Goal: Task Accomplishment & Management: Use online tool/utility

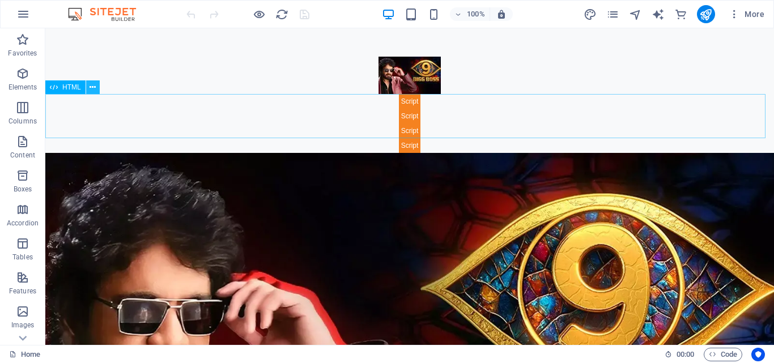
click at [90, 87] on icon at bounding box center [93, 88] width 6 height 12
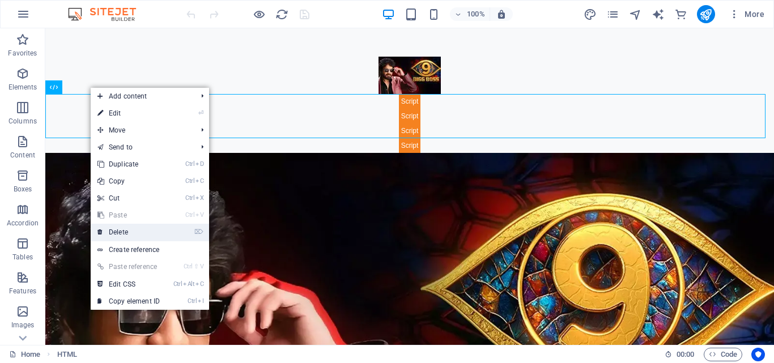
click at [124, 236] on link "⌦ Delete" at bounding box center [129, 232] width 76 height 17
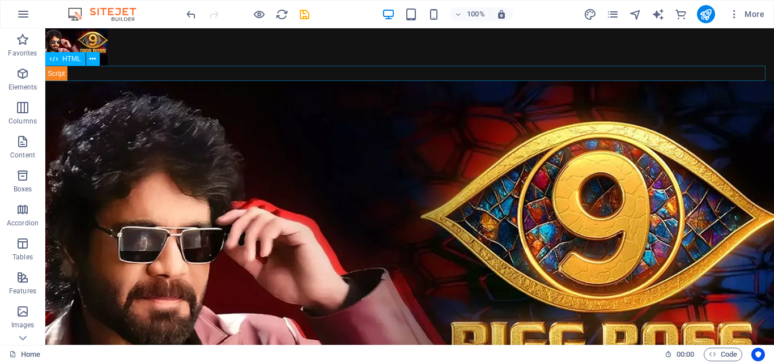
click at [58, 73] on div at bounding box center [409, 73] width 729 height 15
click at [74, 59] on span "HTML" at bounding box center [71, 59] width 19 height 7
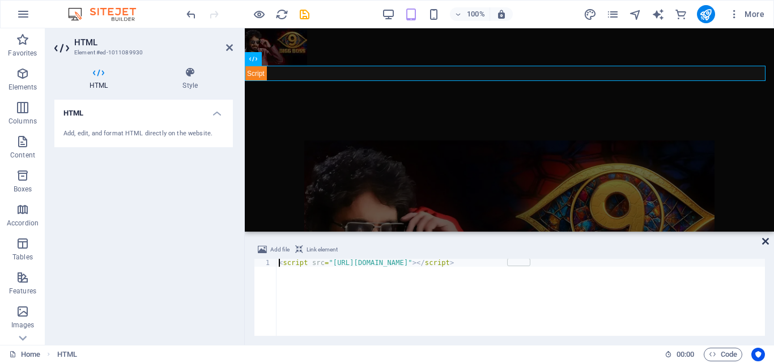
click at [768, 240] on icon at bounding box center [766, 241] width 7 height 9
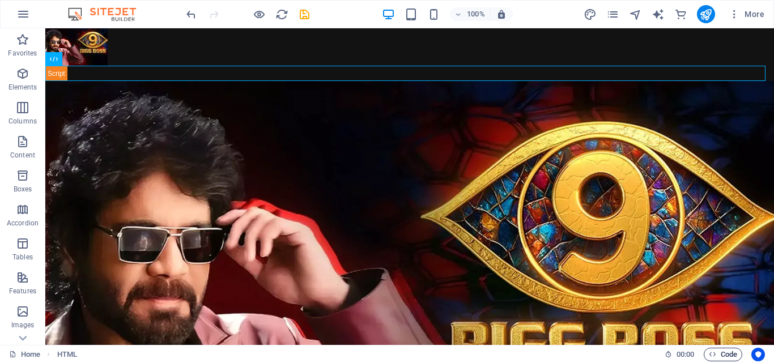
click at [730, 353] on span "Code" at bounding box center [723, 355] width 28 height 14
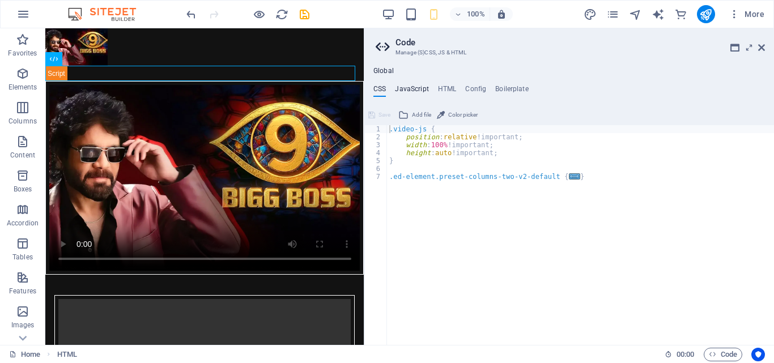
click at [414, 90] on h4 "JavaScript" at bounding box center [411, 91] width 33 height 12
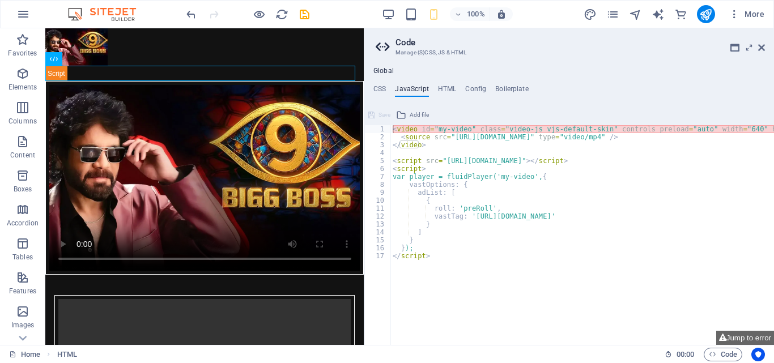
click at [414, 90] on h4 "JavaScript" at bounding box center [411, 91] width 33 height 12
click at [446, 255] on div "< video id = "my-video" class = "video-js vjs-default-skin" controls preload = …" at bounding box center [697, 238] width 612 height 227
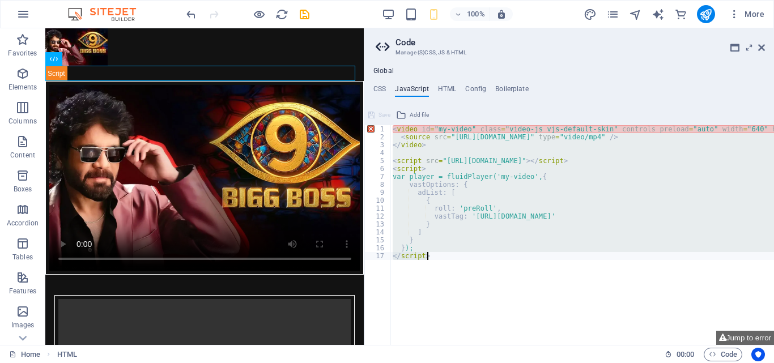
click at [446, 255] on div "< video id = "my-video" class = "video-js vjs-default-skin" controls preload = …" at bounding box center [697, 238] width 612 height 227
type textarea "}); </script>"
paste textarea
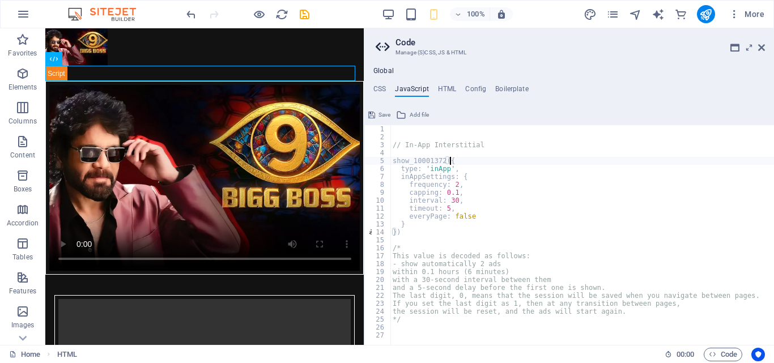
click at [494, 160] on div "// In-App Interstitial show_10001372 ({ type : 'inApp' , inAppSettings : { freq…" at bounding box center [583, 243] width 384 height 236
click at [395, 163] on div "// In-App Interstitial show_10001372 ({ type : 'inApp' , inAppSettings : { freq…" at bounding box center [583, 243] width 384 height 236
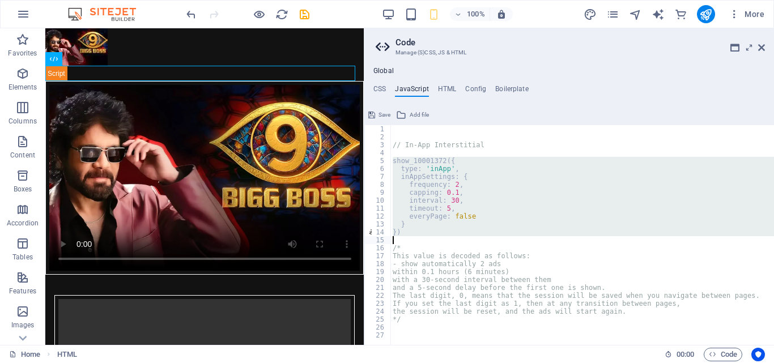
type textarea "} })"
click at [24, 80] on icon "button" at bounding box center [23, 74] width 14 height 14
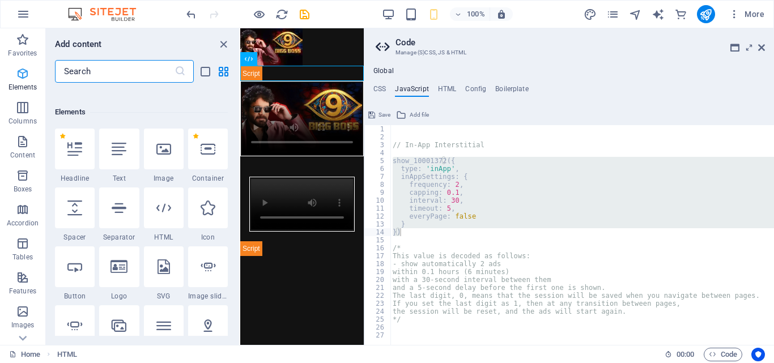
scroll to position [214, 0]
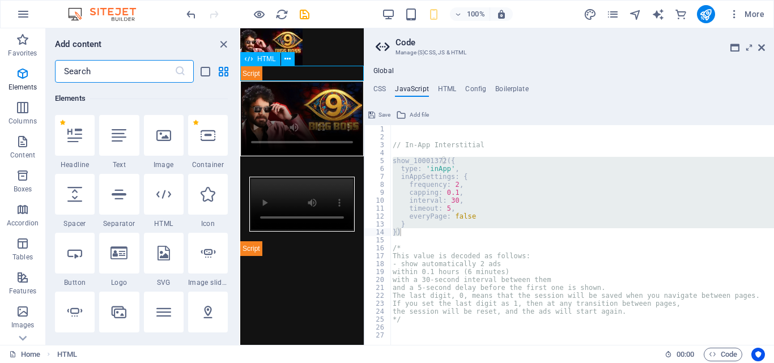
click at [263, 57] on span "HTML" at bounding box center [266, 59] width 19 height 7
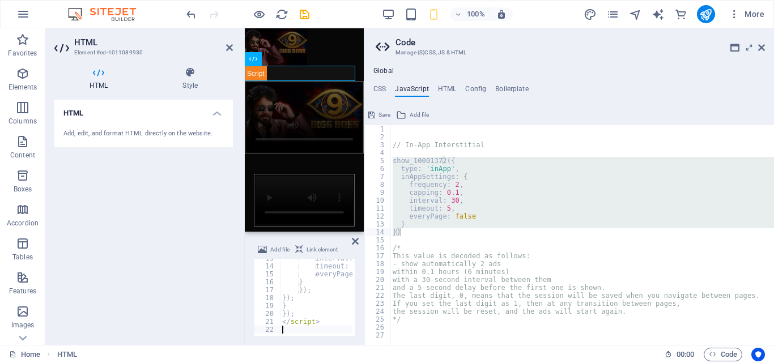
scroll to position [100, 0]
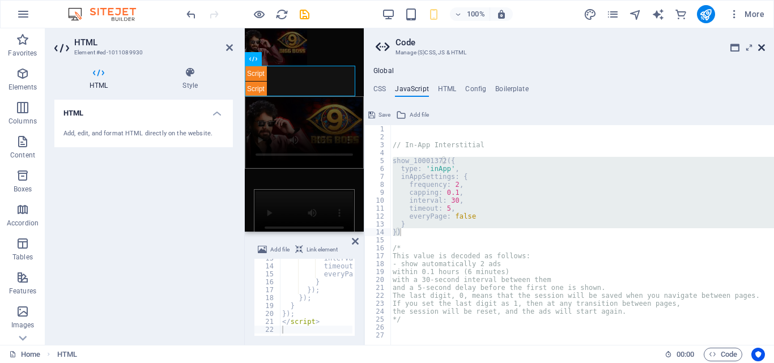
click at [760, 46] on icon at bounding box center [762, 47] width 7 height 9
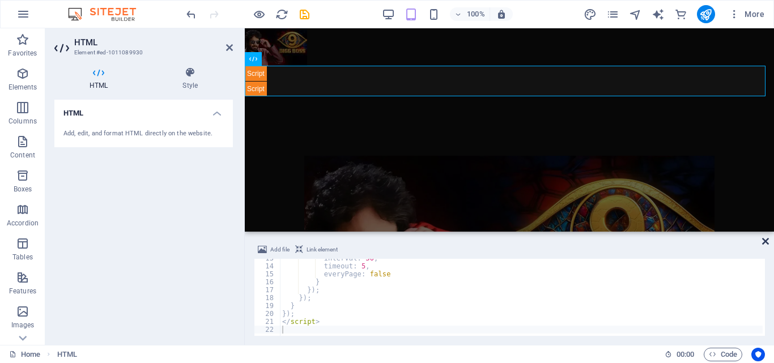
click at [767, 242] on icon at bounding box center [766, 241] width 7 height 9
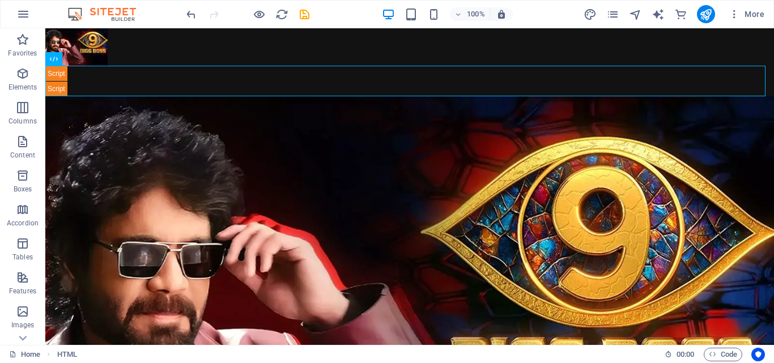
scroll to position [277, 0]
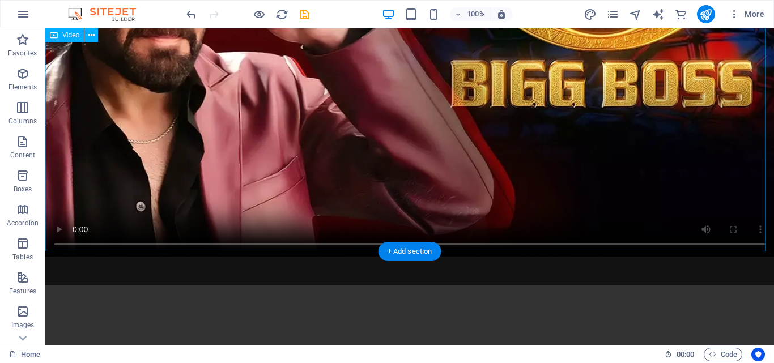
click at [57, 224] on figure at bounding box center [409, 38] width 729 height 438
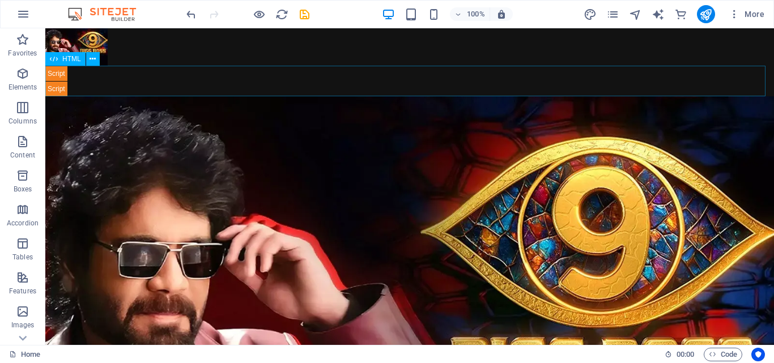
click at [65, 61] on span "HTML" at bounding box center [71, 59] width 19 height 7
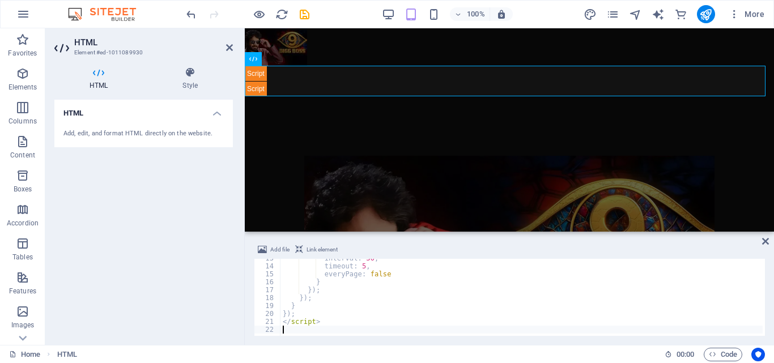
scroll to position [98, 0]
click at [295, 265] on div "interval : 30 , timeout : 5 , everyPage : false } }) ; }) ; } }) ; </ script >" at bounding box center [522, 300] width 482 height 91
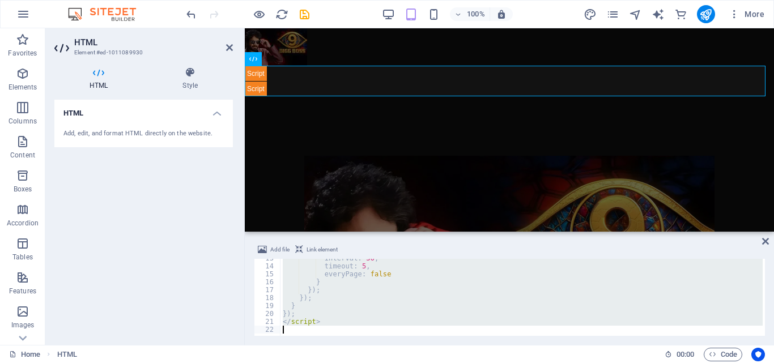
scroll to position [0, 0]
type textarea "</script>"
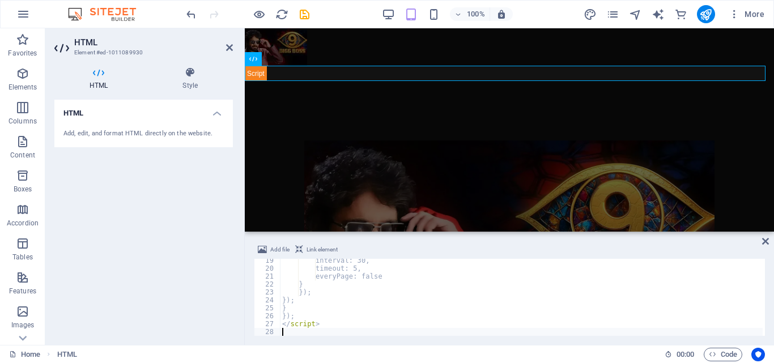
scroll to position [145, 0]
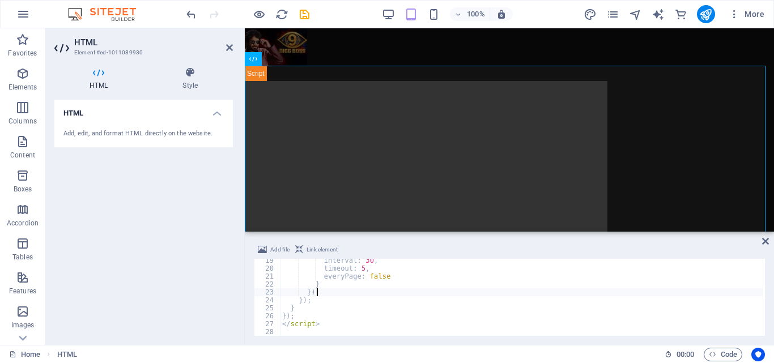
click at [598, 295] on div "interval : 30 , timeout : 5 , everyPage : false } }) ; }) ; } }) ; </ script >" at bounding box center [521, 303] width 483 height 93
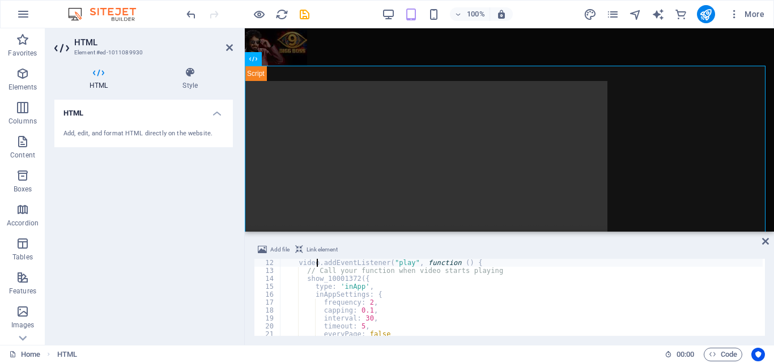
type textarea "if(video){"
type textarea "<script>"
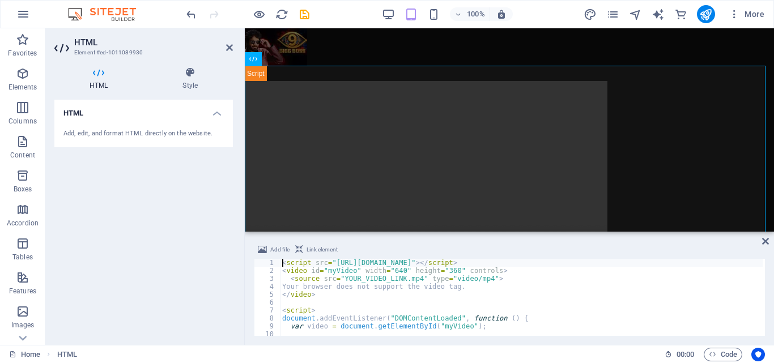
scroll to position [0, 0]
type textarea "<source src="YOUR_VIDEO_LINK.mp4" type="video/mp4">"
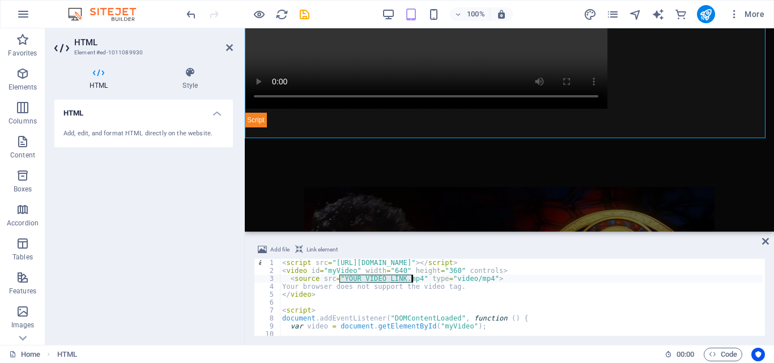
scroll to position [178, 0]
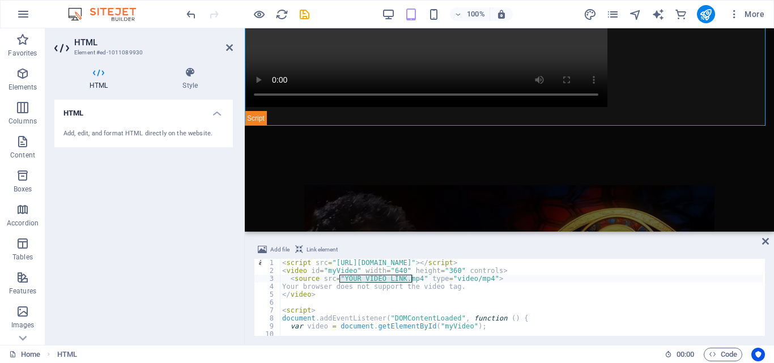
click at [525, 147] on div "Your browser does not support the video tag." at bounding box center [510, 354] width 530 height 1009
click at [285, 156] on div "Your browser does not support the video tag." at bounding box center [510, 354] width 530 height 1009
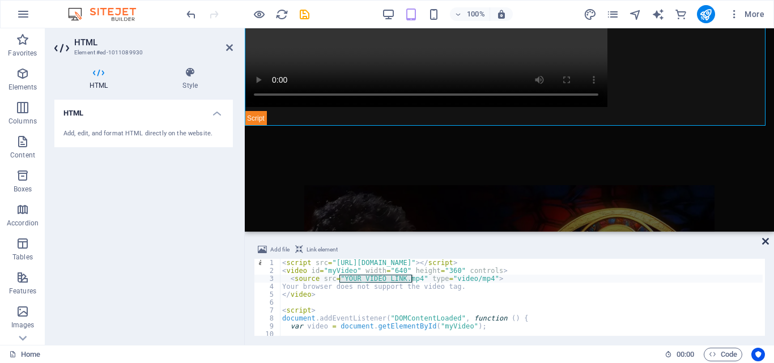
click at [765, 242] on icon at bounding box center [766, 241] width 7 height 9
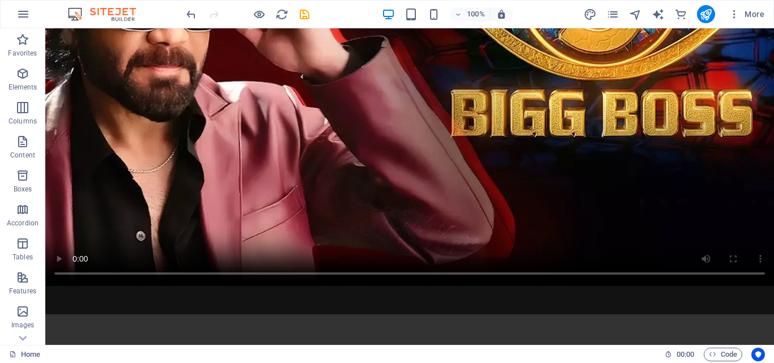
scroll to position [733, 0]
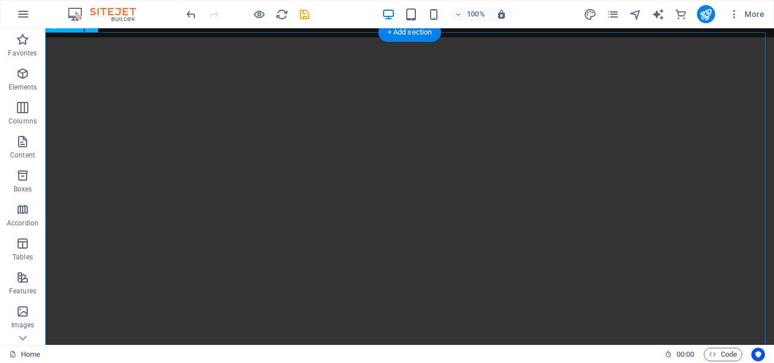
click at [473, 210] on figure at bounding box center [409, 219] width 729 height 365
click at [69, 32] on div "Video" at bounding box center [64, 26] width 39 height 14
select select "%"
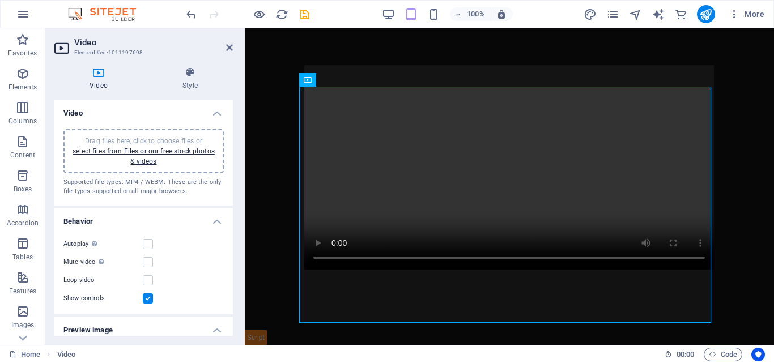
scroll to position [661, 0]
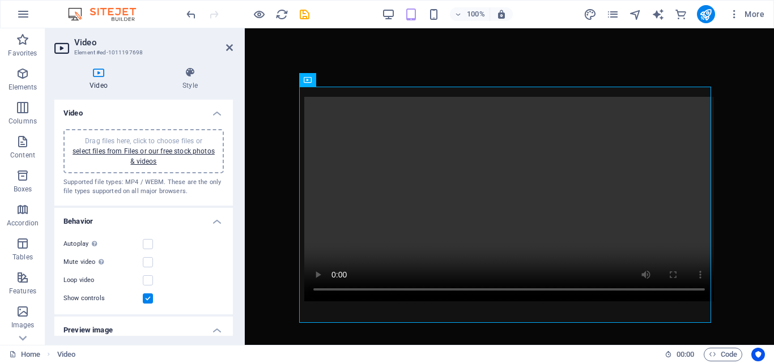
click at [177, 142] on span "Drag files here, click to choose files or select files from Files or our free s…" at bounding box center [144, 151] width 142 height 28
click at [165, 146] on div "Drag files here, click to choose files or select files from Files or our free s…" at bounding box center [143, 151] width 147 height 31
click at [142, 161] on link "select files from Files or our free stock photos & videos" at bounding box center [144, 156] width 142 height 18
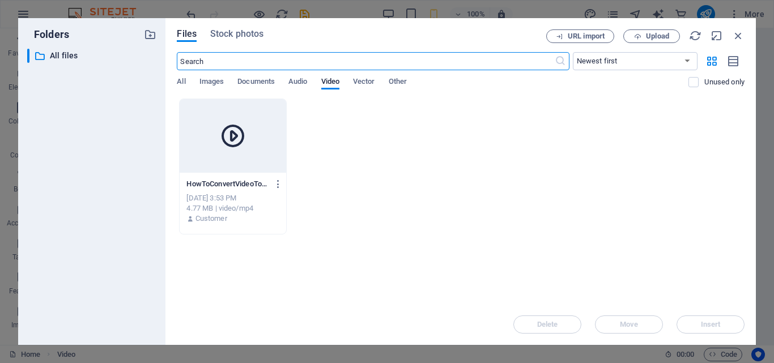
scroll to position [281, 0]
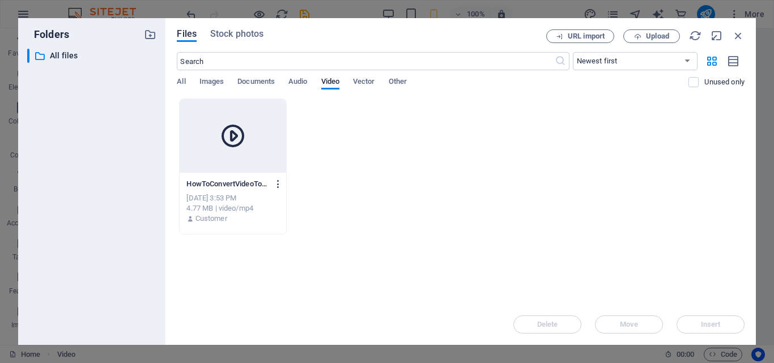
click at [278, 182] on icon "button" at bounding box center [278, 184] width 11 height 10
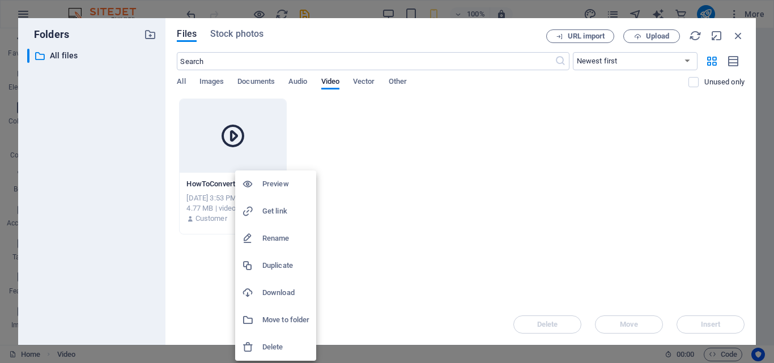
click at [267, 211] on h6 "Get link" at bounding box center [286, 212] width 47 height 14
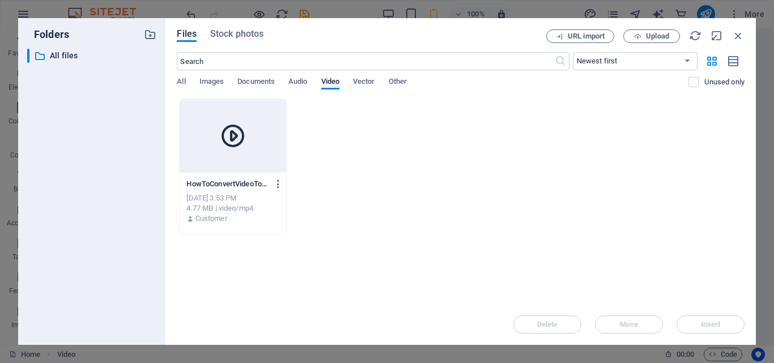
click at [275, 187] on icon "button" at bounding box center [278, 184] width 11 height 10
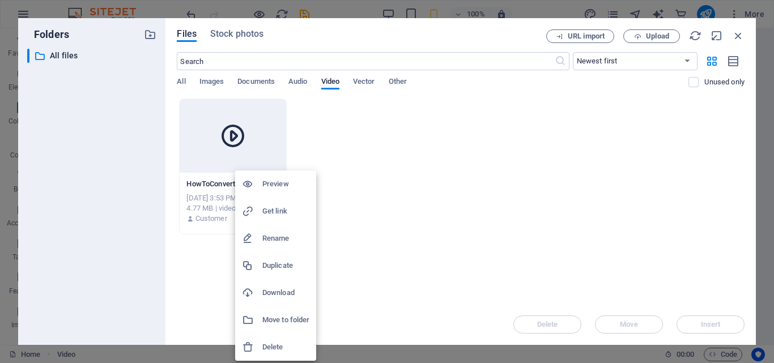
click at [241, 128] on div at bounding box center [387, 181] width 774 height 363
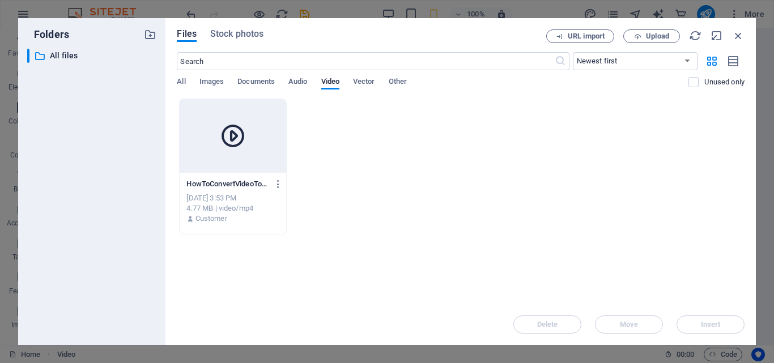
drag, startPoint x: 241, startPoint y: 128, endPoint x: 196, endPoint y: 148, distance: 49.2
click at [196, 148] on div at bounding box center [233, 136] width 106 height 74
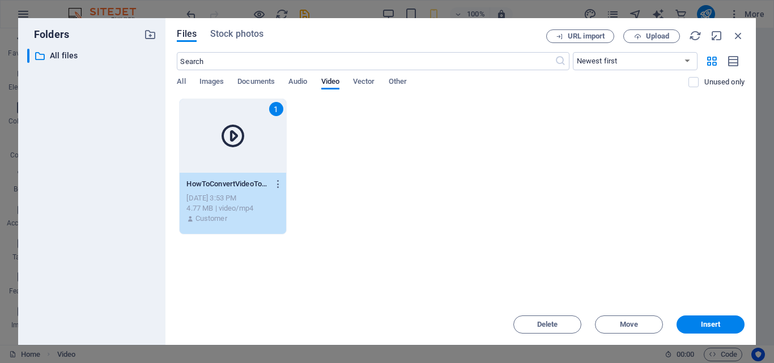
click at [280, 109] on div "1" at bounding box center [276, 109] width 14 height 14
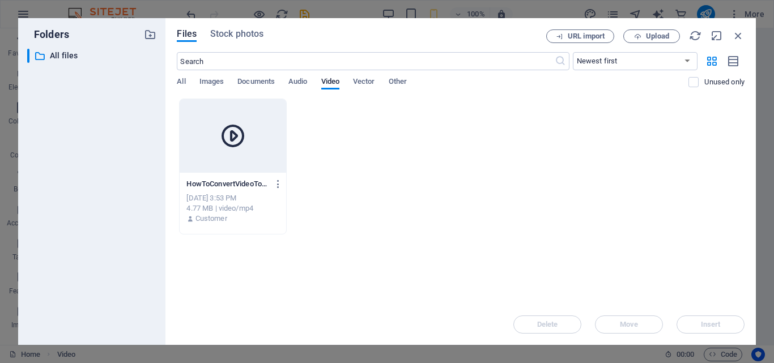
click at [205, 128] on div at bounding box center [233, 136] width 106 height 74
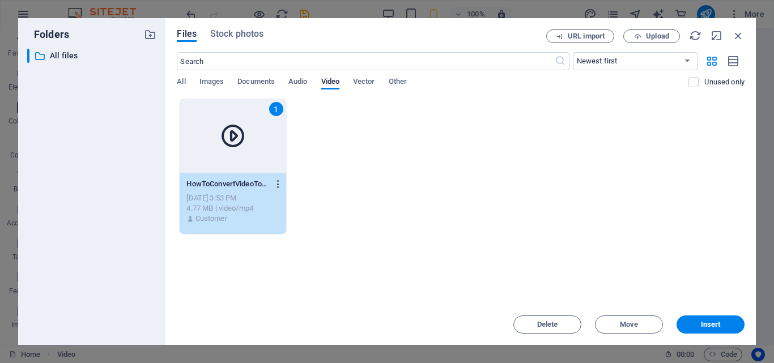
click at [280, 187] on icon "button" at bounding box center [278, 184] width 11 height 10
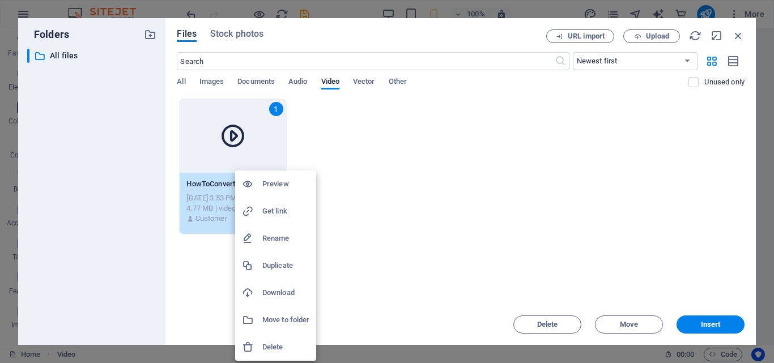
click at [264, 205] on h6 "Get link" at bounding box center [286, 212] width 47 height 14
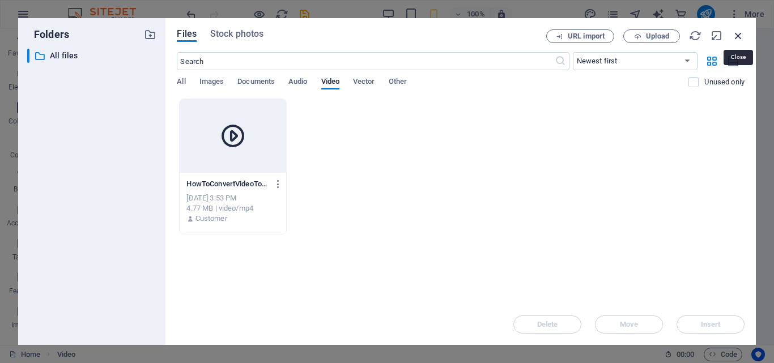
click at [735, 33] on icon "button" at bounding box center [739, 35] width 12 height 12
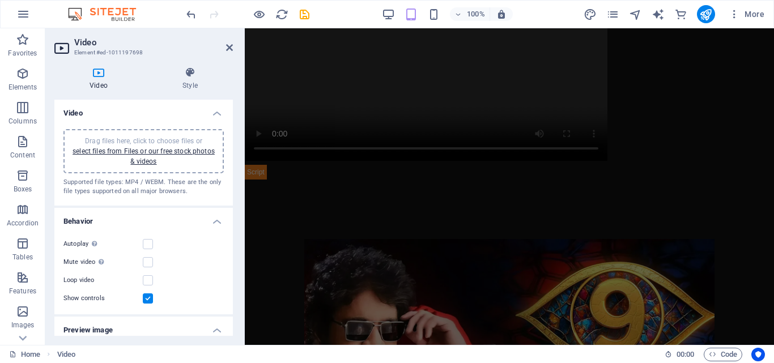
scroll to position [0, 0]
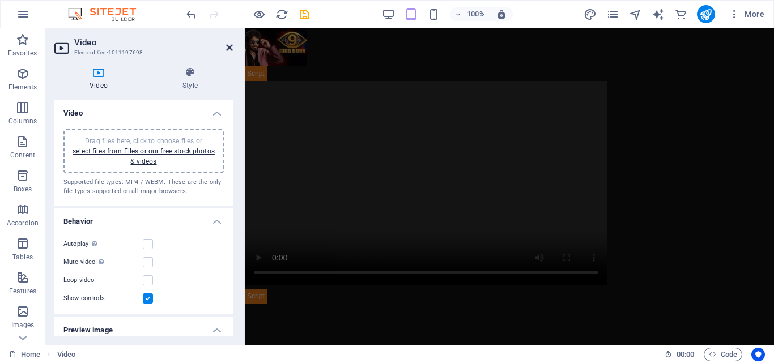
click at [226, 46] on icon at bounding box center [229, 47] width 7 height 9
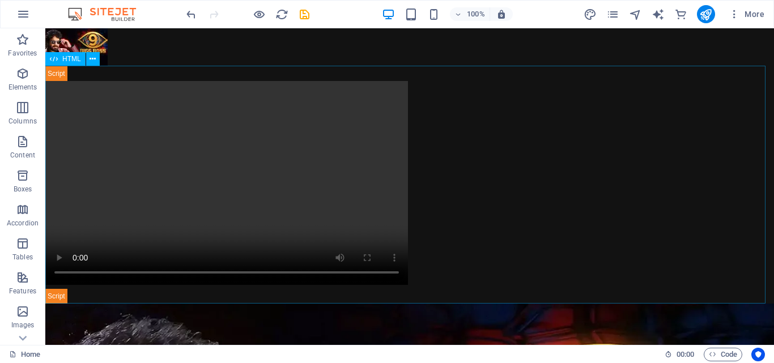
click at [74, 61] on span "HTML" at bounding box center [71, 59] width 19 height 7
click at [64, 60] on span "HTML" at bounding box center [71, 59] width 19 height 7
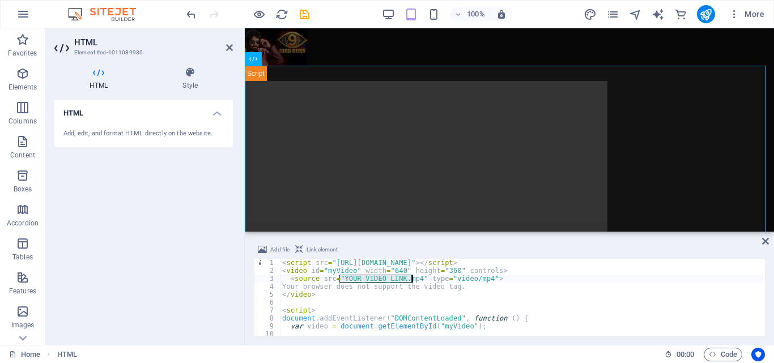
click at [342, 277] on div "< script src = "https://telegram.org/js/telegram-web-app.js" > </ script > < vi…" at bounding box center [521, 297] width 483 height 77
paste textarea "https://cdn1.site-media.eu/images/0/19576873/HowToConvertVideoToMP4-FullGuide-G…"
type textarea "</video>"
type textarea "<script>"
click at [764, 243] on icon at bounding box center [766, 241] width 7 height 9
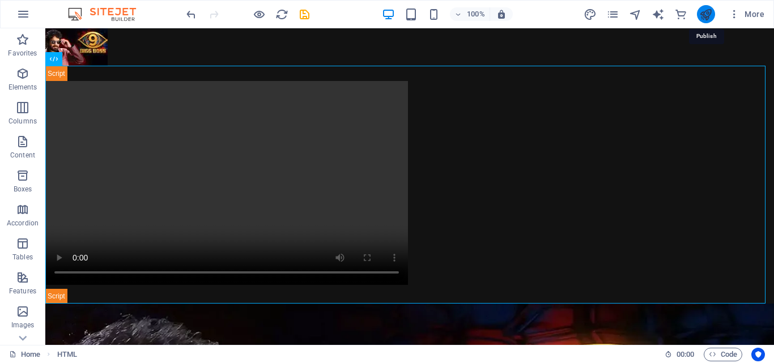
click at [704, 16] on icon "publish" at bounding box center [706, 14] width 13 height 13
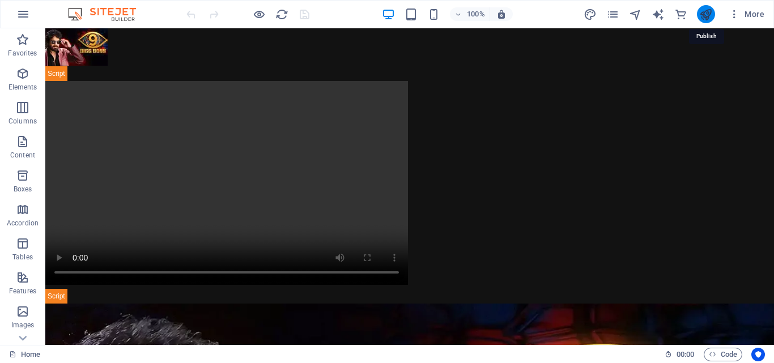
click at [708, 10] on icon "publish" at bounding box center [706, 14] width 13 height 13
click at [69, 56] on span "HTML" at bounding box center [71, 59] width 19 height 7
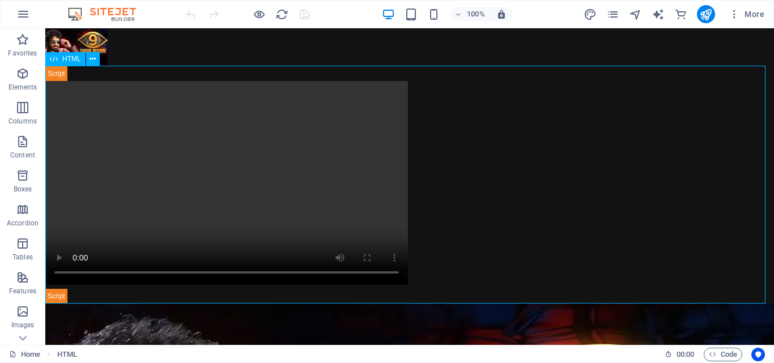
click at [69, 56] on span "HTML" at bounding box center [71, 59] width 19 height 7
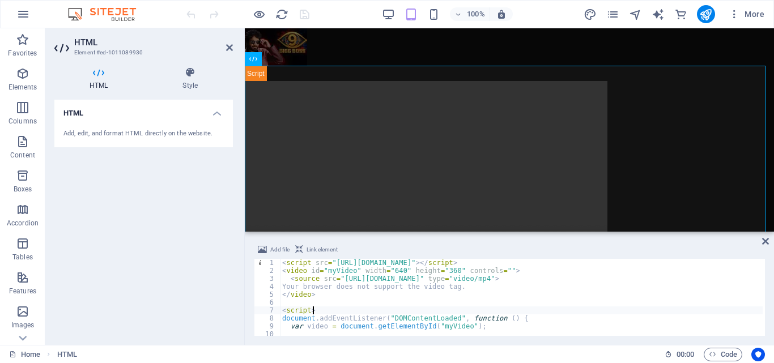
click at [475, 311] on div "< script src = "https://telegram.org/js/telegram-web-app.js" > </ script > < vi…" at bounding box center [582, 304] width 604 height 91
type textarea "<script>"
click at [709, 18] on icon "publish" at bounding box center [706, 14] width 13 height 13
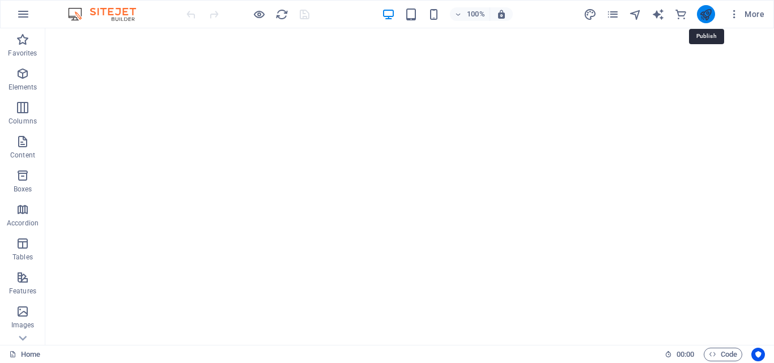
click at [704, 16] on icon "publish" at bounding box center [706, 14] width 13 height 13
click at [54, 57] on icon at bounding box center [54, 59] width 8 height 14
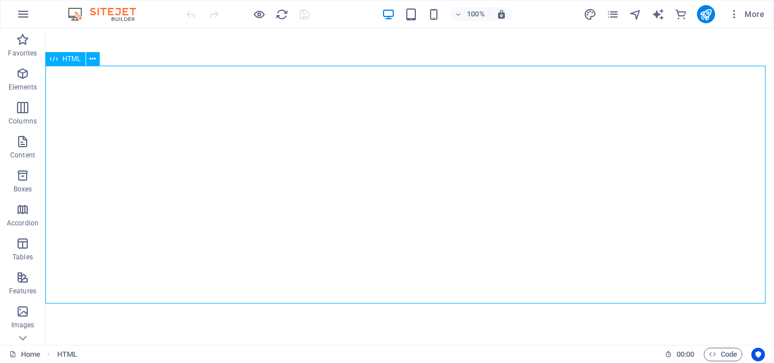
click at [54, 57] on icon at bounding box center [54, 59] width 8 height 14
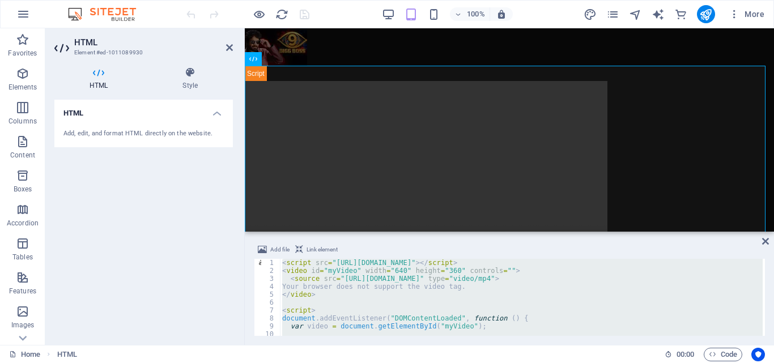
type textarea "https://cdn1.site-media.eu/images/0/19576873/HowToConvertVideoToMP4-FullGuide-G…"
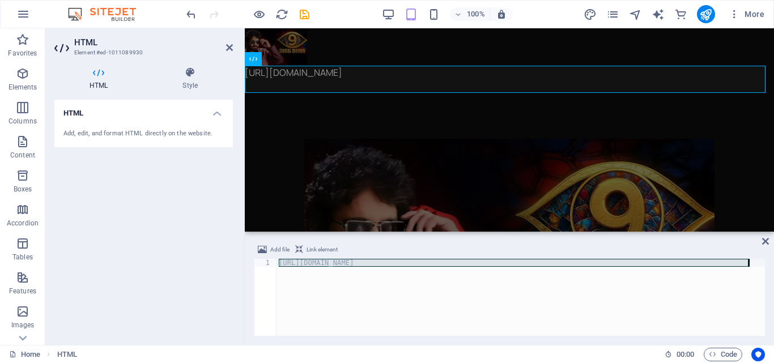
click at [358, 306] on div "https://cdn1.site-media.eu/images/0/19576873/HowToConvertVideoToMP4-FullGuide-G…" at bounding box center [521, 297] width 489 height 77
paste textarea
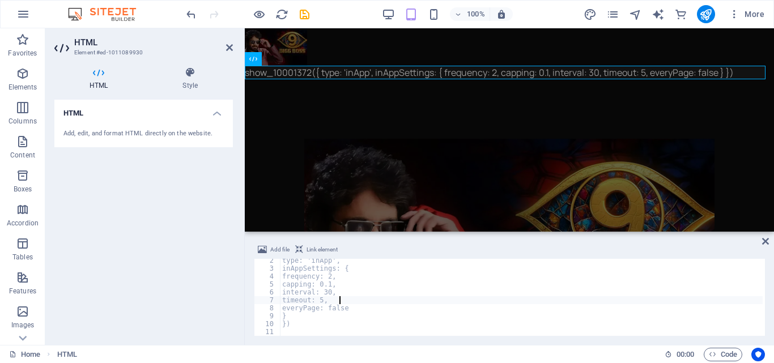
click at [452, 298] on div "type: 'inApp', inAppSettings: { frequency: 2, capping: 0.1, interval: 30, timeo…" at bounding box center [521, 303] width 483 height 93
type textarea "})"
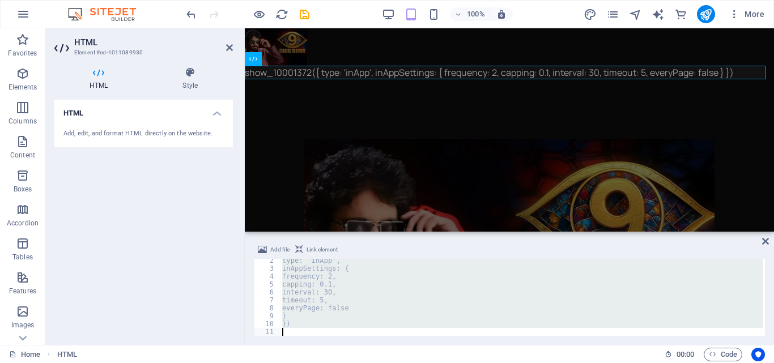
paste textarea
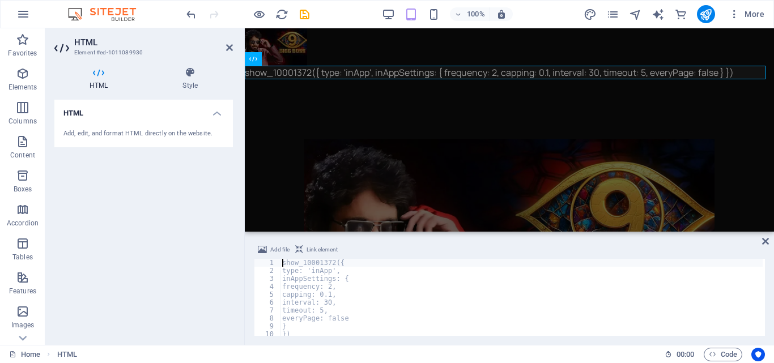
scroll to position [0, 0]
type textarea "})"
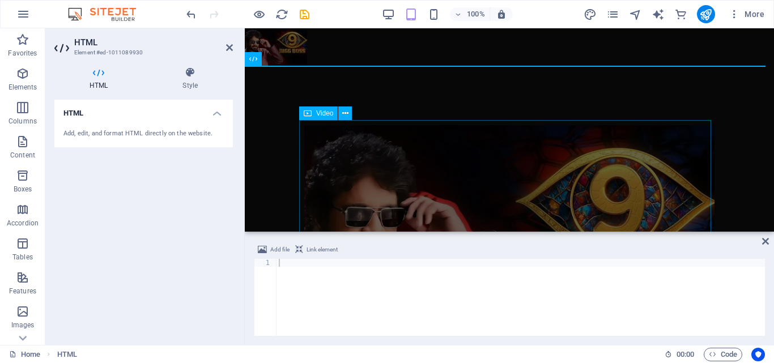
click at [622, 181] on figure at bounding box center [509, 248] width 421 height 257
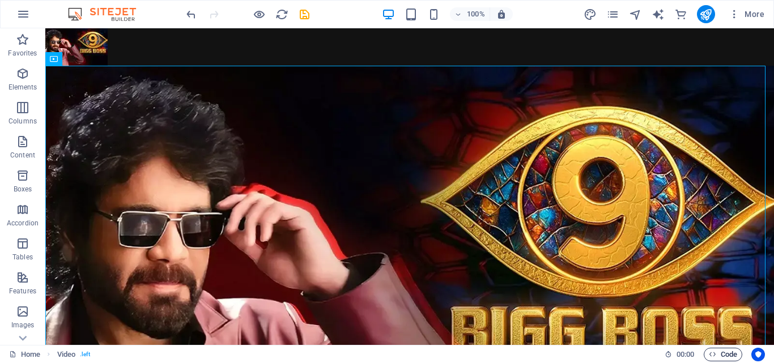
click at [720, 349] on span "Code" at bounding box center [723, 355] width 28 height 14
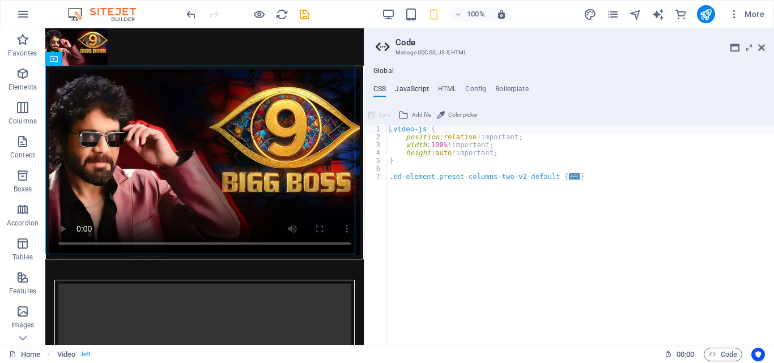
click at [416, 85] on h4 "JavaScript" at bounding box center [411, 91] width 33 height 12
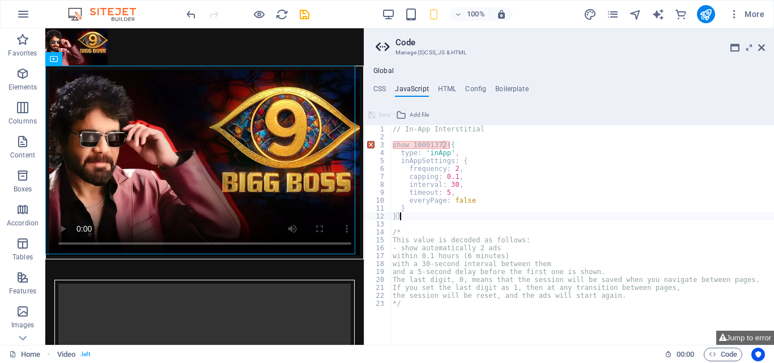
click at [471, 214] on div "// In-App Interstitial show_10001372 ({ type : 'inApp' , inAppSettings : { freq…" at bounding box center [583, 243] width 384 height 236
type textarea "the session will be reset, and the ads will start again. */"
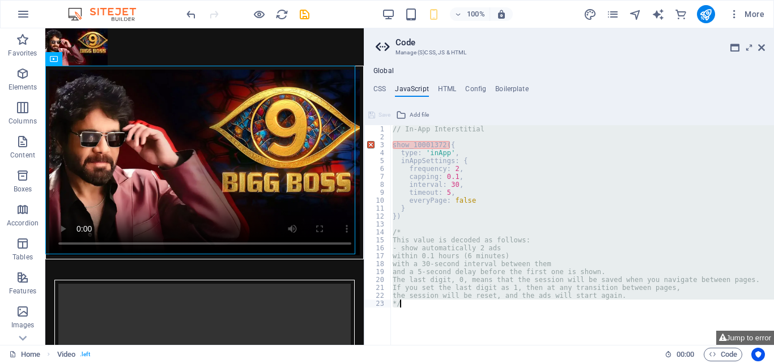
paste textarea
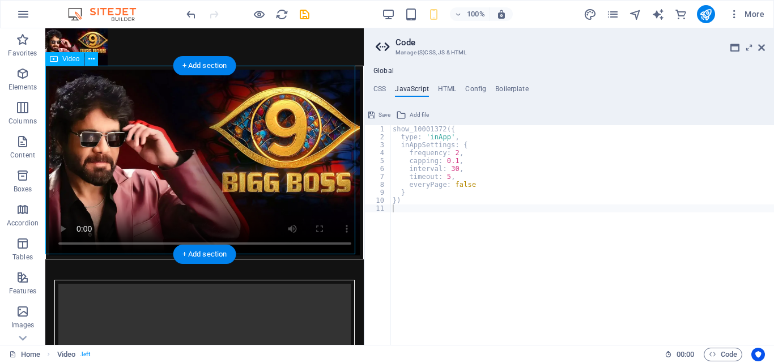
click at [216, 153] on figure at bounding box center [204, 163] width 319 height 194
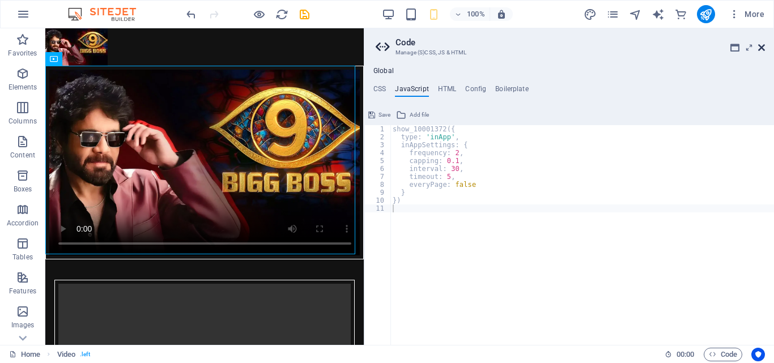
click at [763, 45] on icon at bounding box center [762, 47] width 7 height 9
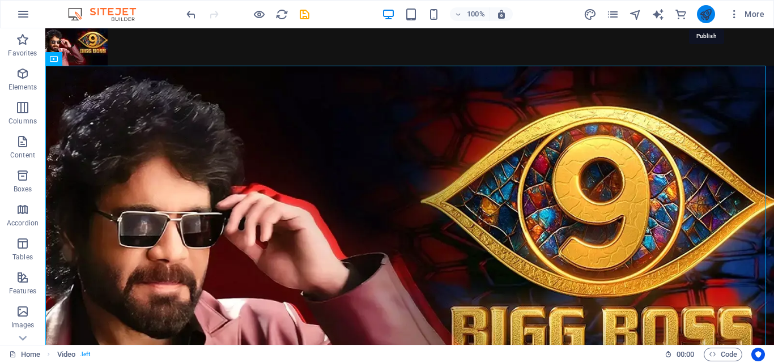
click at [711, 15] on icon "publish" at bounding box center [706, 14] width 13 height 13
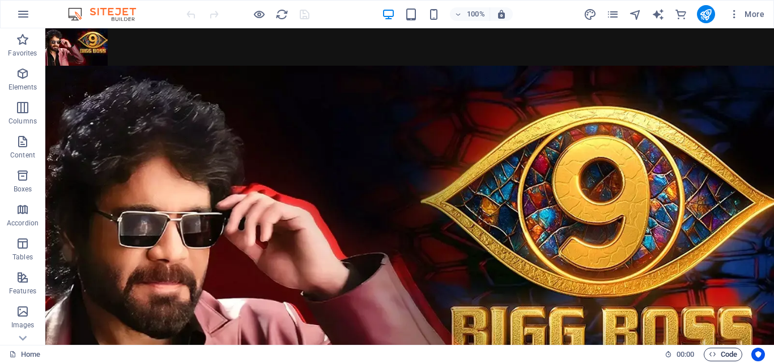
click at [727, 358] on span "Code" at bounding box center [723, 355] width 28 height 14
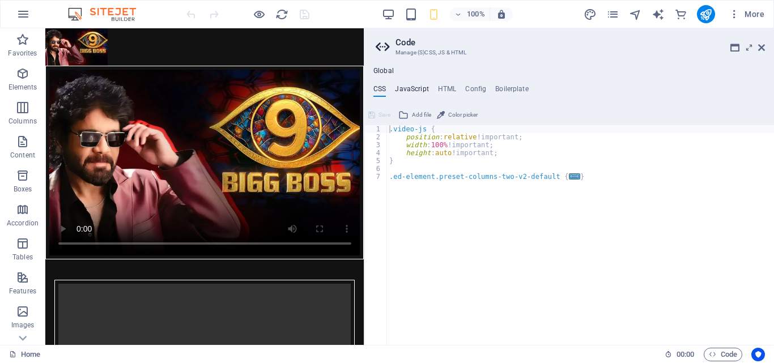
click at [404, 90] on h4 "JavaScript" at bounding box center [411, 91] width 33 height 12
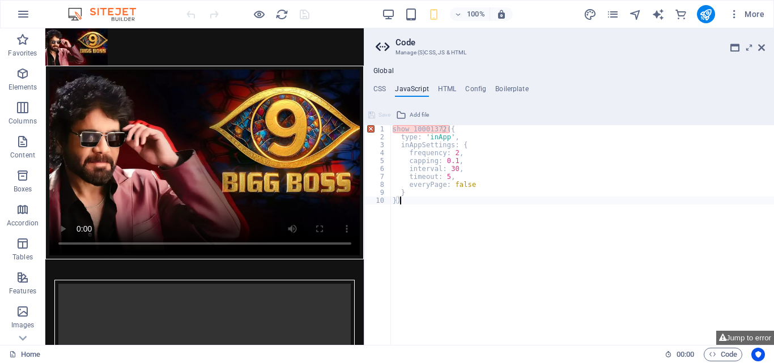
click at [441, 209] on div "show_10001372 ({ type : 'inApp' , inAppSettings : { frequency : 2 , capping : 0…" at bounding box center [583, 243] width 384 height 236
type textarea "show_10001372({"
click at [762, 46] on icon at bounding box center [762, 47] width 7 height 9
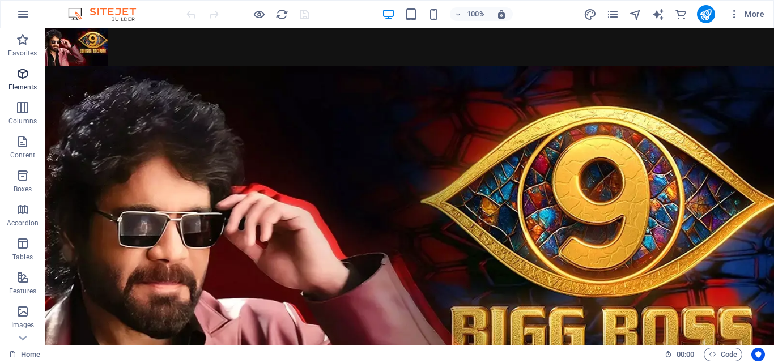
click at [26, 84] on p "Elements" at bounding box center [23, 87] width 29 height 9
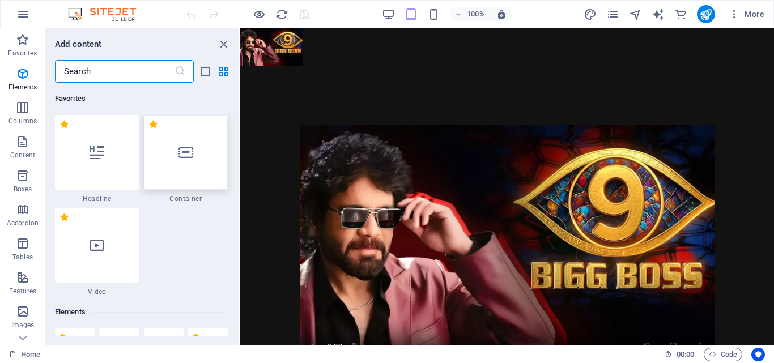
scroll to position [214, 0]
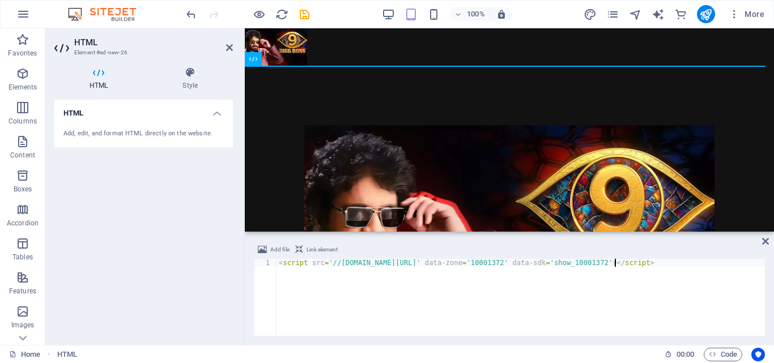
type textarea "<script src='//[DOMAIN_NAME][URL]' data-zone='10001372' data-sdk='show_10001372…"
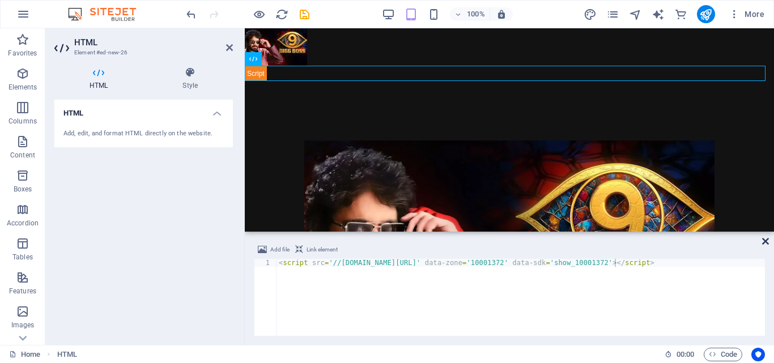
click at [764, 243] on icon at bounding box center [766, 241] width 7 height 9
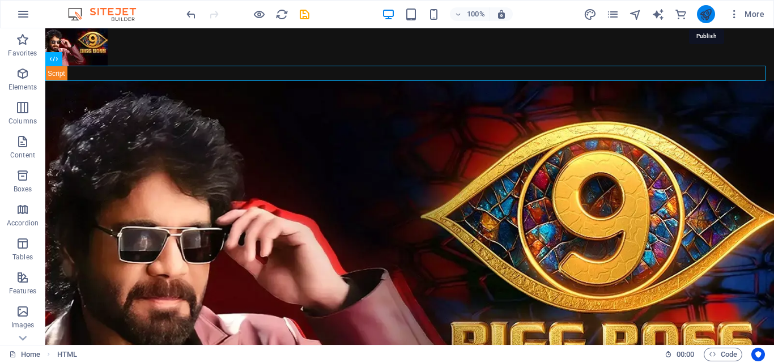
click at [709, 15] on icon "publish" at bounding box center [706, 14] width 13 height 13
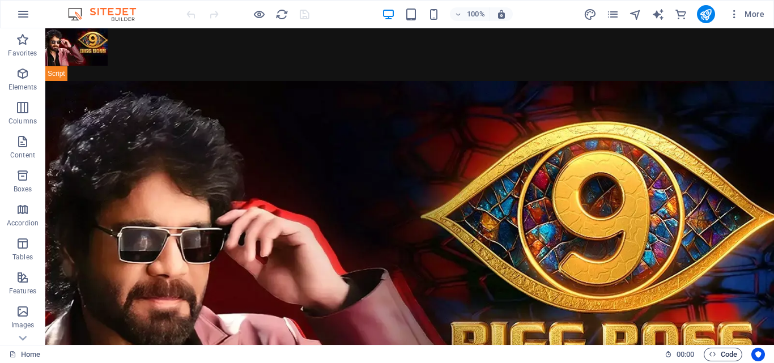
click at [721, 353] on span "Code" at bounding box center [723, 355] width 28 height 14
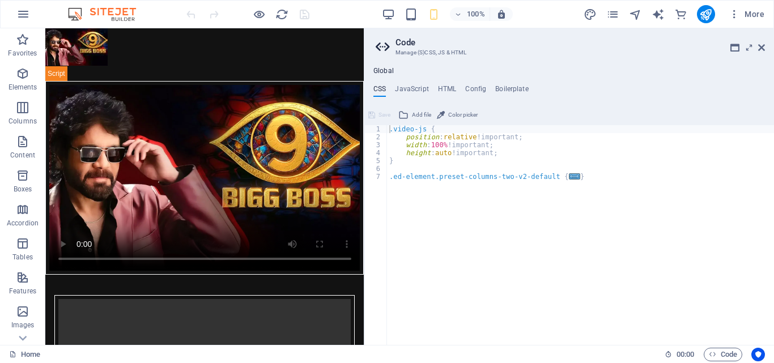
click at [417, 83] on div "Global CSS JavaScript HTML Config Boilerplate .video-js { 1 2 3 4 5 6 7 .video-…" at bounding box center [570, 206] width 410 height 278
click at [418, 90] on h4 "JavaScript" at bounding box center [411, 91] width 33 height 12
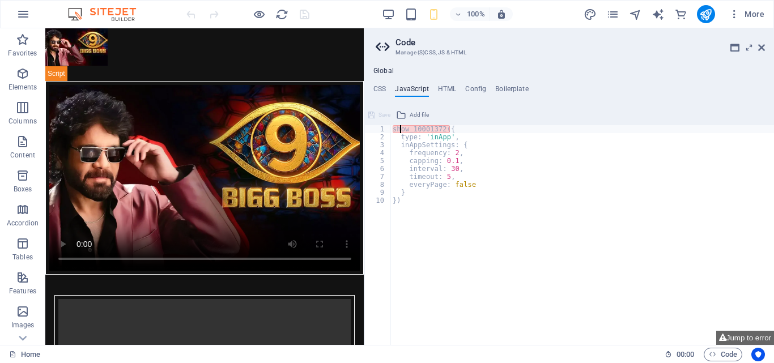
click at [402, 126] on div "show_10001372 ({ type : 'inApp' , inAppSettings : { frequency : 2 , capping : 0…" at bounding box center [583, 243] width 384 height 236
click at [418, 130] on div "show_10001372 ({ type : 'inApp' , inAppSettings : { frequency : 2 , capping : 0…" at bounding box center [583, 243] width 384 height 236
click at [424, 177] on div "show_10001372 ({ type : 'inApp' , inAppSettings : { frequency : 2 , capping : 0…" at bounding box center [583, 243] width 384 height 236
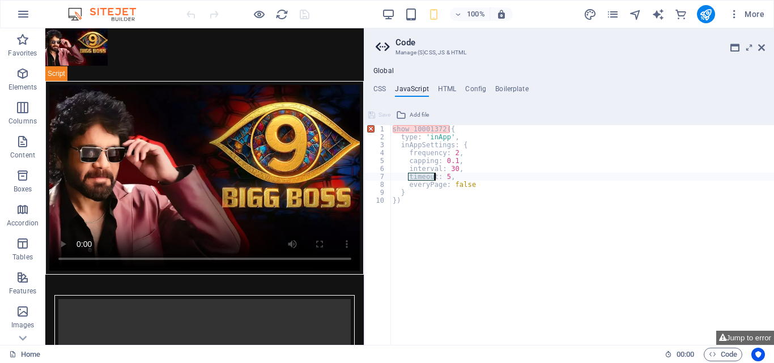
click at [424, 177] on div "show_10001372 ({ type : 'inApp' , inAppSettings : { frequency : 2 , capping : 0…" at bounding box center [583, 243] width 384 height 236
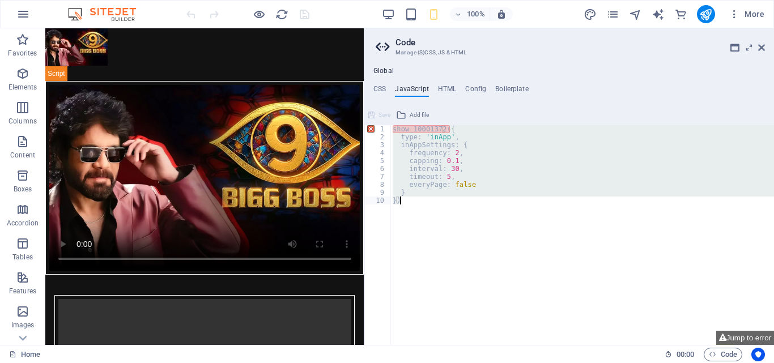
click at [424, 177] on div "show_10001372 ({ type : 'inApp' , inAppSettings : { frequency : 2 , capping : 0…" at bounding box center [583, 243] width 384 height 236
click at [65, 58] on span "HTML" at bounding box center [71, 59] width 19 height 7
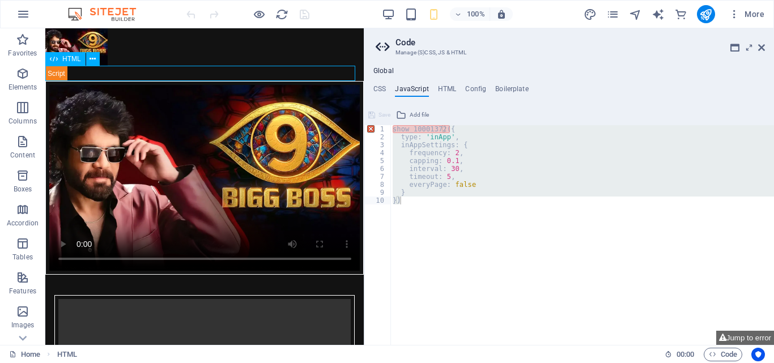
click at [65, 58] on span "HTML" at bounding box center [71, 59] width 19 height 7
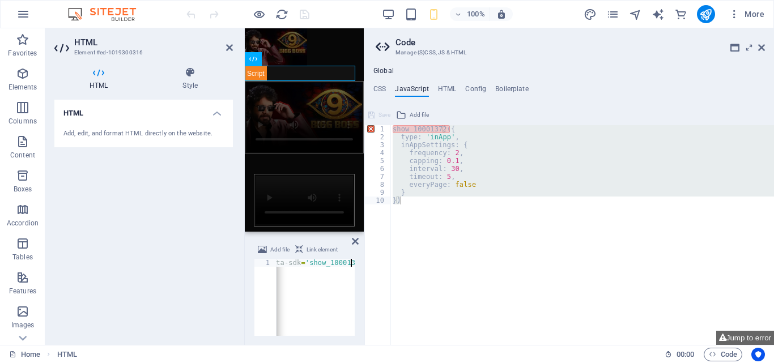
scroll to position [0, 263]
click at [522, 183] on div "show_10001372 ({ type : 'inApp' , inAppSettings : { frequency : 2 , capping : 0…" at bounding box center [583, 235] width 384 height 220
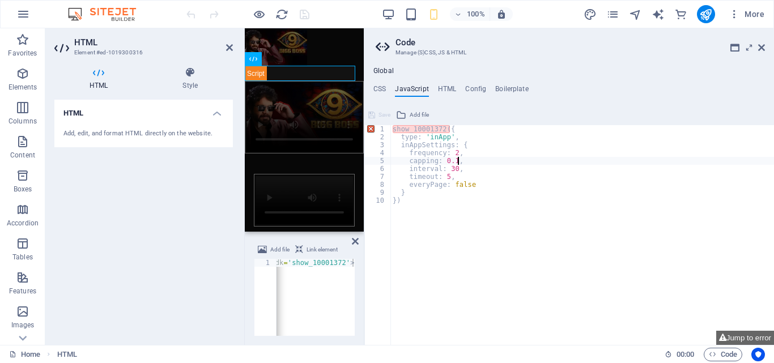
click at [484, 158] on div "show_10001372 ({ type : 'inApp' , inAppSettings : { frequency : 2 , capping : 0…" at bounding box center [583, 243] width 384 height 236
click at [485, 131] on div "show_10001372 ({ type : 'inApp' , inAppSettings : { frequency : 2 , capping : 0…" at bounding box center [583, 243] width 384 height 236
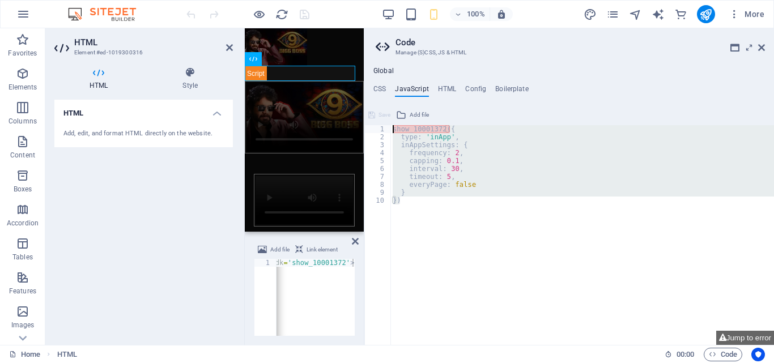
click at [485, 131] on div "show_10001372 ({ type : 'inApp' , inAppSettings : { frequency : 2 , capping : 0…" at bounding box center [583, 243] width 384 height 236
click at [469, 177] on div "show_10001372 ({ type : 'inApp' , inAppSettings : { frequency : 2 , capping : 0…" at bounding box center [583, 235] width 384 height 220
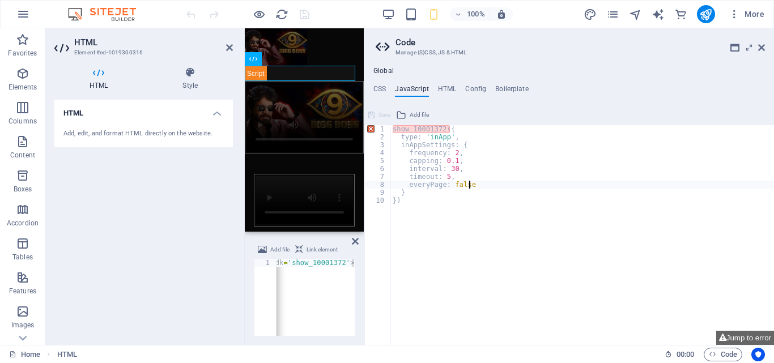
click at [476, 184] on div "show_10001372 ({ type : 'inApp' , inAppSettings : { frequency : 2 , capping : 0…" at bounding box center [583, 243] width 384 height 236
type textarea "everyPage: false"
click at [311, 331] on div "< script src = '//libtl.com/sdk.js' data-zone = '10001372' data-sdk = 'show_100…" at bounding box center [184, 304] width 341 height 91
click at [323, 249] on span "Link element" at bounding box center [322, 250] width 31 height 14
click at [766, 42] on aside "Code Manage (S)CSS, JS & HTML Global CSS JavaScript HTML Config Boilerplate .vi…" at bounding box center [569, 186] width 410 height 317
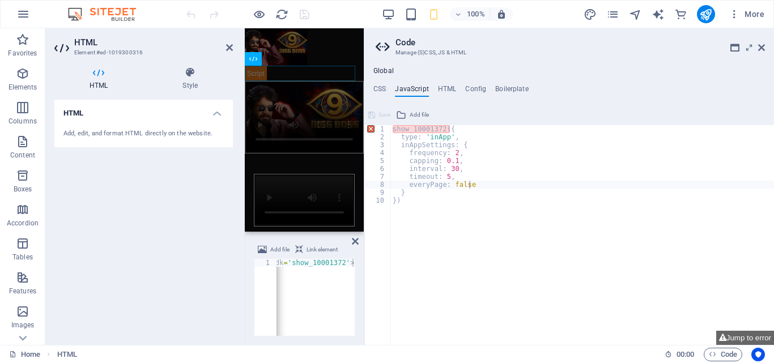
click at [766, 42] on aside "Code Manage (S)CSS, JS & HTML Global CSS JavaScript HTML Config Boilerplate .vi…" at bounding box center [569, 186] width 410 height 317
click at [757, 48] on header "Code Manage (S)CSS, JS & HTML" at bounding box center [570, 42] width 389 height 29
click at [760, 52] on icon at bounding box center [762, 47] width 7 height 9
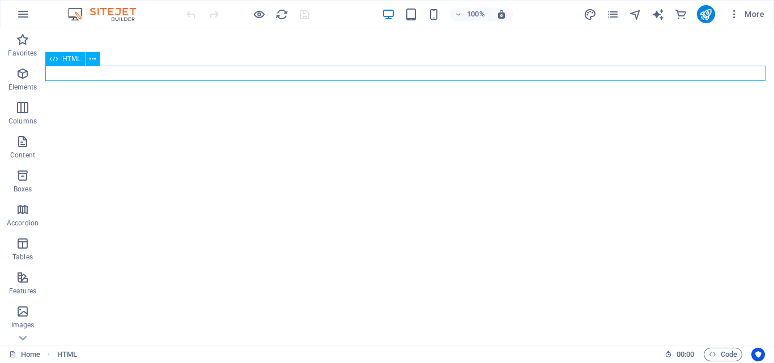
click at [67, 61] on span "HTML" at bounding box center [71, 59] width 19 height 7
click at [73, 59] on span "HTML" at bounding box center [71, 59] width 19 height 7
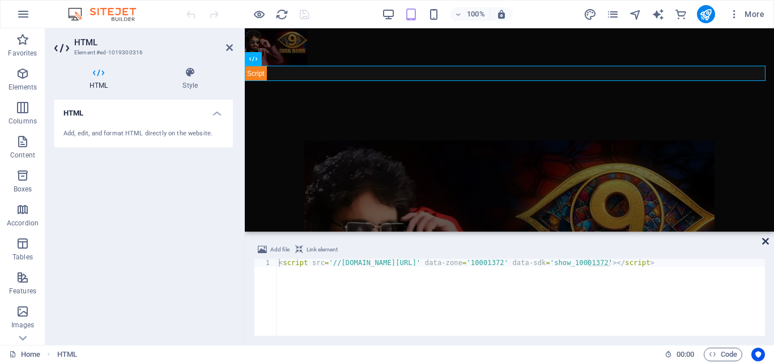
click at [765, 242] on icon at bounding box center [766, 241] width 7 height 9
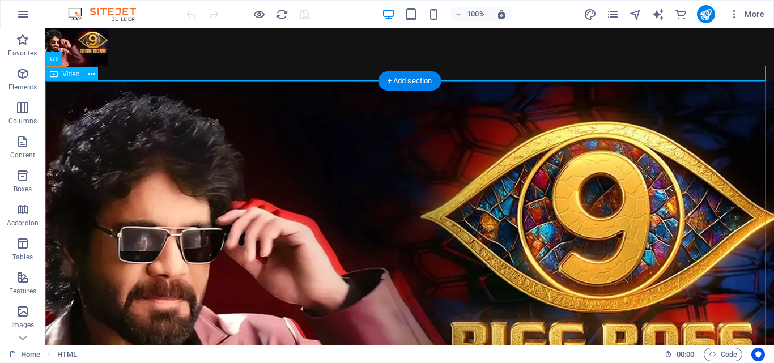
click at [463, 187] on figure at bounding box center [409, 300] width 729 height 438
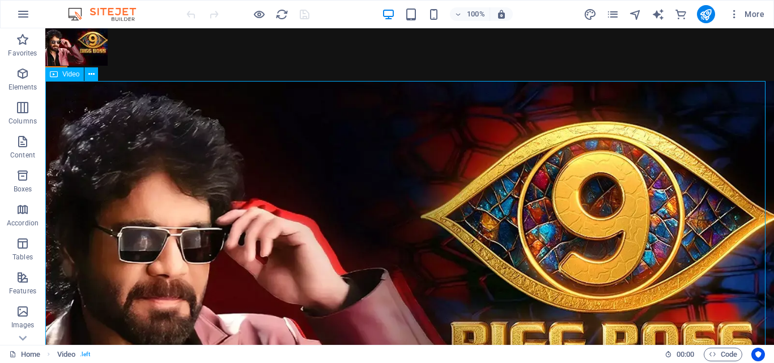
click at [74, 78] on div "Video" at bounding box center [64, 74] width 39 height 14
select select "%"
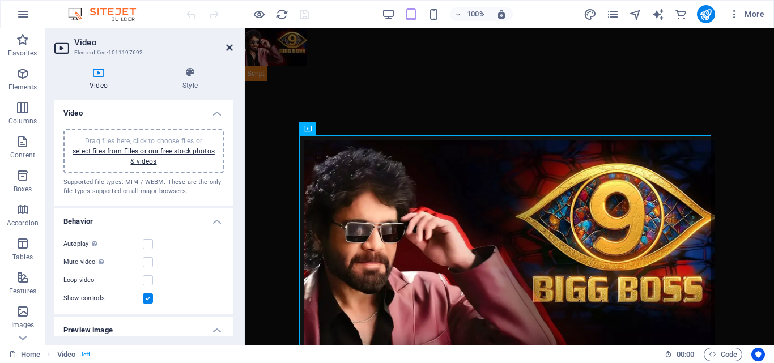
click at [230, 51] on icon at bounding box center [229, 47] width 7 height 9
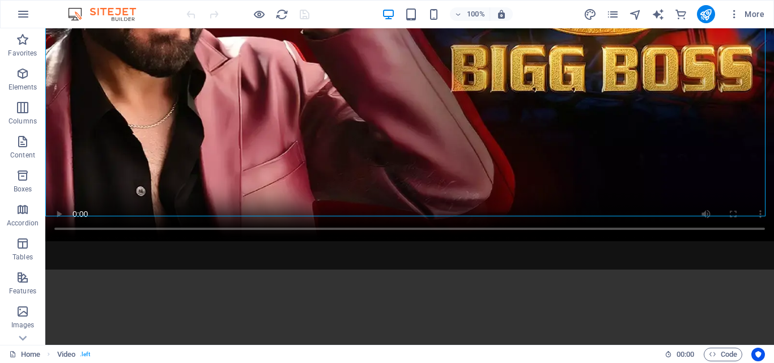
scroll to position [554, 0]
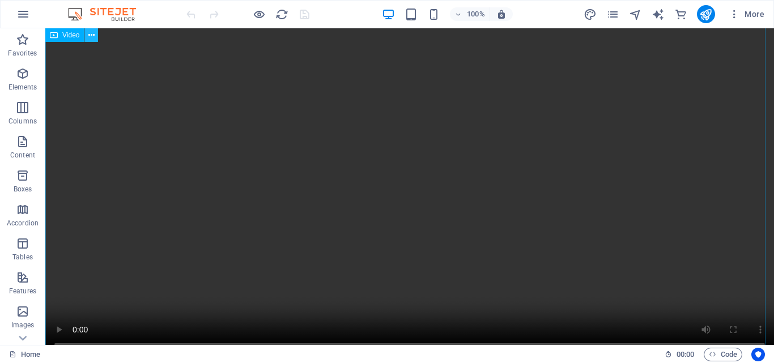
click at [93, 33] on icon at bounding box center [91, 35] width 6 height 12
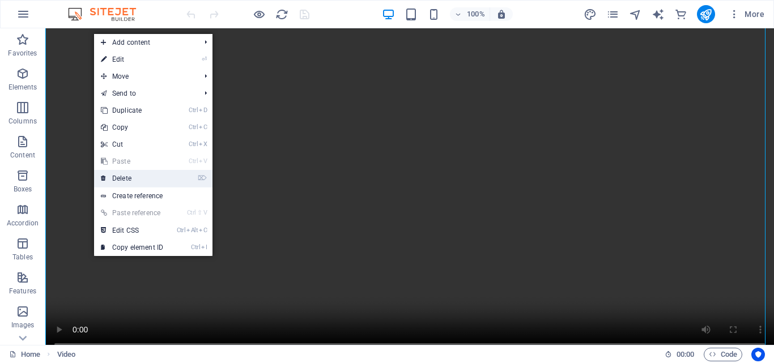
click at [143, 180] on link "⌦ Delete" at bounding box center [132, 178] width 76 height 17
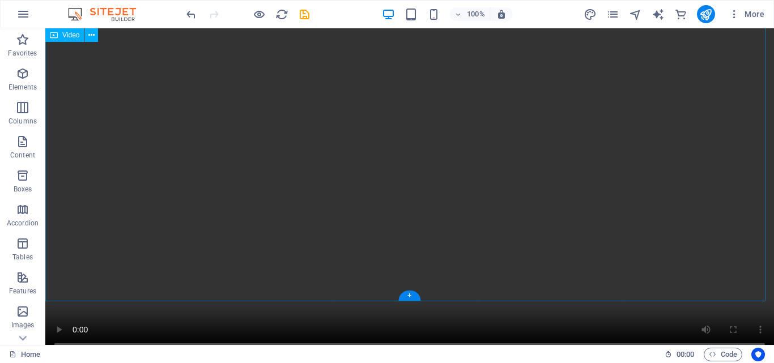
scroll to position [212, 0]
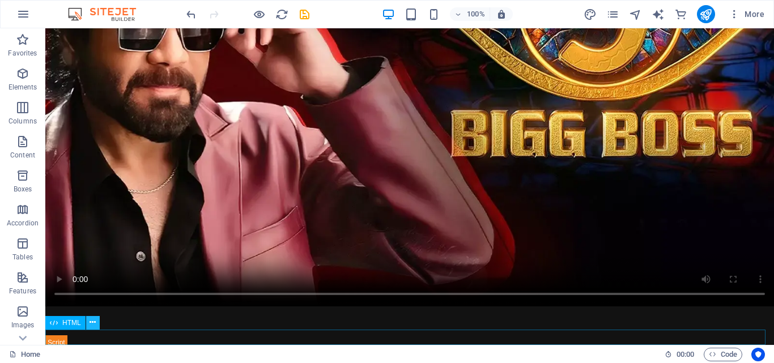
click at [88, 321] on button at bounding box center [93, 323] width 14 height 14
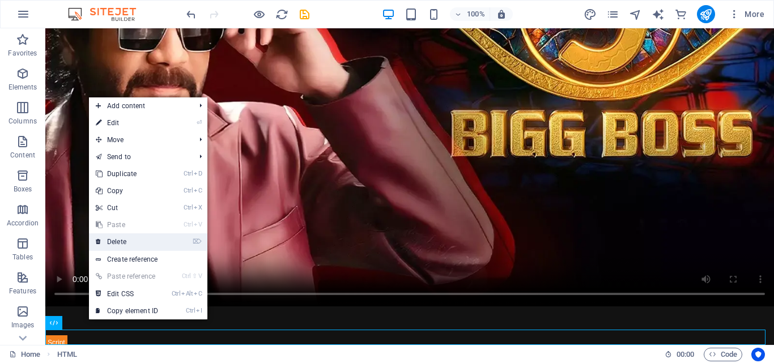
click at [133, 244] on link "⌦ Delete" at bounding box center [127, 242] width 76 height 17
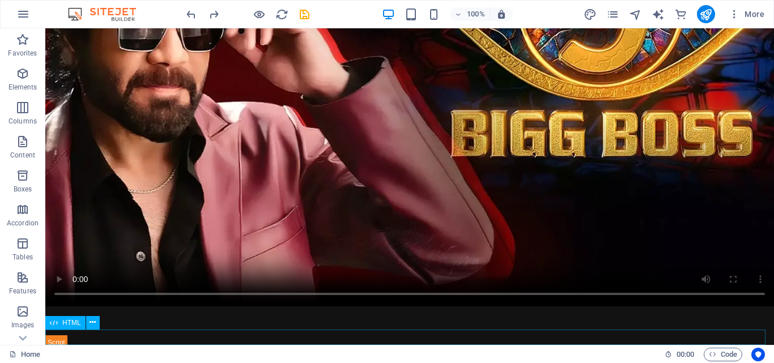
click at [66, 323] on span "HTML" at bounding box center [71, 323] width 19 height 7
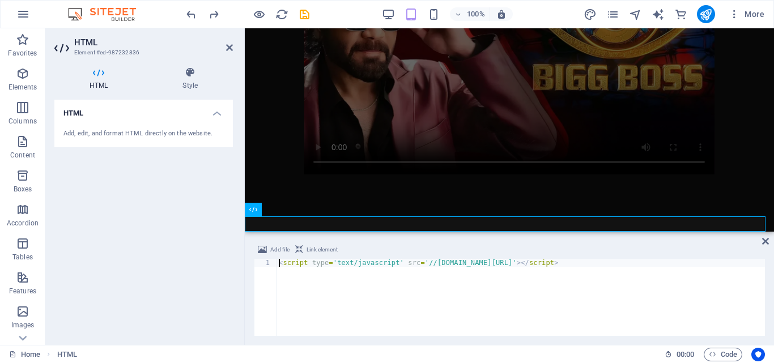
scroll to position [253, 0]
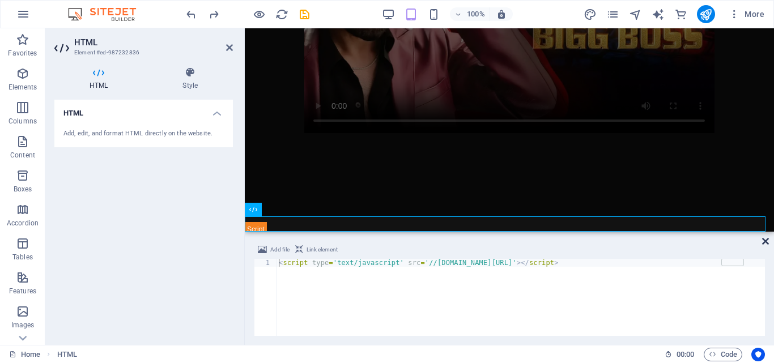
click at [763, 241] on icon at bounding box center [766, 241] width 7 height 9
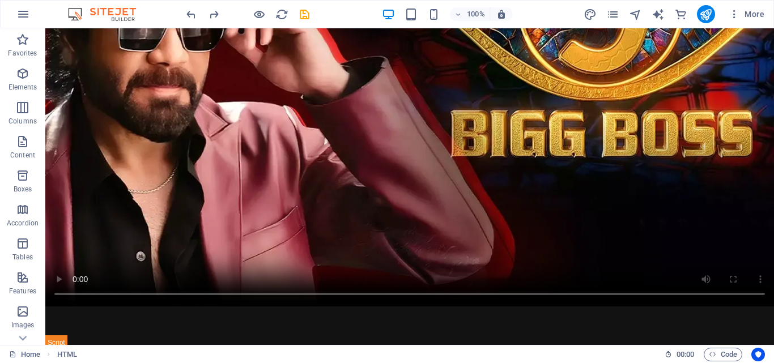
scroll to position [0, 0]
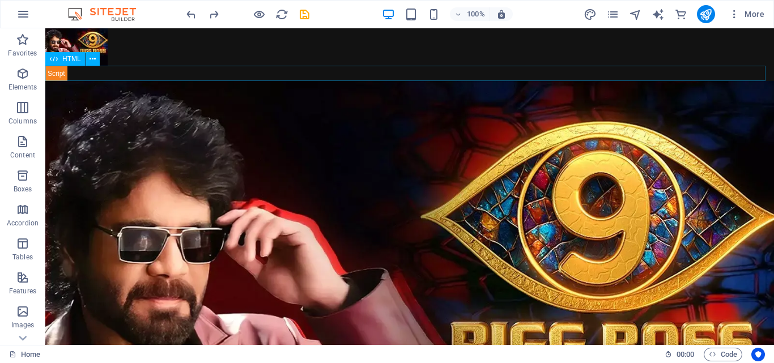
click at [73, 62] on span "HTML" at bounding box center [71, 59] width 19 height 7
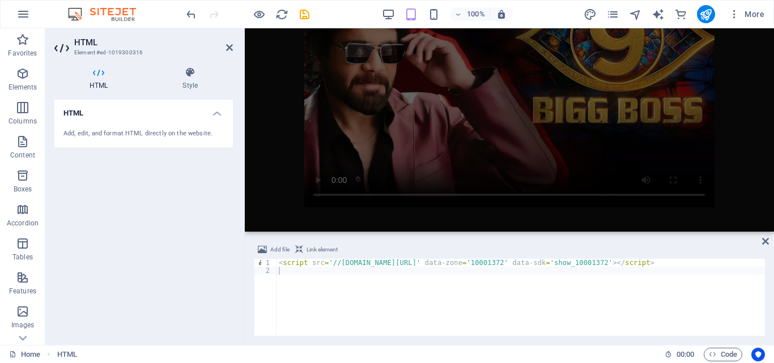
scroll to position [249, 0]
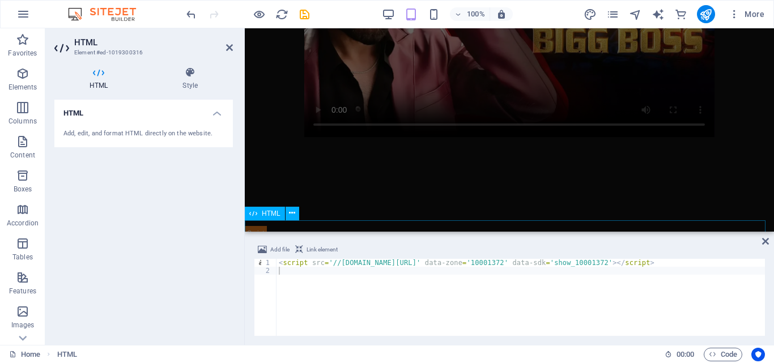
click at [262, 214] on span "HTML" at bounding box center [271, 213] width 19 height 7
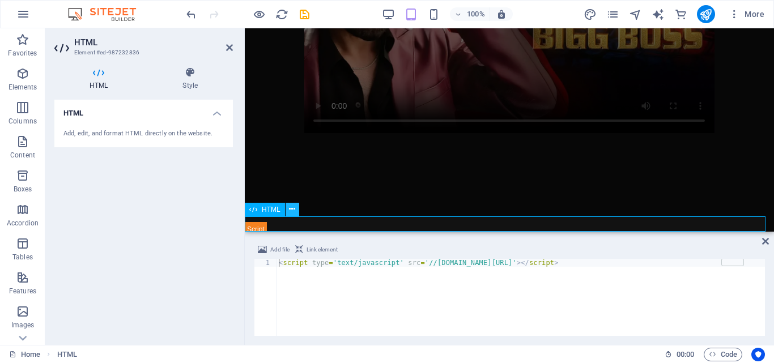
click at [294, 210] on icon at bounding box center [292, 210] width 6 height 12
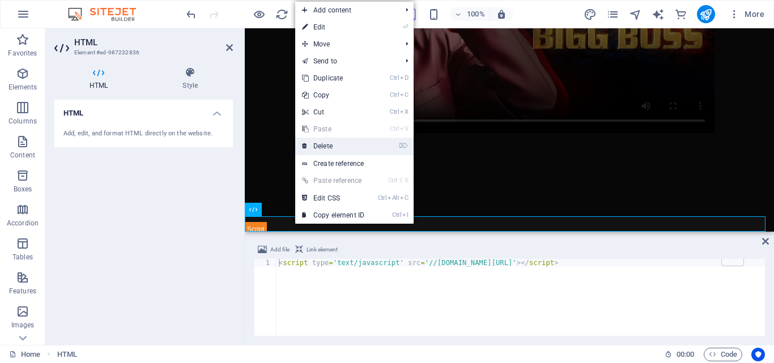
click at [355, 141] on link "⌦ Delete" at bounding box center [333, 146] width 76 height 17
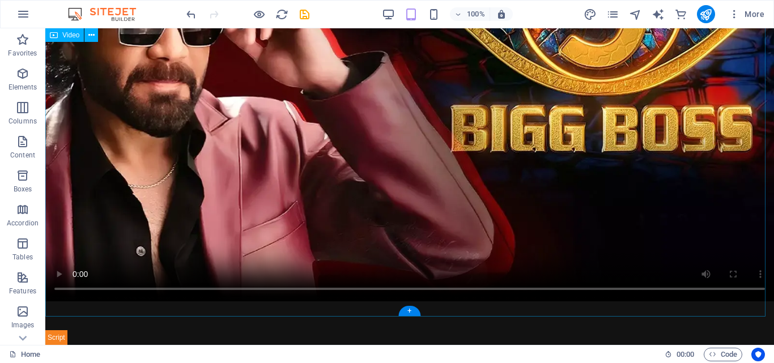
scroll to position [197, 0]
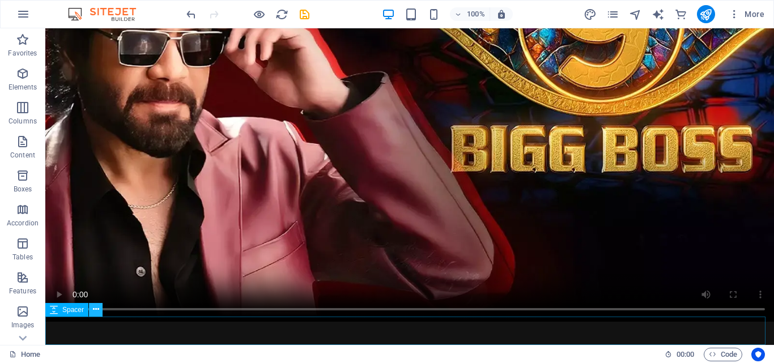
click at [94, 312] on icon at bounding box center [96, 310] width 6 height 12
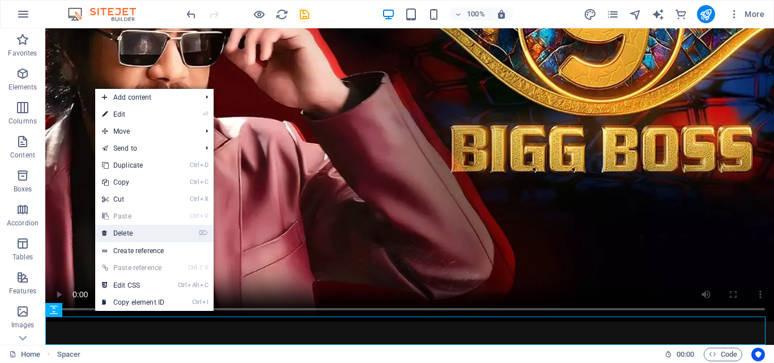
click at [140, 232] on link "⌦ Delete" at bounding box center [133, 233] width 76 height 17
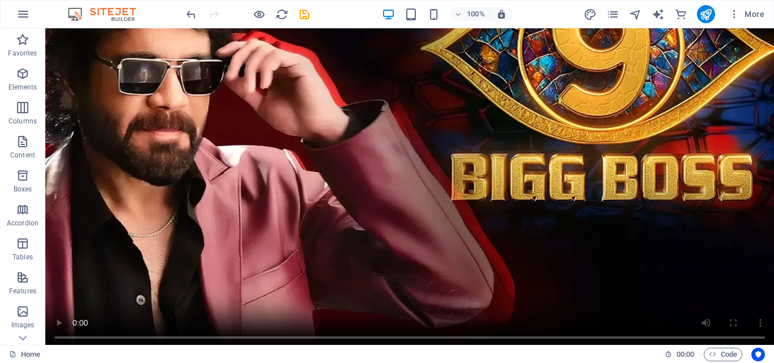
scroll to position [0, 0]
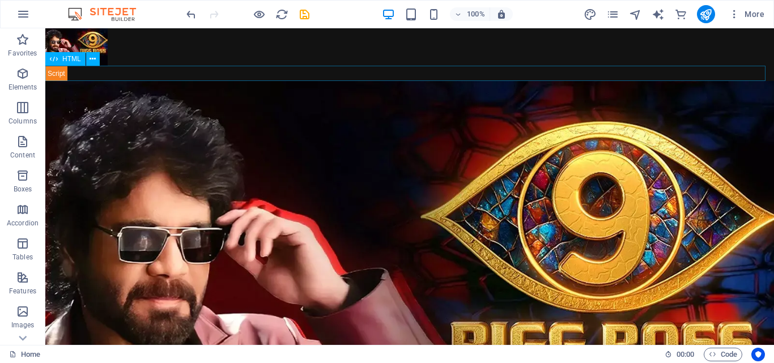
click at [67, 59] on span "HTML" at bounding box center [71, 59] width 19 height 7
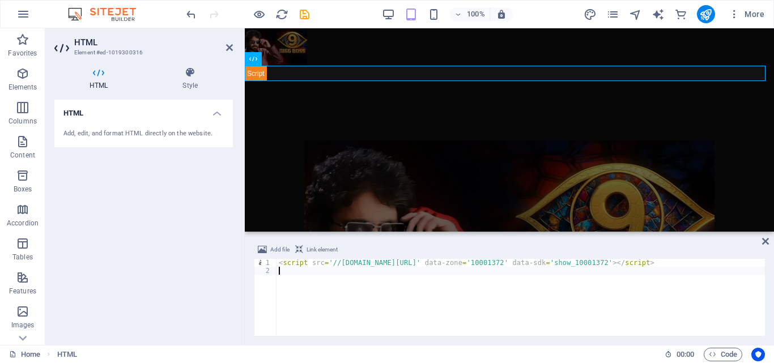
paste textarea "<script src="[URL][DOMAIN_NAME]"></script>"
type textarea "<script src="[URL][DOMAIN_NAME]"></script>"
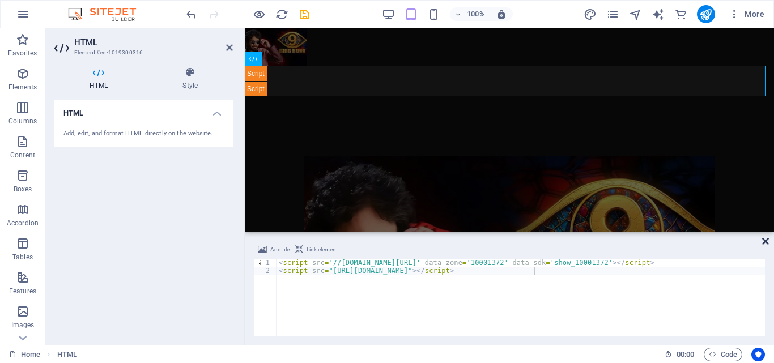
click at [763, 240] on icon at bounding box center [766, 241] width 7 height 9
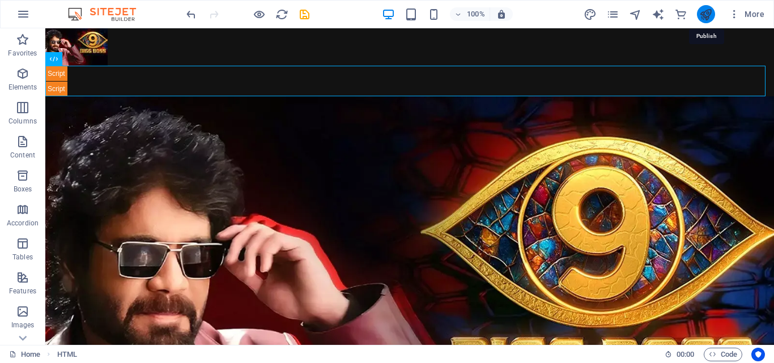
click at [704, 14] on icon "publish" at bounding box center [706, 14] width 13 height 13
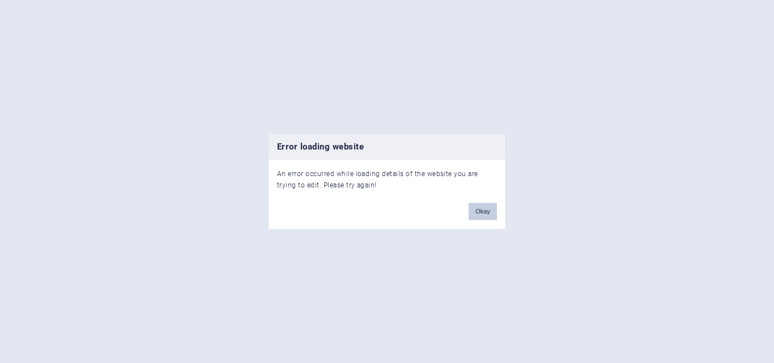
click at [484, 205] on button "Okay" at bounding box center [483, 211] width 28 height 17
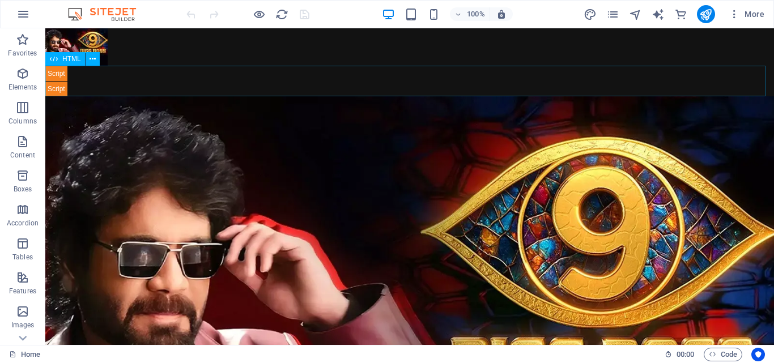
click at [67, 61] on span "HTML" at bounding box center [71, 59] width 19 height 7
click at [72, 57] on span "HTML" at bounding box center [71, 59] width 19 height 7
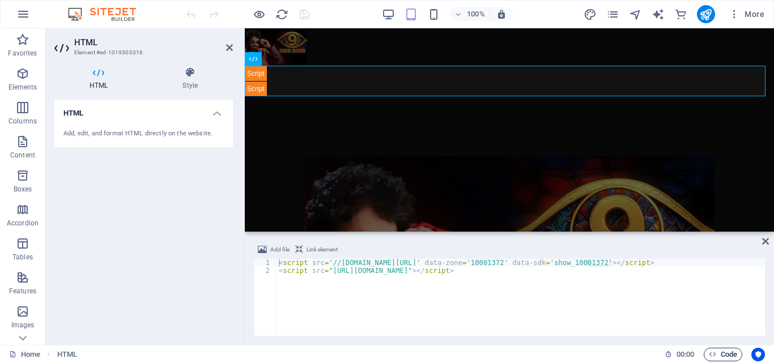
click at [722, 353] on span "Code" at bounding box center [723, 355] width 28 height 14
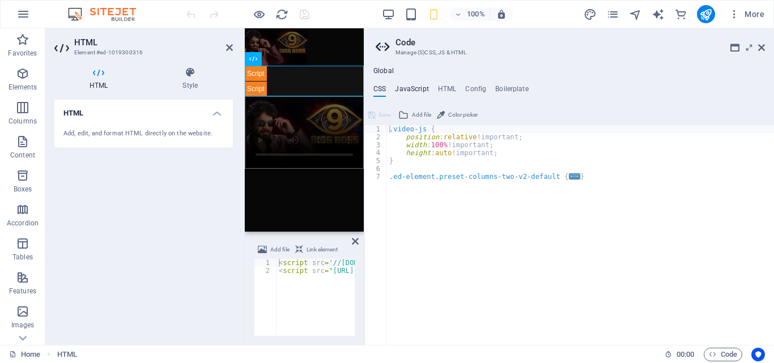
click at [409, 85] on h4 "JavaScript" at bounding box center [411, 91] width 33 height 12
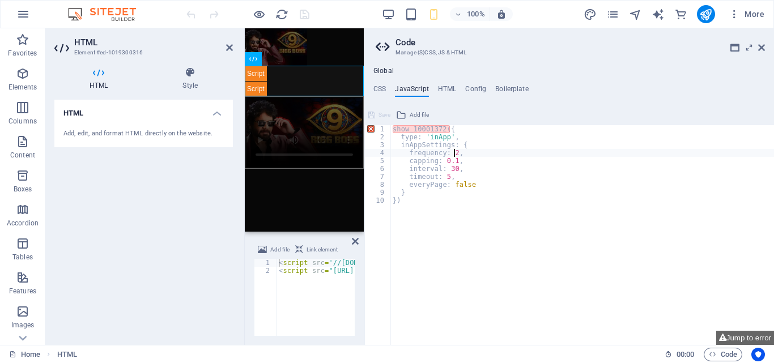
click at [455, 154] on div "show_10001372 ({ type : 'inApp' , inAppSettings : { frequency : 2 , capping : 0…" at bounding box center [583, 243] width 384 height 236
click at [418, 178] on div "show_10001372 ({ type : 'inApp' , inAppSettings : { frequency : 2 , capping : 0…" at bounding box center [583, 243] width 384 height 236
click at [475, 157] on div "show_10001372 ({ type : 'inApp' , inAppSettings : { frequency : 2 , capping : 0…" at bounding box center [583, 243] width 384 height 236
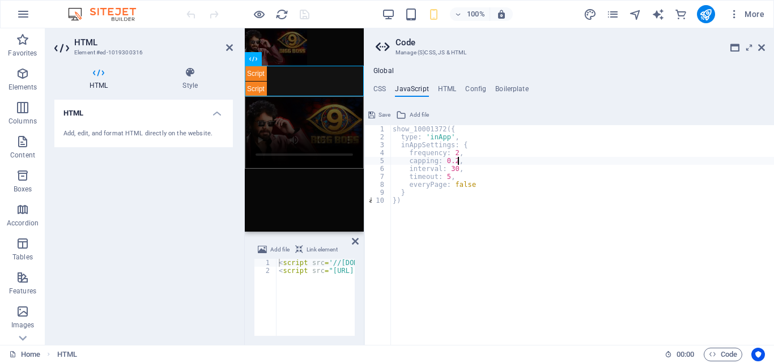
click at [469, 162] on div "show_10001372 ({ type : 'inApp' , inAppSettings : { frequency : 2 , capping : 0…" at bounding box center [583, 243] width 384 height 236
click at [452, 168] on div "show_10001372 ({ type : 'inApp' , inAppSettings : { frequency : 2 , capping : 0…" at bounding box center [583, 243] width 384 height 236
type textarea "everyPage: false"
click at [760, 50] on icon at bounding box center [762, 47] width 7 height 9
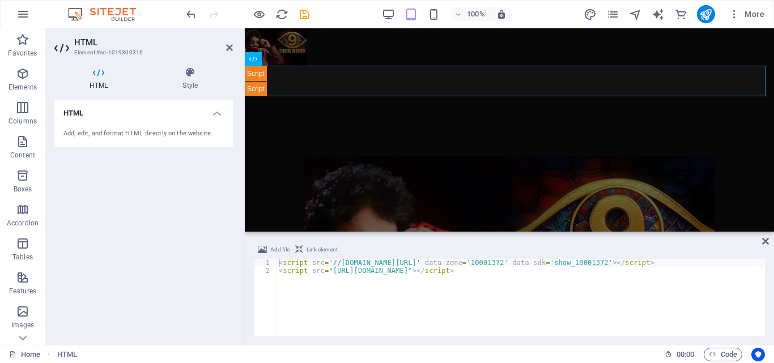
type textarea "<script src="https://telegram.org/js/telegram-web-app.js"></script>"
click at [562, 285] on div "< script src = '//libtl.com/sdk.js' data-zone = '10001372' data-sdk = 'show_100…" at bounding box center [521, 305] width 489 height 93
click at [731, 352] on span "Code" at bounding box center [723, 355] width 28 height 14
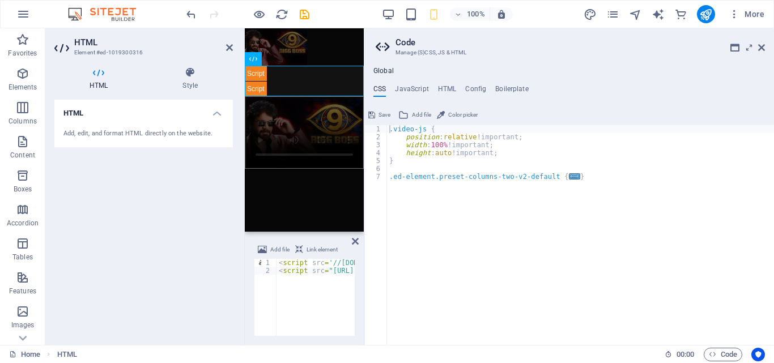
click at [413, 83] on div "Global CSS JavaScript HTML Config Boilerplate .video-js { 1 2 3 4 5 6 7 .video-…" at bounding box center [570, 206] width 410 height 278
click at [412, 95] on h4 "JavaScript" at bounding box center [411, 91] width 33 height 12
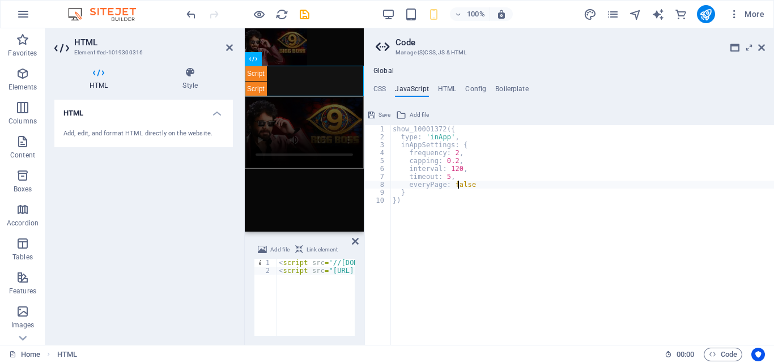
click at [458, 170] on div "show_10001372 ({ type : 'inApp' , inAppSettings : { frequency : 2 , capping : 0…" at bounding box center [583, 243] width 384 height 236
click at [469, 179] on div "show_10001372 ({ type : 'inApp' , inAppSettings : { frequency : 2 , capping : 0…" at bounding box center [583, 243] width 384 height 236
click at [456, 159] on div "show_10001372 ({ type : 'inApp' , inAppSettings : { frequency : 2 , capping : 0…" at bounding box center [583, 243] width 384 height 236
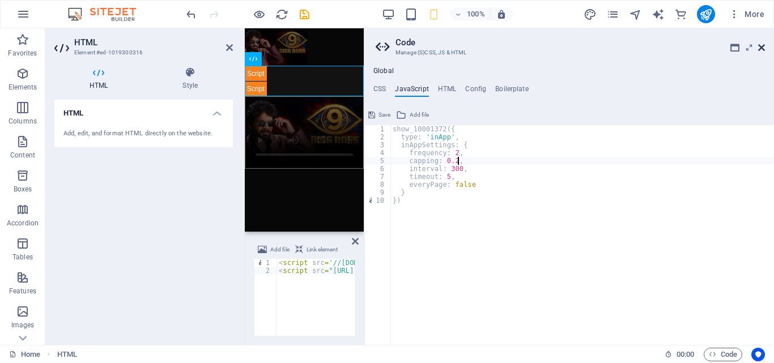
type textarea "capping: 0.2,"
click at [759, 49] on icon at bounding box center [762, 47] width 7 height 9
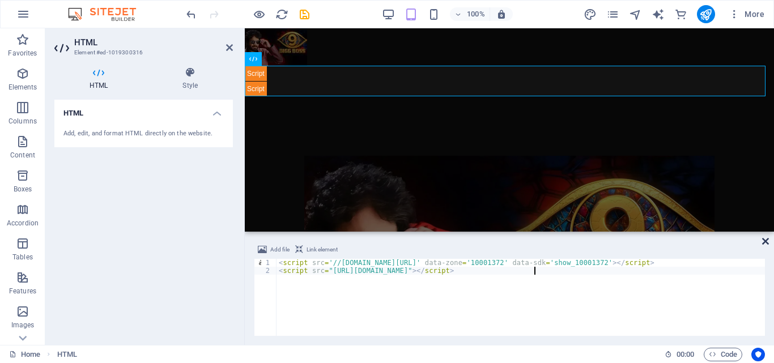
click at [765, 243] on icon at bounding box center [766, 241] width 7 height 9
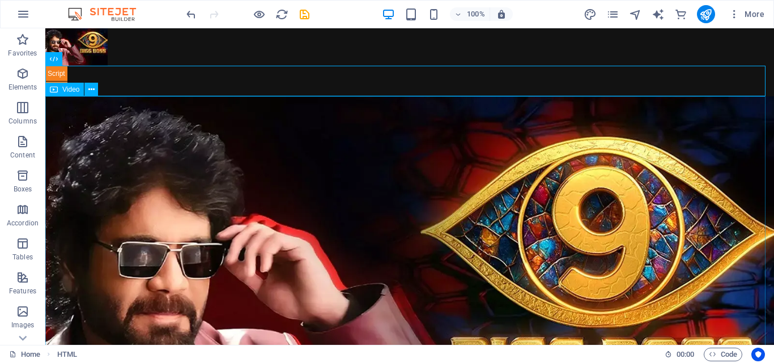
click at [75, 90] on span "Video" at bounding box center [70, 89] width 17 height 7
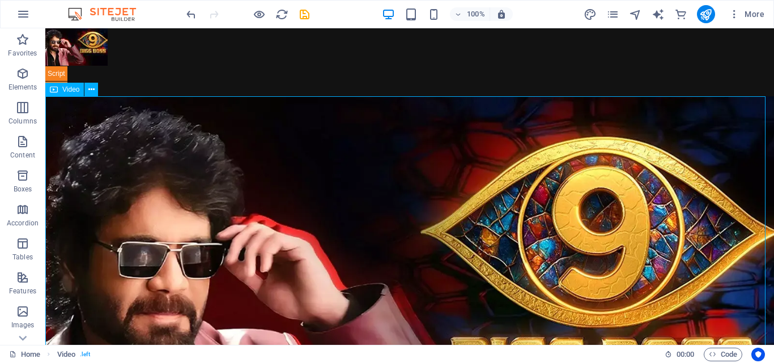
click at [75, 90] on span "Video" at bounding box center [70, 89] width 17 height 7
select select "%"
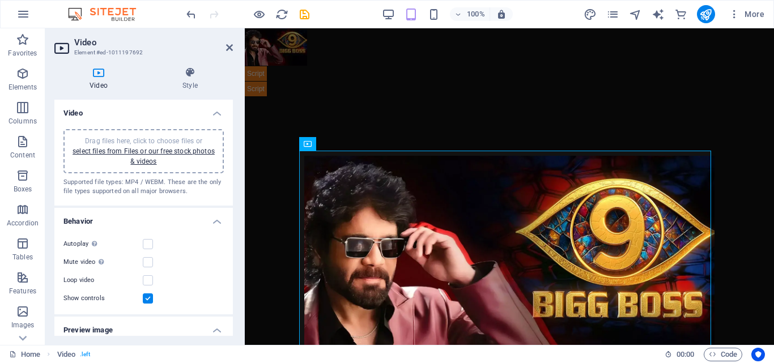
drag, startPoint x: 233, startPoint y: 194, endPoint x: 234, endPoint y: 210, distance: 15.9
click at [234, 210] on div "Video Style Video Drag files here, click to choose files or select files from F…" at bounding box center [143, 201] width 197 height 287
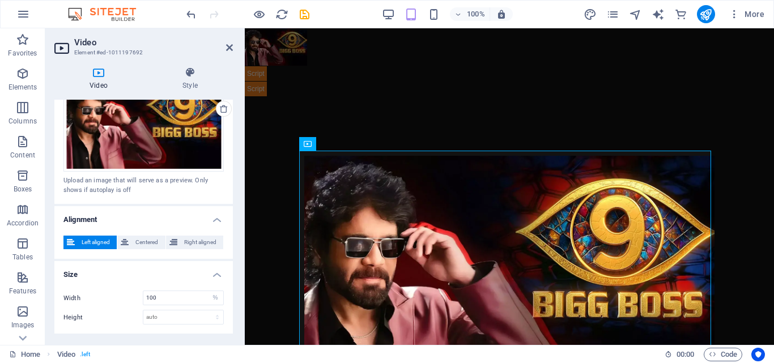
scroll to position [299, 0]
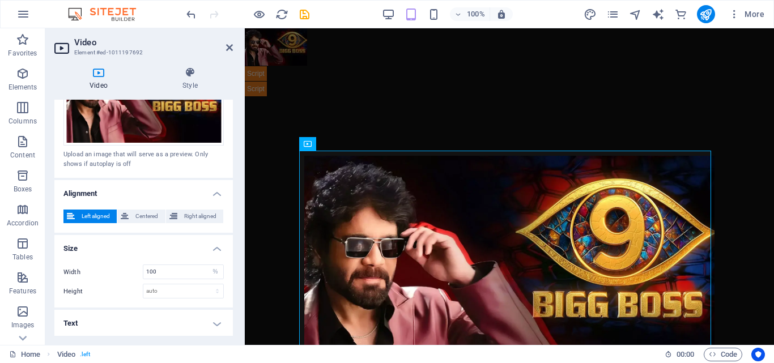
click at [215, 320] on h4 "Text" at bounding box center [143, 323] width 179 height 27
click at [207, 293] on select "auto px" at bounding box center [183, 292] width 80 height 14
select select "px"
click at [205, 285] on select "auto px" at bounding box center [183, 292] width 80 height 14
type input "0"
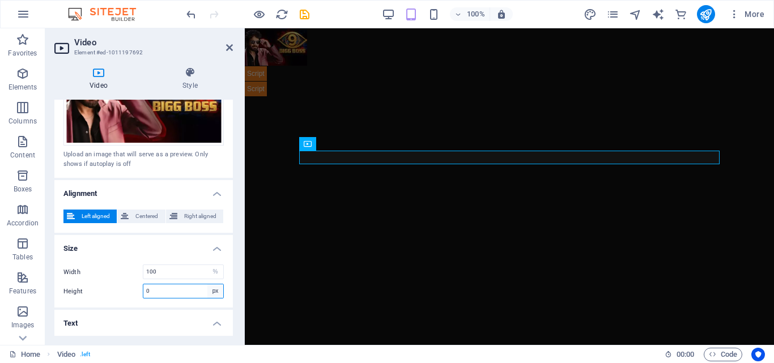
click at [216, 291] on select "auto px" at bounding box center [216, 292] width 16 height 14
select select "auto"
click at [208, 285] on select "auto px" at bounding box center [216, 292] width 16 height 14
select select "DISABLED_OPTION_VALUE"
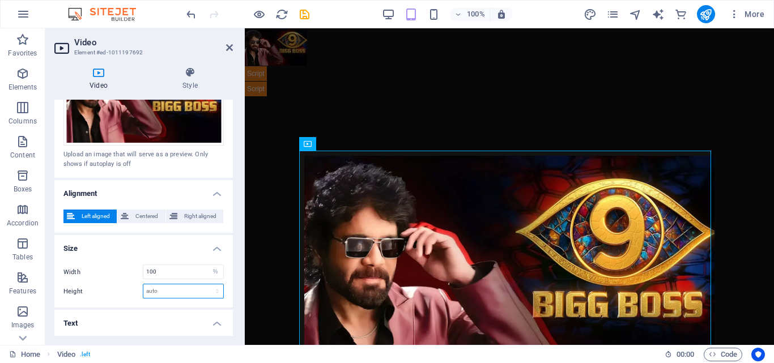
scroll to position [387, 0]
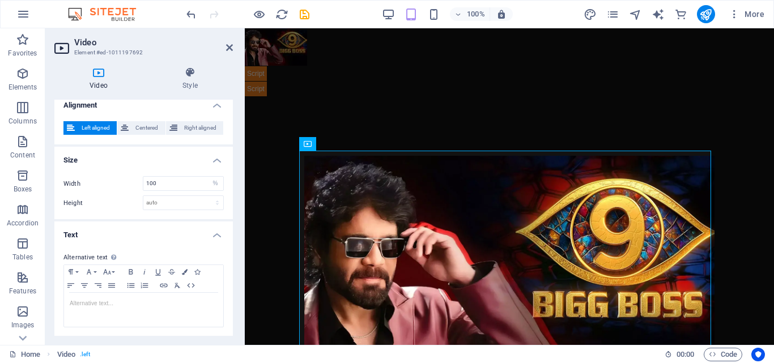
click at [233, 168] on div "Video Style Video Drag files here, click to choose files or select files from F…" at bounding box center [143, 201] width 197 height 287
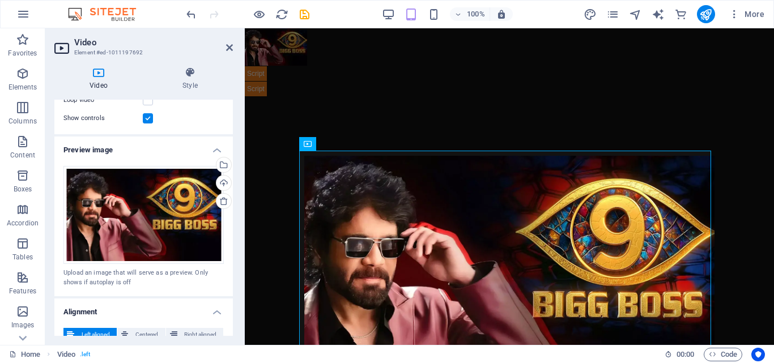
scroll to position [0, 0]
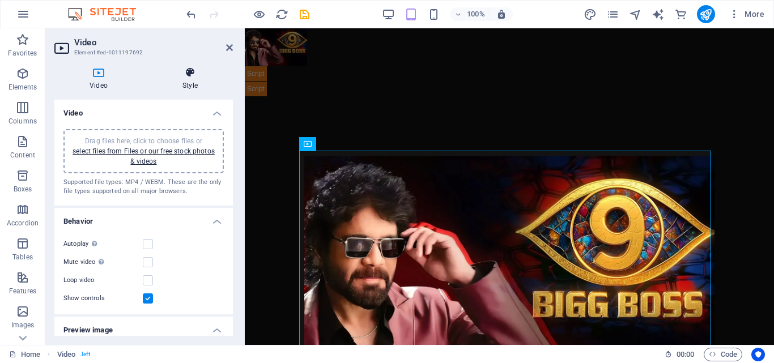
click at [193, 74] on icon at bounding box center [190, 72] width 86 height 11
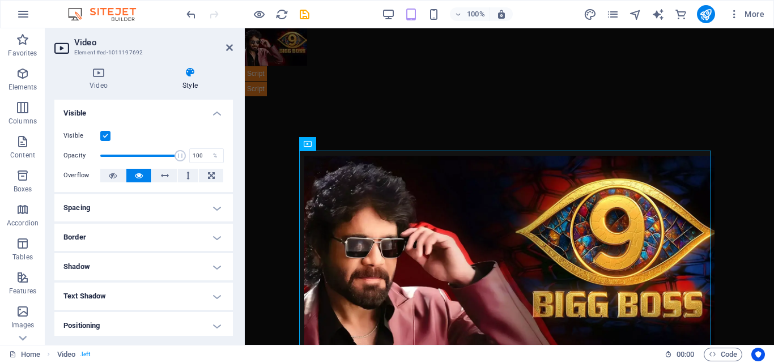
click at [215, 208] on h4 "Spacing" at bounding box center [143, 207] width 179 height 27
click at [215, 208] on h4 "Spacing" at bounding box center [143, 204] width 179 height 20
click at [215, 235] on h4 "Border" at bounding box center [143, 237] width 179 height 27
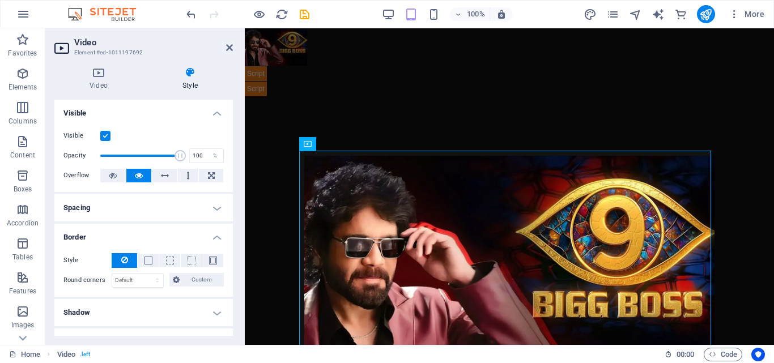
click at [215, 235] on h4 "Border" at bounding box center [143, 234] width 179 height 20
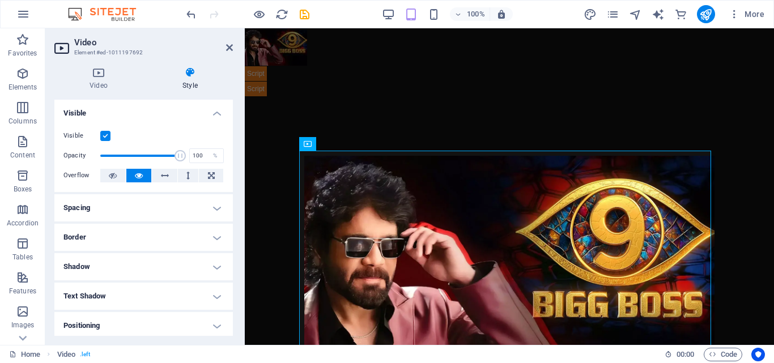
scroll to position [121, 0]
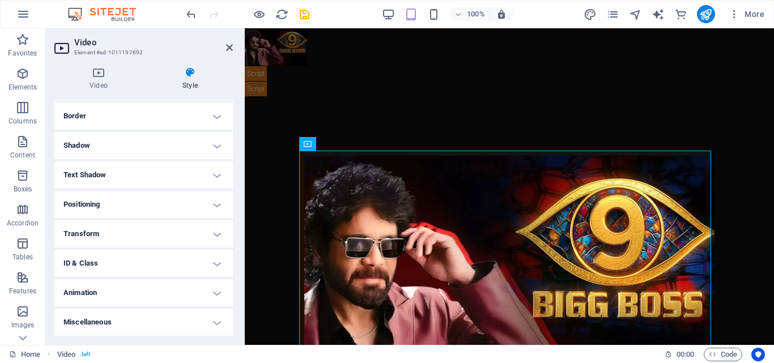
click at [215, 204] on h4 "Positioning" at bounding box center [143, 204] width 179 height 27
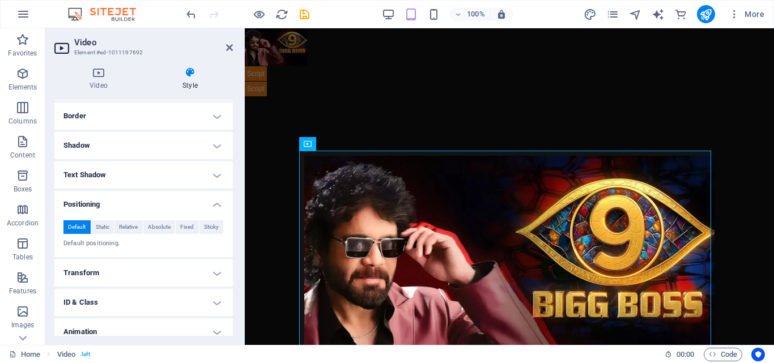
click at [215, 204] on h4 "Positioning" at bounding box center [143, 201] width 179 height 20
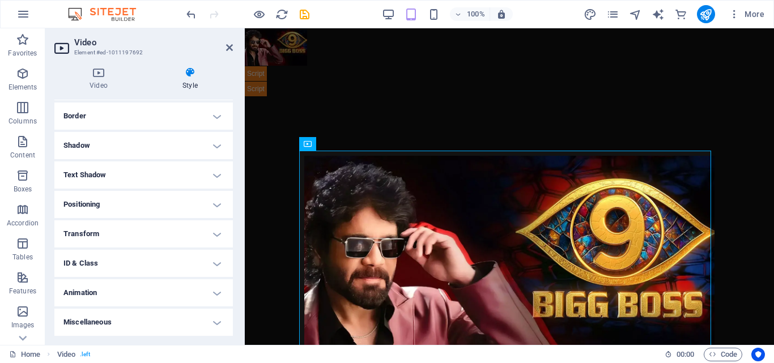
click at [215, 237] on h4 "Transform" at bounding box center [143, 234] width 179 height 27
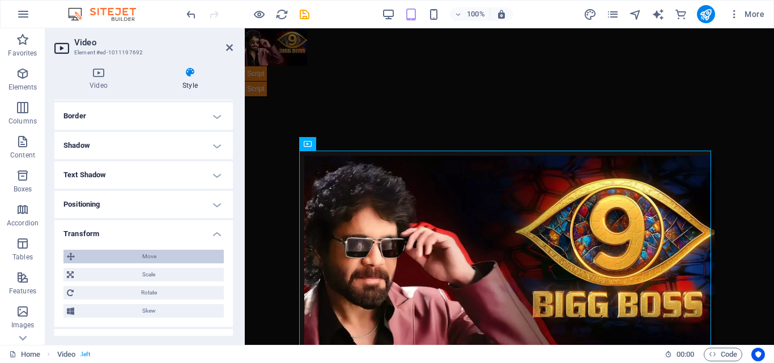
drag, startPoint x: 137, startPoint y: 271, endPoint x: 141, endPoint y: 250, distance: 21.3
click at [141, 250] on div "Move X offset 0 px rem % em vh vw Y offset 0 px rem % em vh vw Scale Zoom 100 %…" at bounding box center [143, 284] width 160 height 68
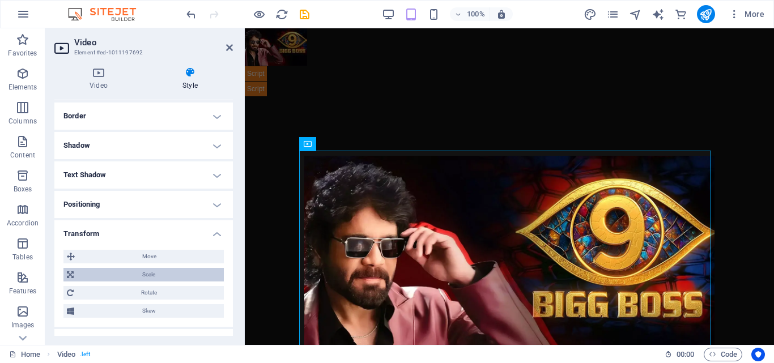
click at [86, 273] on span "Scale" at bounding box center [148, 275] width 143 height 14
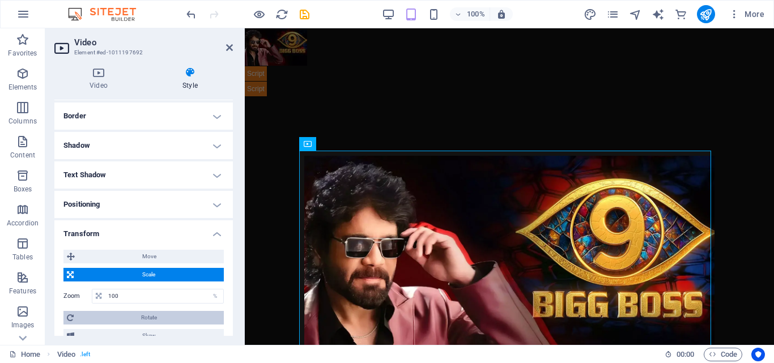
click at [143, 318] on span "Rotate" at bounding box center [148, 318] width 143 height 14
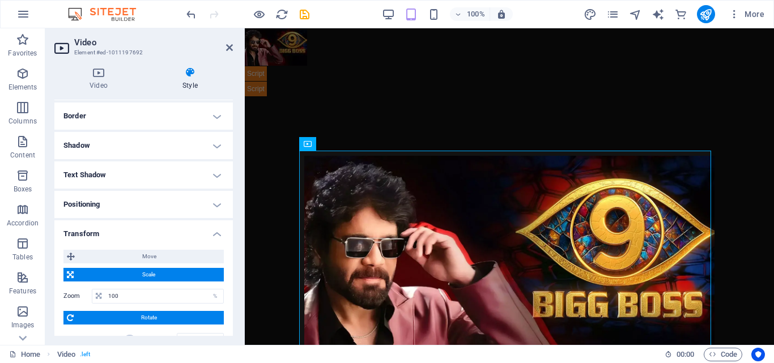
scroll to position [253, 0]
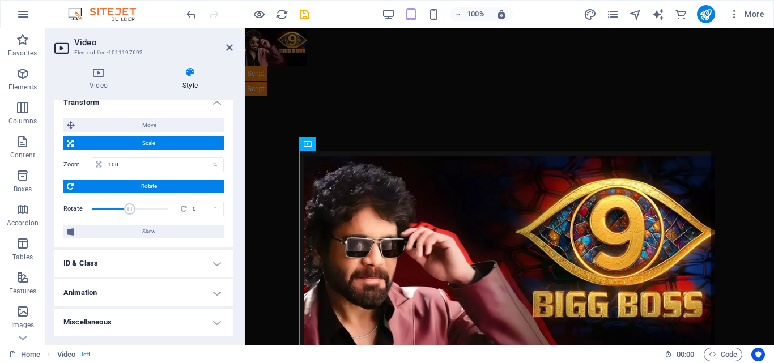
click at [214, 266] on h4 "ID & Class" at bounding box center [143, 263] width 179 height 27
click at [134, 282] on h4 "Video (video)" at bounding box center [132, 286] width 34 height 12
click at [233, 291] on div "Video Style Video Drag files here, click to choose files or select files from F…" at bounding box center [143, 201] width 197 height 287
click at [81, 283] on h4 "Element (figure)" at bounding box center [84, 286] width 43 height 12
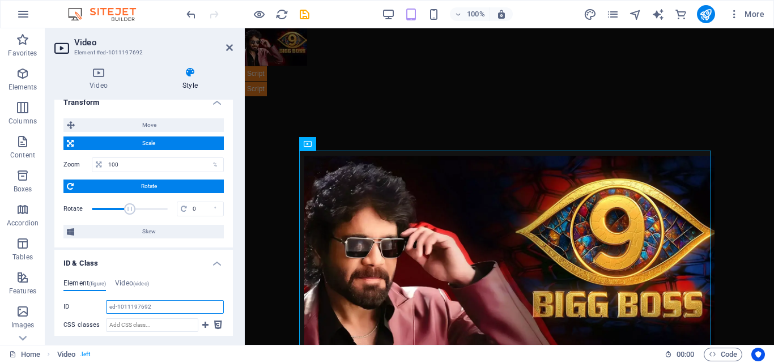
click at [155, 310] on input "ed-1011197692" at bounding box center [165, 307] width 118 height 14
click at [167, 307] on input "ed-1011197692" at bounding box center [165, 307] width 118 height 14
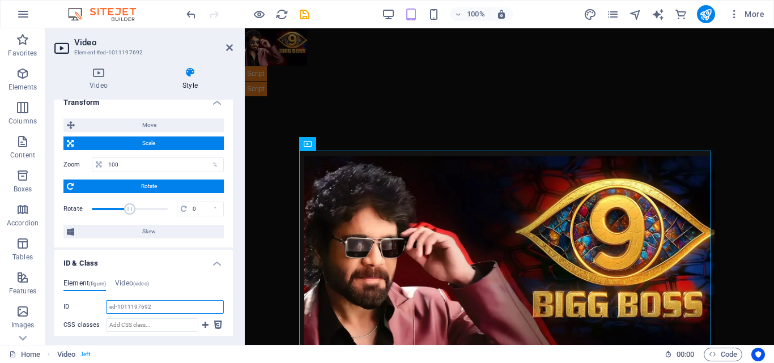
click at [167, 307] on input "ed-1011197692" at bounding box center [165, 307] width 118 height 14
click at [724, 352] on span "Code" at bounding box center [723, 355] width 28 height 14
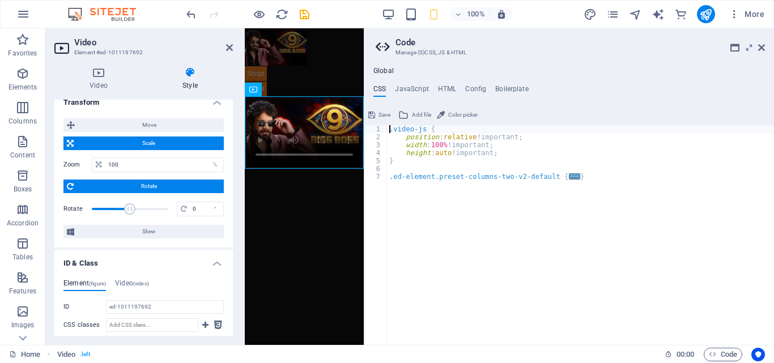
click at [448, 167] on div ".video-js { position : relative !important; width : 100% !important; height : a…" at bounding box center [580, 243] width 387 height 236
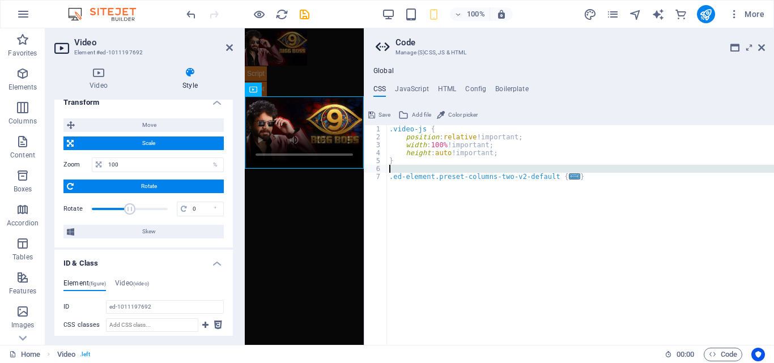
click at [448, 167] on div ".video-js { position : relative !important; width : 100% !important; height : a…" at bounding box center [580, 243] width 387 height 236
type textarea "@include columns-two-v2(); }"
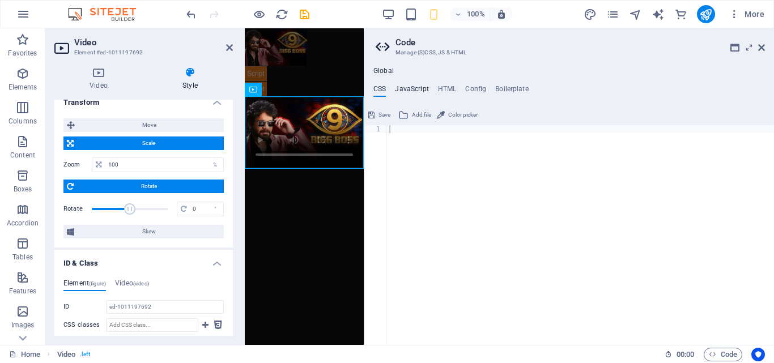
click at [414, 88] on h4 "JavaScript" at bounding box center [411, 91] width 33 height 12
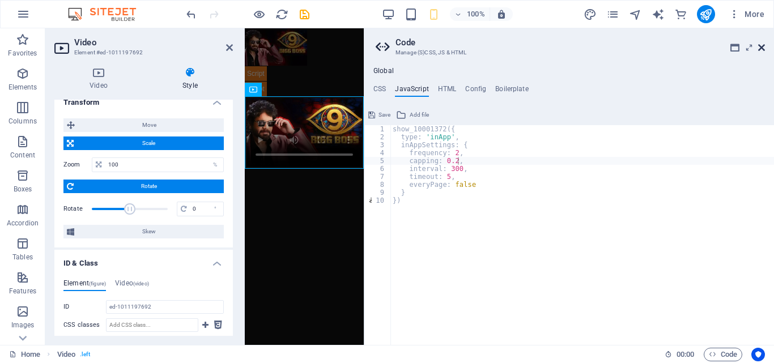
click at [763, 47] on icon at bounding box center [762, 47] width 7 height 9
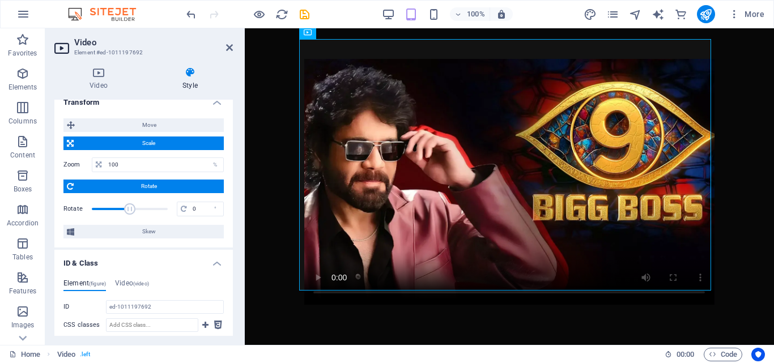
scroll to position [112, 0]
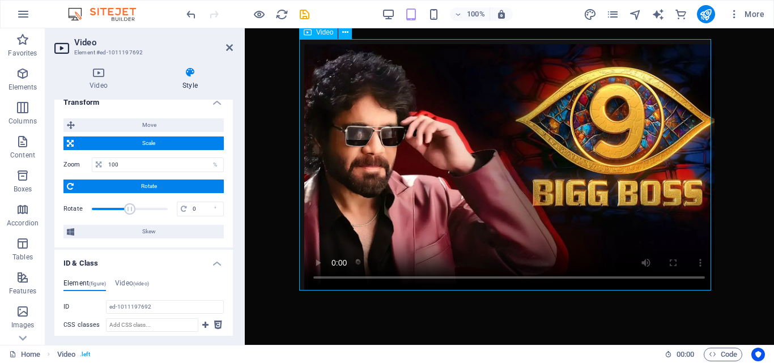
click at [662, 257] on figure at bounding box center [509, 167] width 421 height 257
click at [234, 291] on div "Video Style Video Drag files here, click to choose files or select files from F…" at bounding box center [143, 201] width 197 height 287
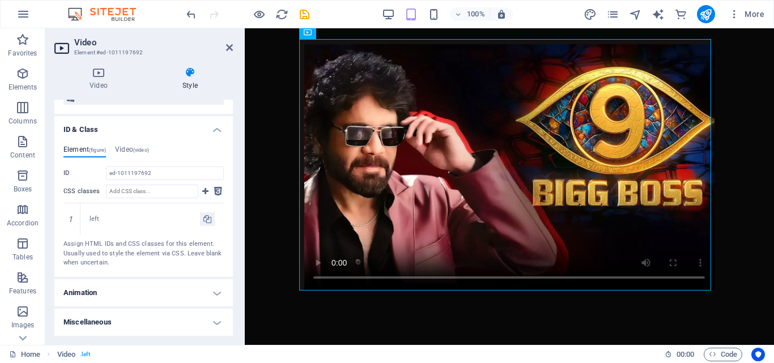
click at [217, 293] on h4 "Animation" at bounding box center [143, 293] width 179 height 27
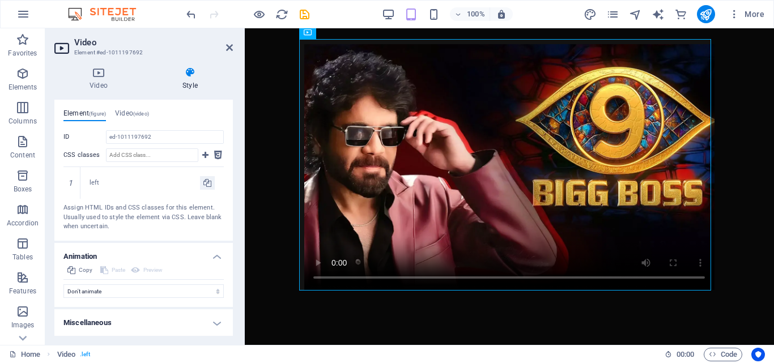
scroll to position [424, 0]
click at [220, 327] on h4 "Miscellaneous" at bounding box center [143, 322] width 179 height 27
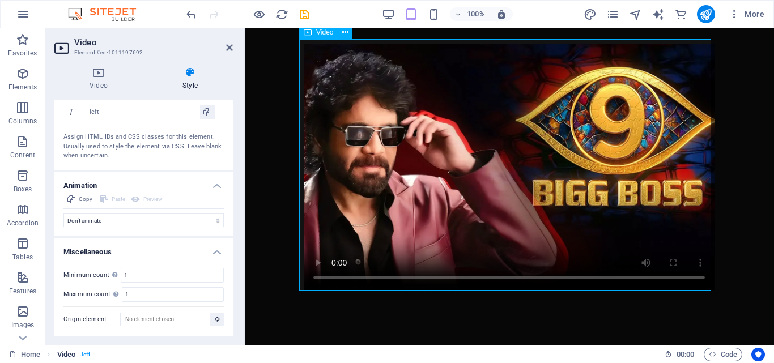
click at [83, 353] on span ". left" at bounding box center [85, 355] width 10 height 14
click at [89, 354] on span ". left" at bounding box center [85, 355] width 10 height 14
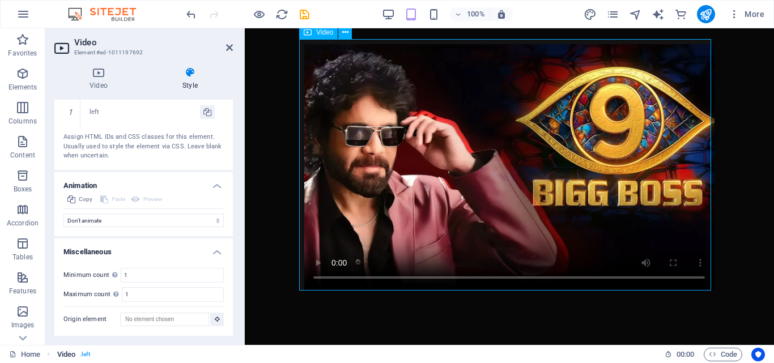
click at [89, 354] on span ". left" at bounding box center [85, 355] width 10 height 14
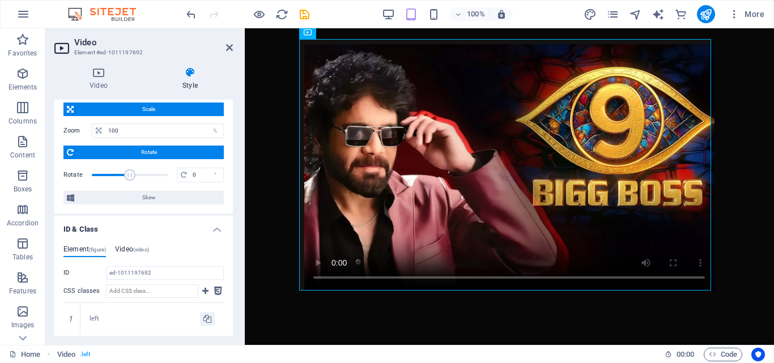
click at [137, 252] on span "(video)" at bounding box center [141, 250] width 16 height 6
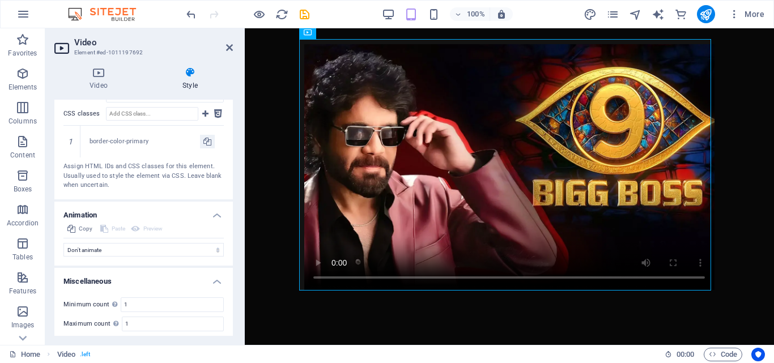
scroll to position [462, 0]
click at [234, 254] on div "Video Style Video Drag files here, click to choose files or select files from F…" at bounding box center [143, 201] width 197 height 287
drag, startPoint x: 234, startPoint y: 250, endPoint x: 230, endPoint y: 239, distance: 11.3
click at [230, 239] on div "Video Style Video Drag files here, click to choose files or select files from F…" at bounding box center [143, 201] width 197 height 287
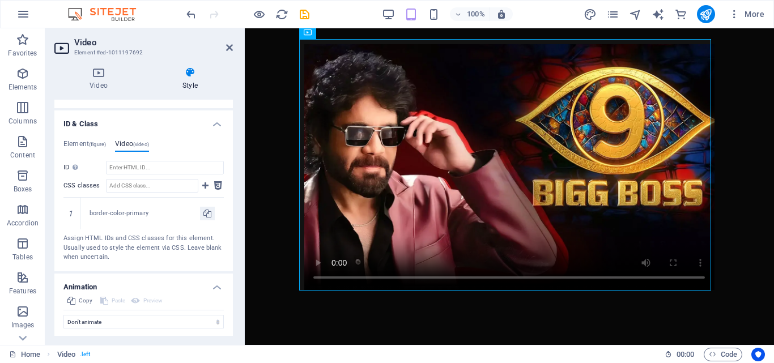
scroll to position [394, 0]
click at [723, 356] on span "Code" at bounding box center [723, 355] width 28 height 14
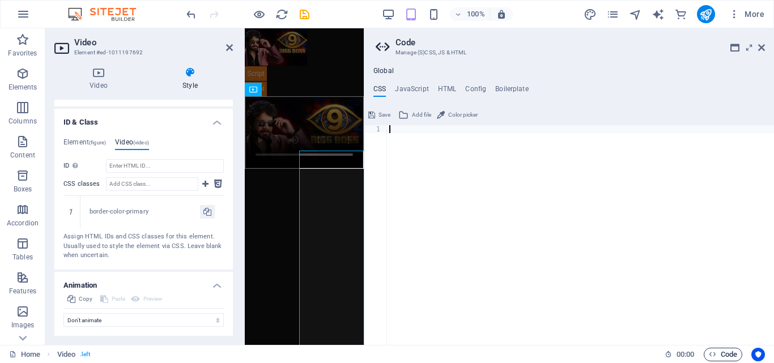
scroll to position [0, 0]
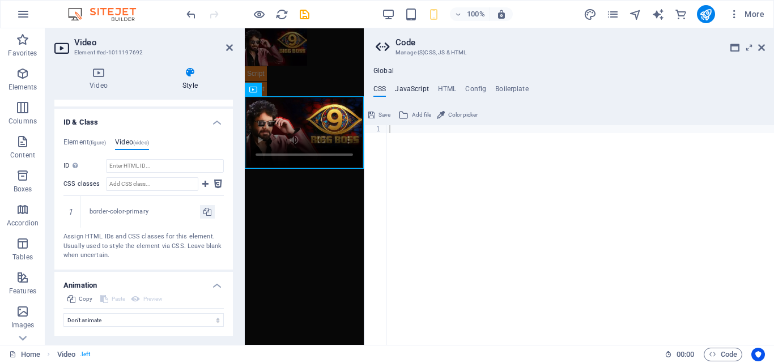
click at [408, 92] on h4 "JavaScript" at bounding box center [411, 91] width 33 height 12
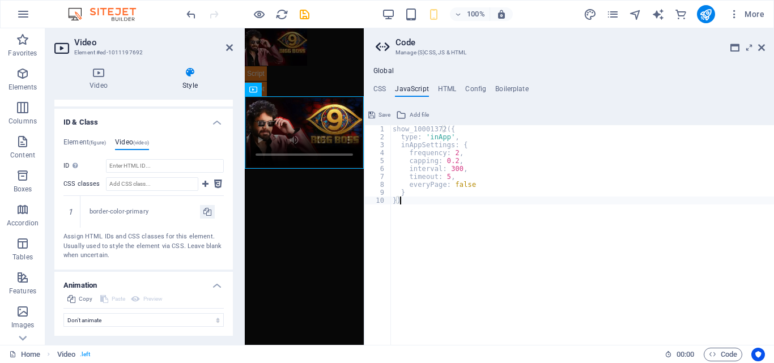
click at [433, 203] on div "show_10001372 ({ type : 'inApp' , inAppSettings : { frequency : 2 , capping : 0…" at bounding box center [583, 243] width 384 height 236
type textarea "})"
paste textarea "frequency: 2,"
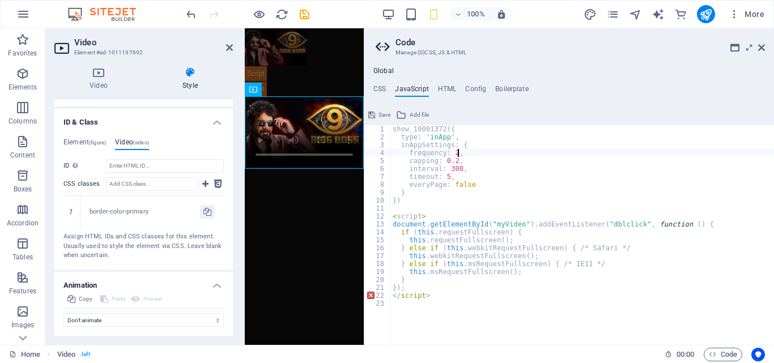
click at [598, 156] on div "show_10001372 ({ type : 'inApp' , inAppSettings : { frequency : 2 , capping : 0…" at bounding box center [583, 243] width 384 height 236
type textarea "frequency: 2,"
click at [761, 48] on icon at bounding box center [762, 47] width 7 height 9
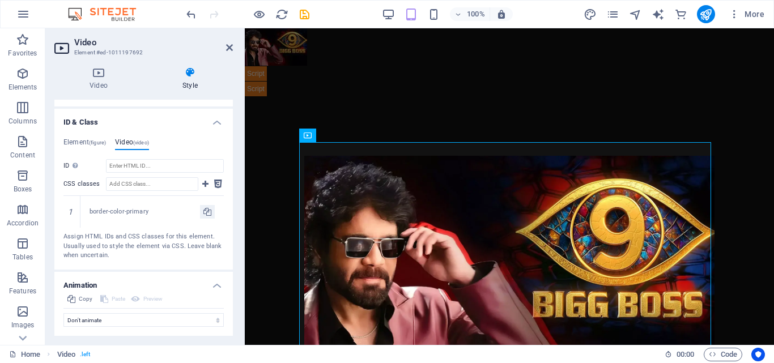
scroll to position [112, 0]
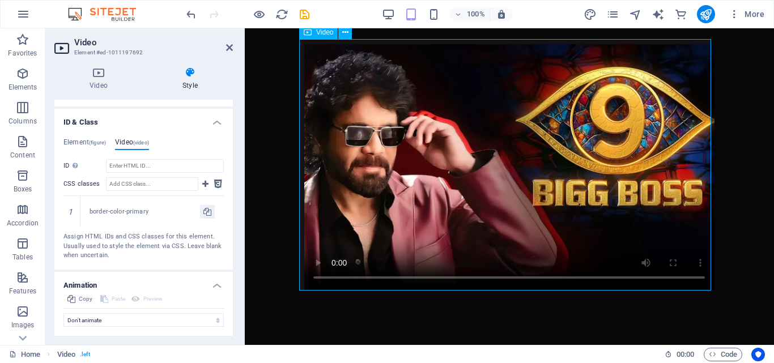
click at [664, 256] on figure at bounding box center [509, 167] width 421 height 257
click at [727, 348] on span "Code" at bounding box center [723, 355] width 28 height 14
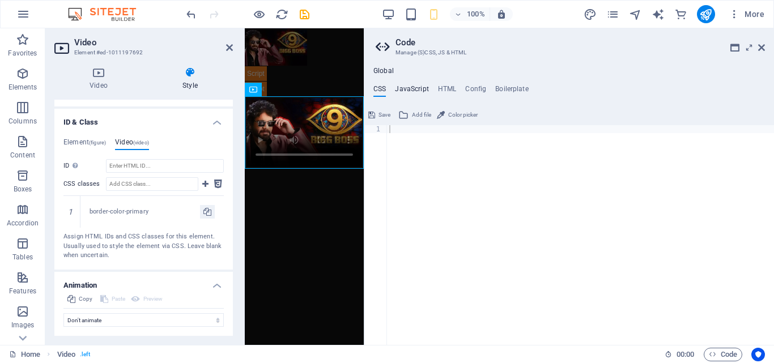
click at [424, 88] on h4 "JavaScript" at bounding box center [411, 91] width 33 height 12
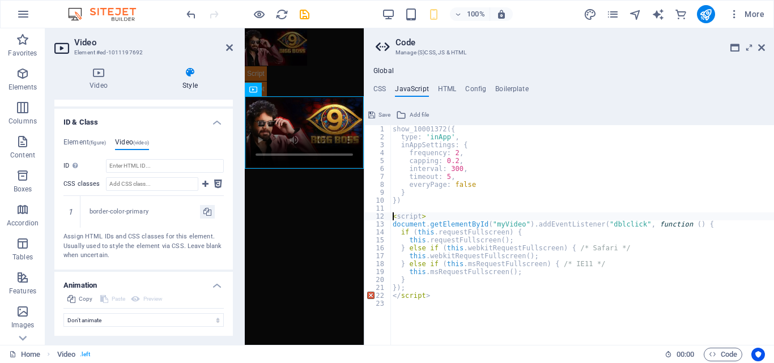
click at [395, 216] on div "show_10001372 ({ type : 'inApp' , inAppSettings : { frequency : 2 , capping : 0…" at bounding box center [583, 243] width 384 height 236
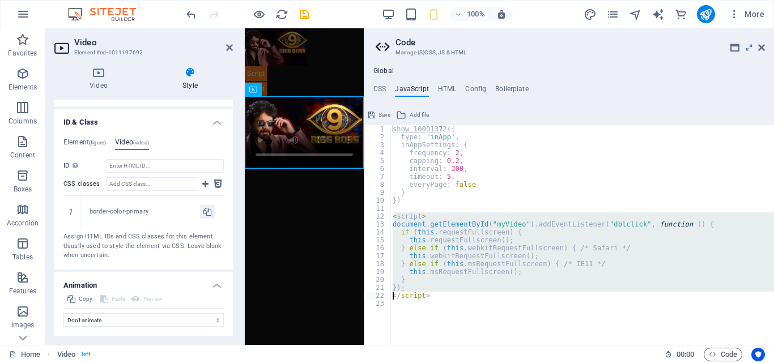
type textarea "</script>"
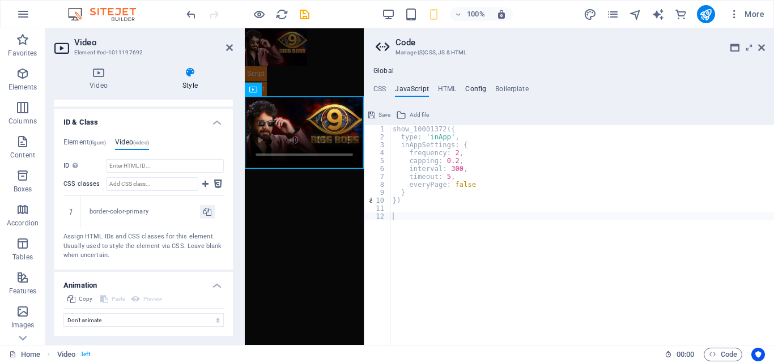
click at [473, 91] on h4 "Config" at bounding box center [475, 91] width 21 height 12
type textarea "$color-background: #121212;"
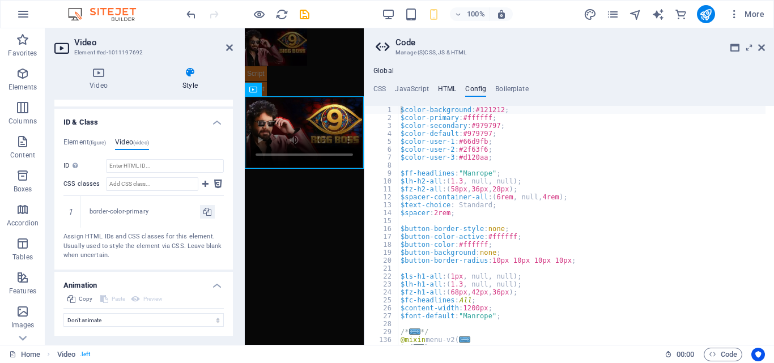
click at [439, 92] on h4 "HTML" at bounding box center [447, 91] width 19 height 12
type textarea "{{content}}"
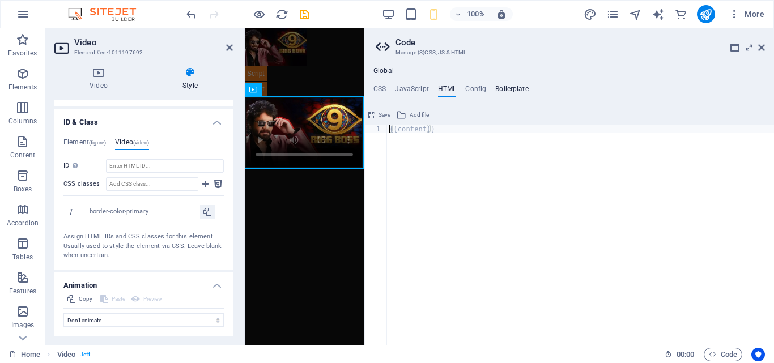
click at [507, 87] on h4 "Boilerplate" at bounding box center [512, 91] width 33 height 12
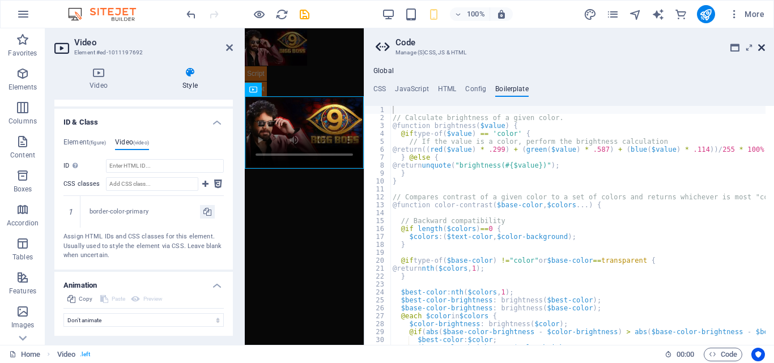
click at [760, 52] on icon at bounding box center [762, 47] width 7 height 9
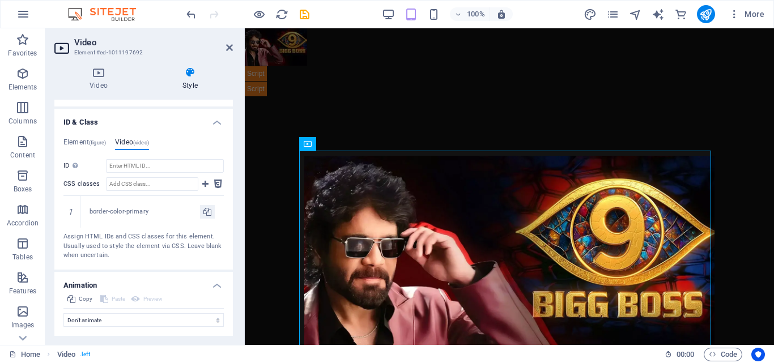
scroll to position [187, 0]
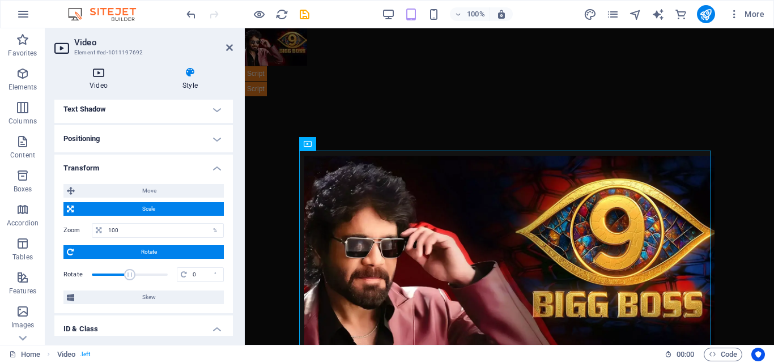
click at [100, 84] on h4 "Video" at bounding box center [100, 79] width 93 height 24
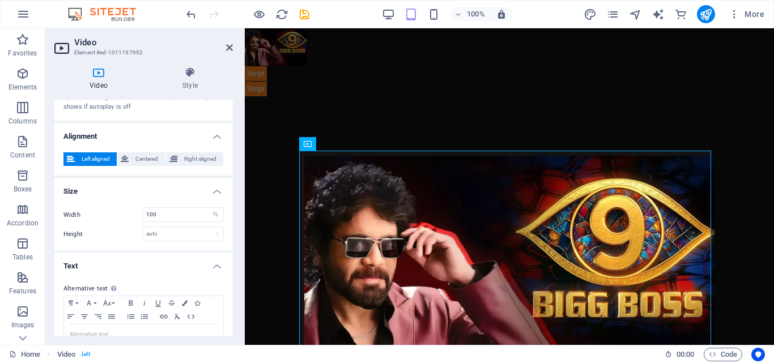
scroll to position [387, 0]
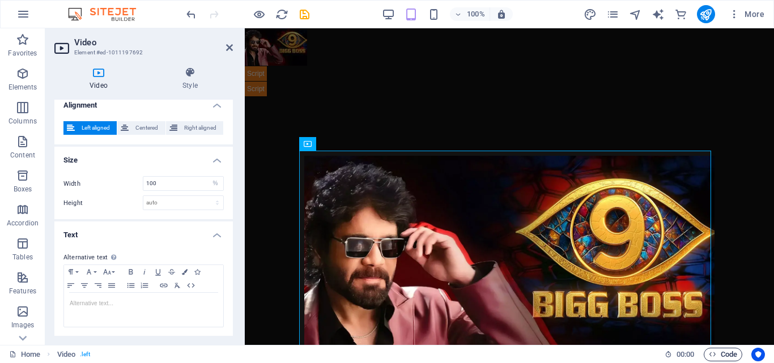
click at [730, 355] on span "Code" at bounding box center [723, 355] width 28 height 14
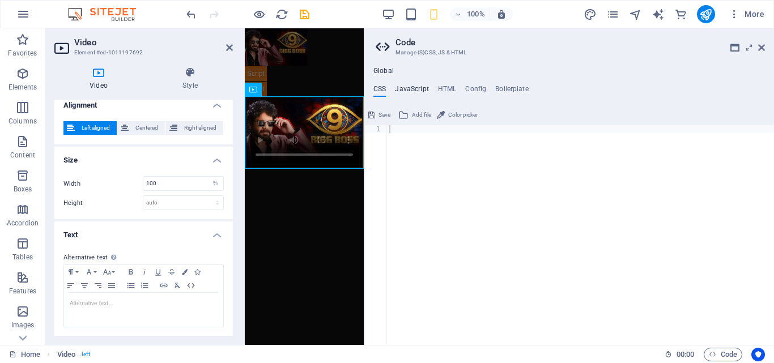
click at [420, 90] on h4 "JavaScript" at bounding box center [411, 91] width 33 height 12
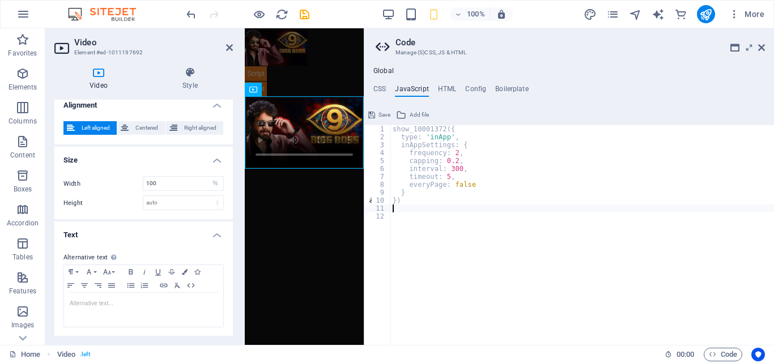
paste textarea "});"
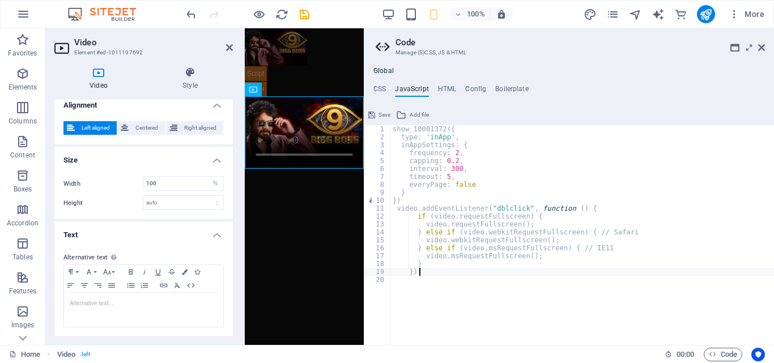
click at [575, 168] on div "show_10001372 ({ type : 'inApp' , inAppSettings : { frequency : 2 , capping : 0…" at bounding box center [583, 243] width 384 height 236
type textarea "interval: 300,"
click at [759, 52] on icon at bounding box center [762, 47] width 7 height 9
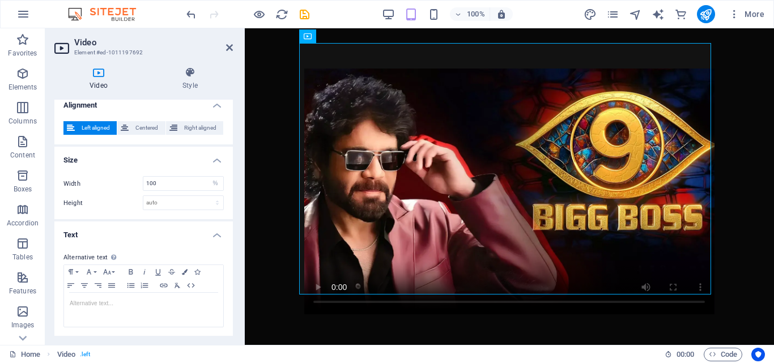
scroll to position [112, 0]
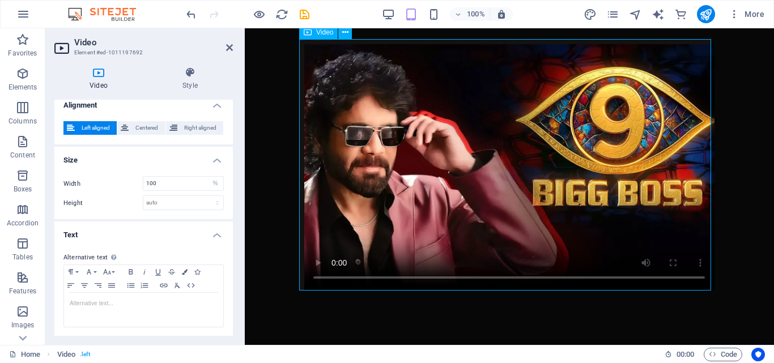
click at [662, 252] on figure at bounding box center [509, 167] width 421 height 257
click at [233, 47] on aside "Video Element #ed-1011197692 Video Style Video Drag files here, click to choose…" at bounding box center [145, 186] width 200 height 317
click at [231, 49] on icon at bounding box center [229, 47] width 7 height 9
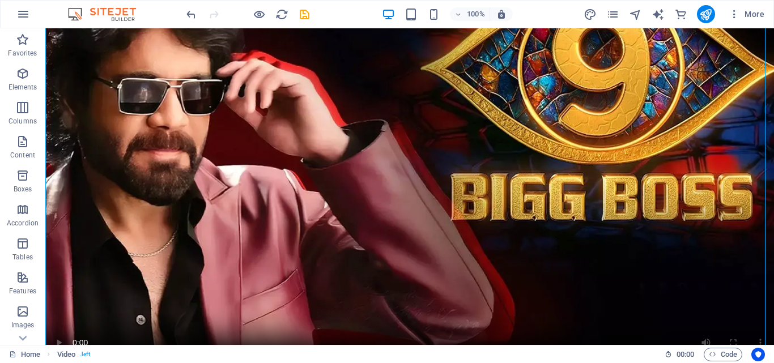
scroll to position [184, 0]
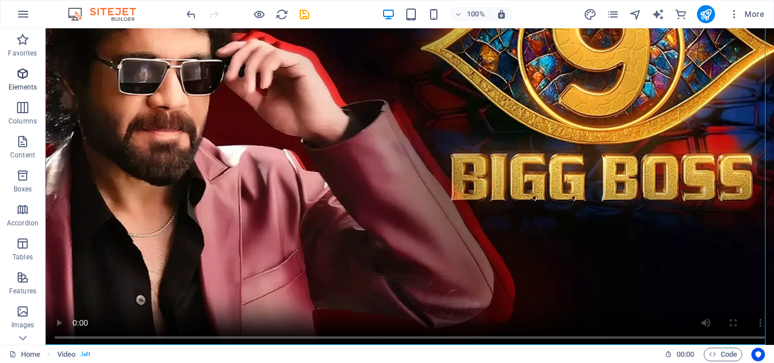
click at [24, 86] on p "Elements" at bounding box center [23, 87] width 29 height 9
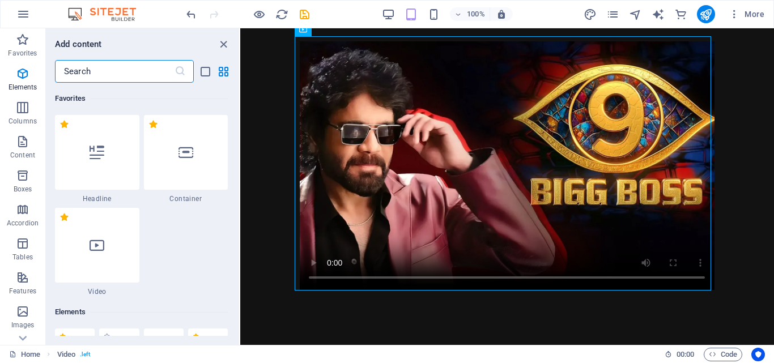
scroll to position [214, 0]
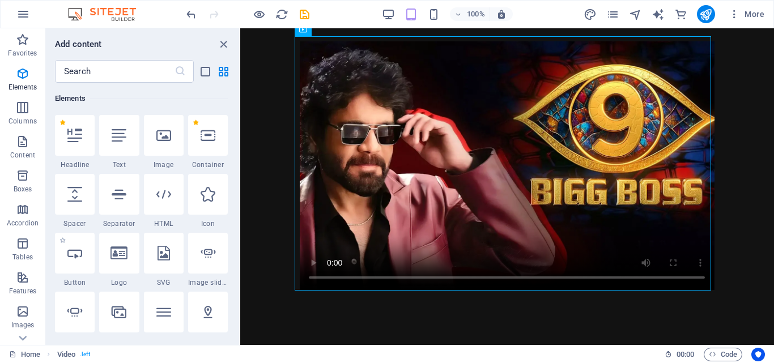
click at [93, 278] on span "Button" at bounding box center [75, 282] width 40 height 9
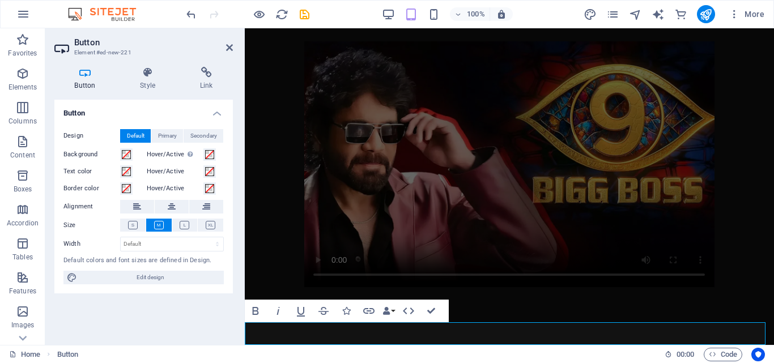
scroll to position [134, 0]
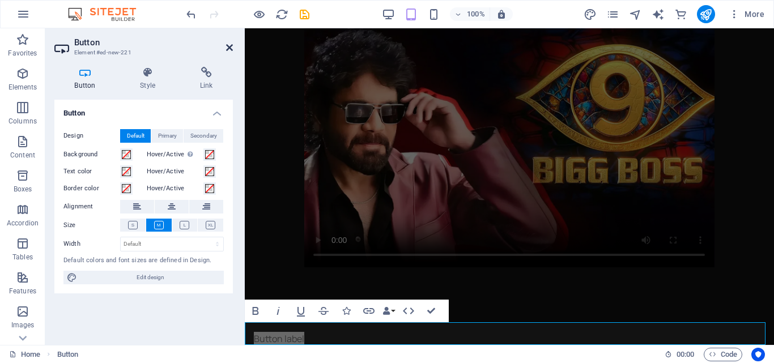
click at [230, 49] on icon at bounding box center [229, 47] width 7 height 9
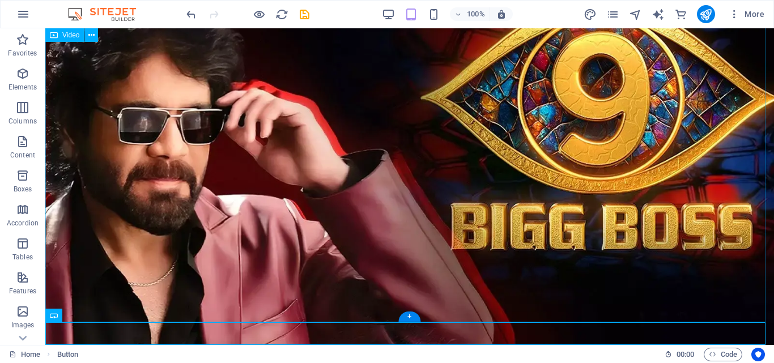
scroll to position [206, 0]
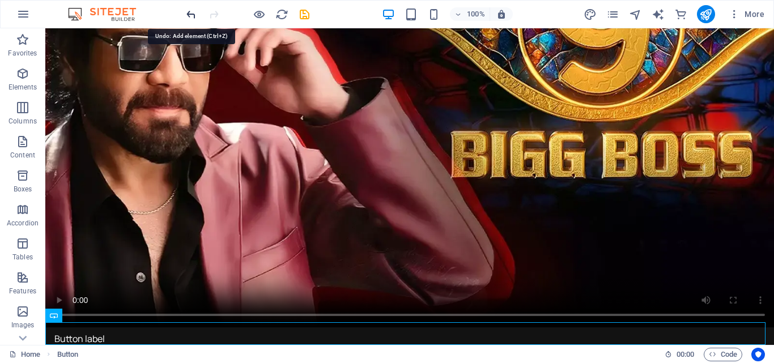
click at [197, 16] on icon "undo" at bounding box center [191, 14] width 13 height 13
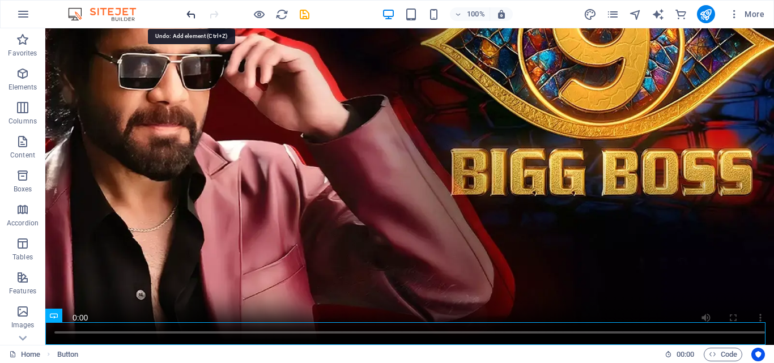
scroll to position [184, 0]
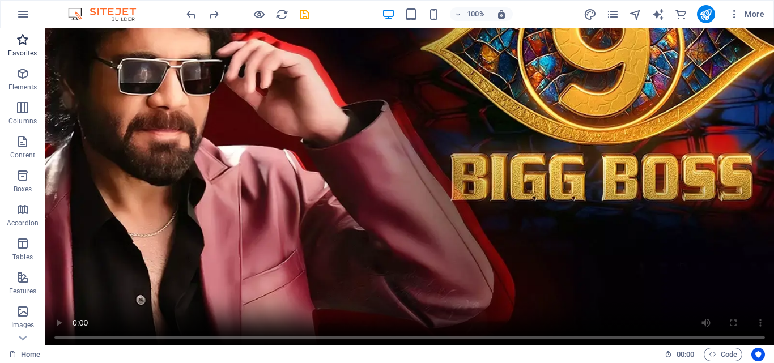
click at [31, 52] on p "Favorites" at bounding box center [22, 53] width 29 height 9
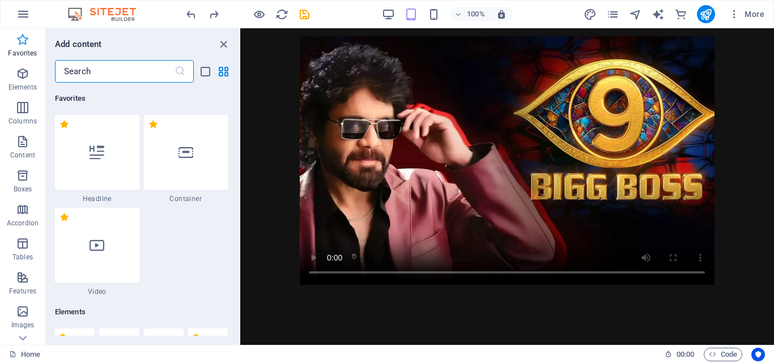
scroll to position [115, 0]
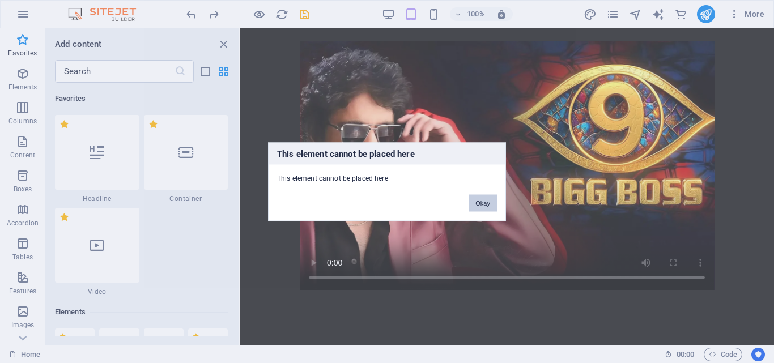
click at [482, 206] on button "Okay" at bounding box center [483, 202] width 28 height 17
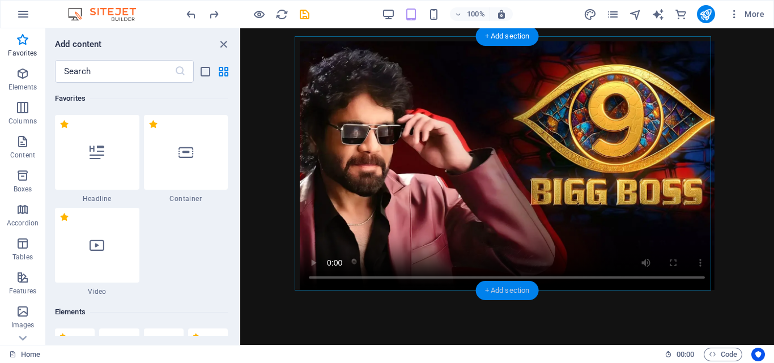
click at [496, 293] on div "+ Add section" at bounding box center [507, 290] width 63 height 19
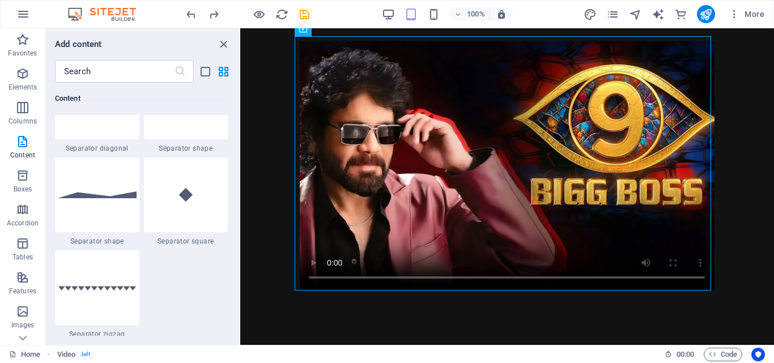
scroll to position [2742, 0]
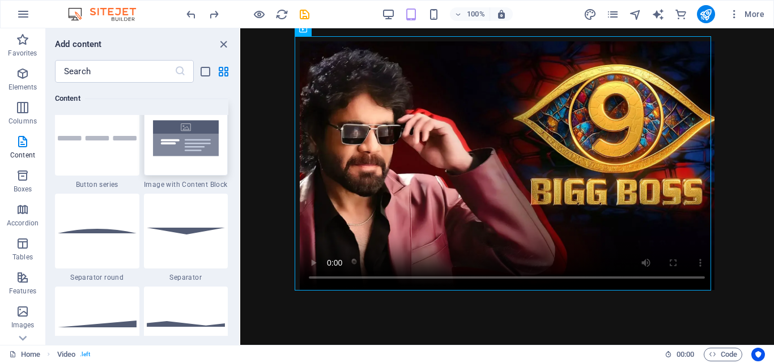
click at [170, 142] on img at bounding box center [186, 138] width 79 height 52
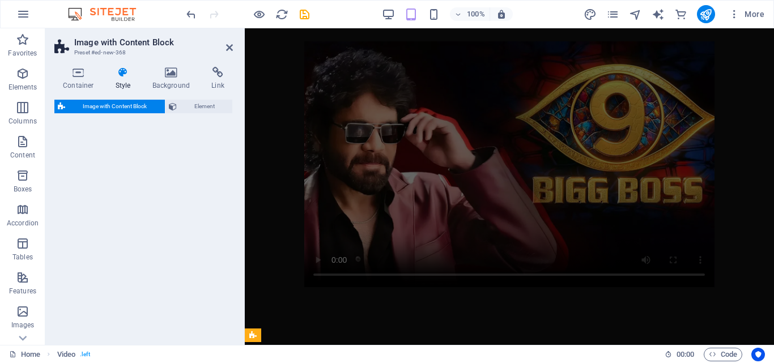
select select "rem"
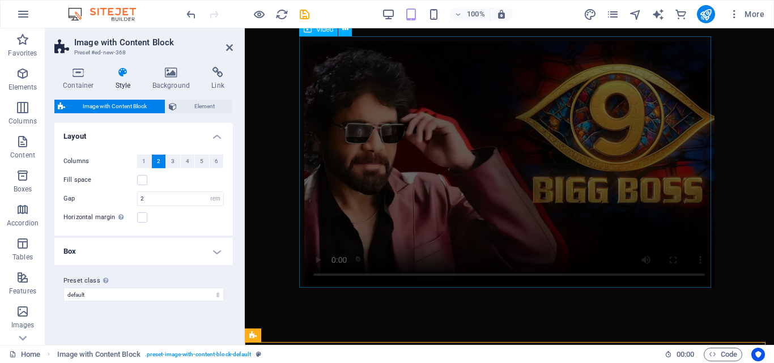
drag, startPoint x: 415, startPoint y: 171, endPoint x: 323, endPoint y: 213, distance: 101.0
click at [145, 158] on span "1" at bounding box center [143, 162] width 3 height 14
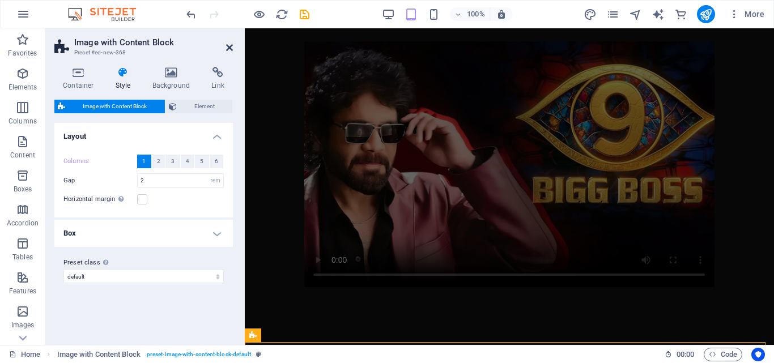
click at [228, 49] on icon at bounding box center [229, 47] width 7 height 9
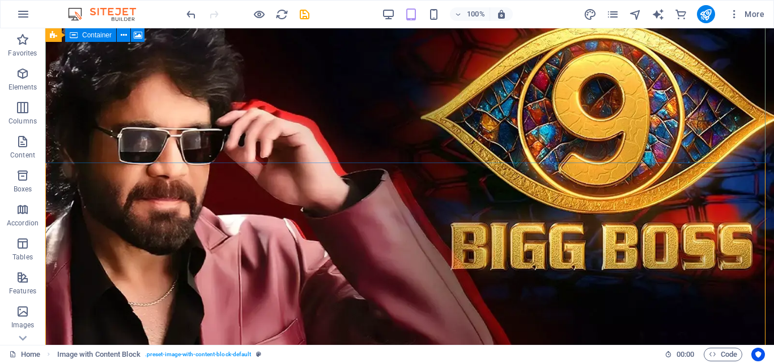
scroll to position [555, 0]
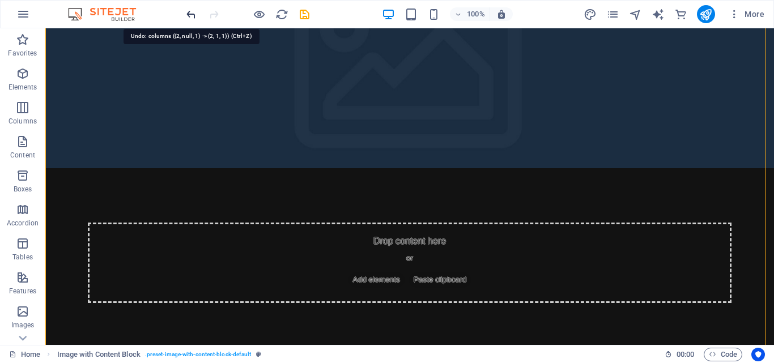
click at [188, 11] on icon "undo" at bounding box center [191, 14] width 13 height 13
click at [190, 14] on icon "undo" at bounding box center [191, 14] width 13 height 13
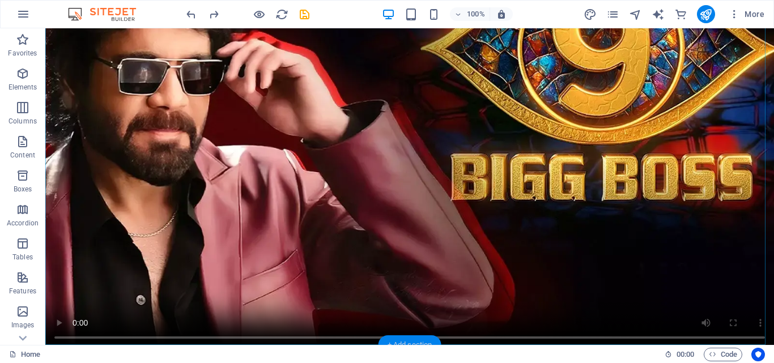
click at [410, 342] on div "+ Add section" at bounding box center [410, 345] width 63 height 19
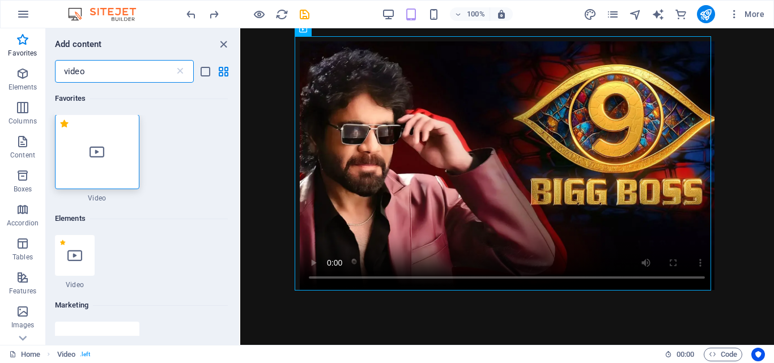
scroll to position [0, 0]
type input "video"
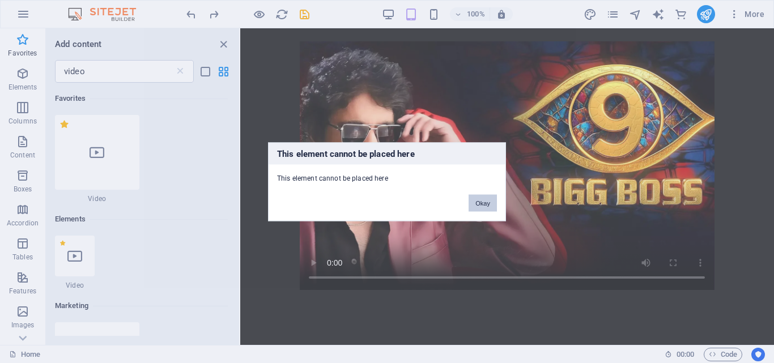
click at [484, 198] on button "Okay" at bounding box center [483, 202] width 28 height 17
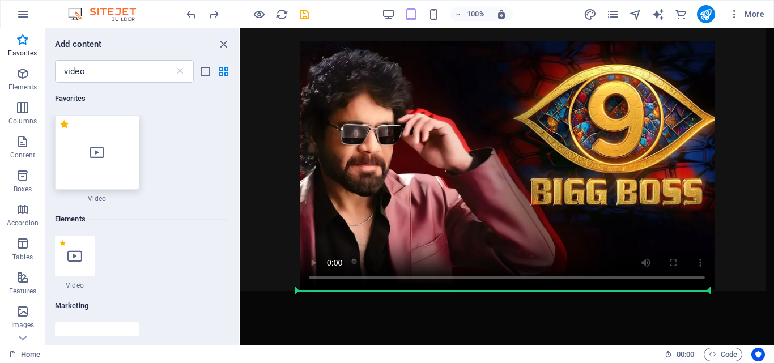
select select "%"
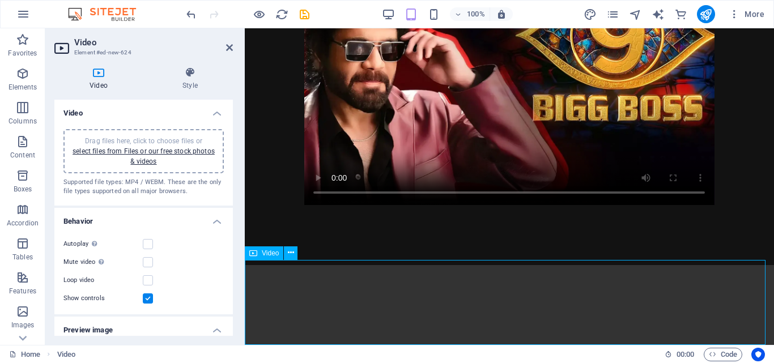
scroll to position [405, 0]
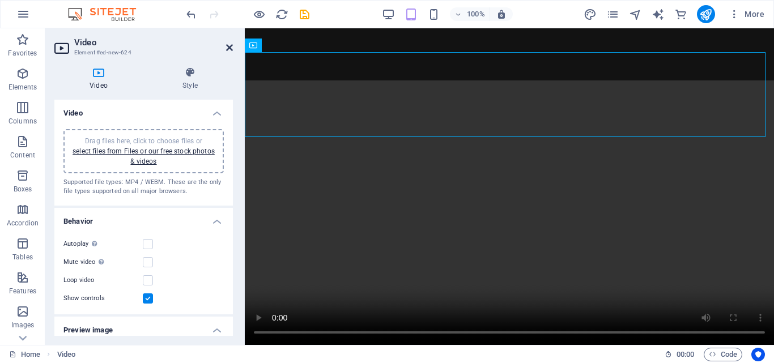
drag, startPoint x: 235, startPoint y: 48, endPoint x: 226, endPoint y: 52, distance: 10.1
click at [226, 52] on aside "Video Element #ed-new-624 Video Style Video Drag files here, click to choose fi…" at bounding box center [145, 186] width 200 height 317
click at [226, 52] on link at bounding box center [229, 48] width 7 height 10
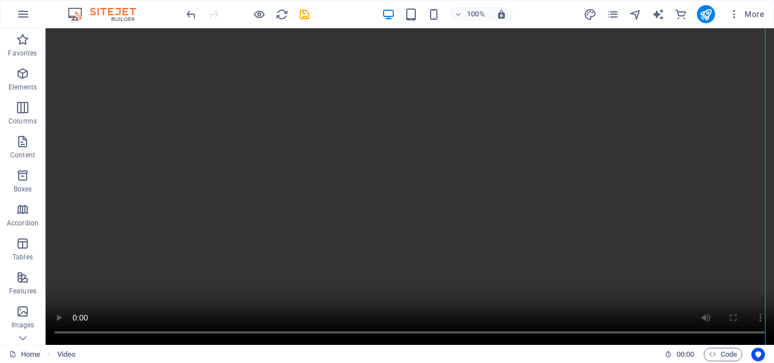
scroll to position [589, 0]
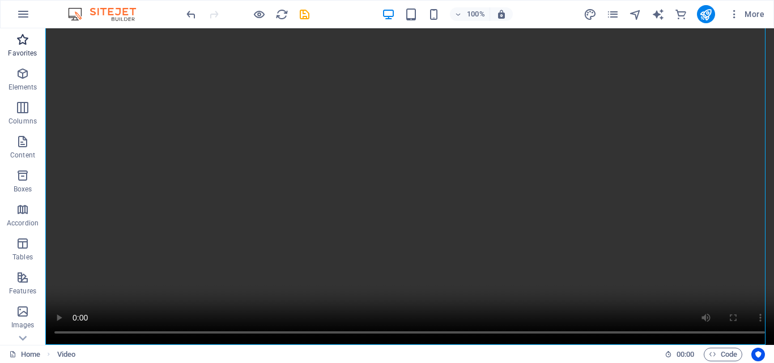
click at [22, 33] on icon "button" at bounding box center [23, 40] width 14 height 14
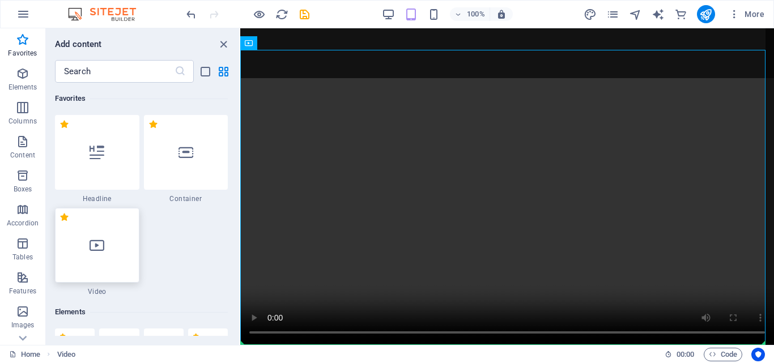
select select "%"
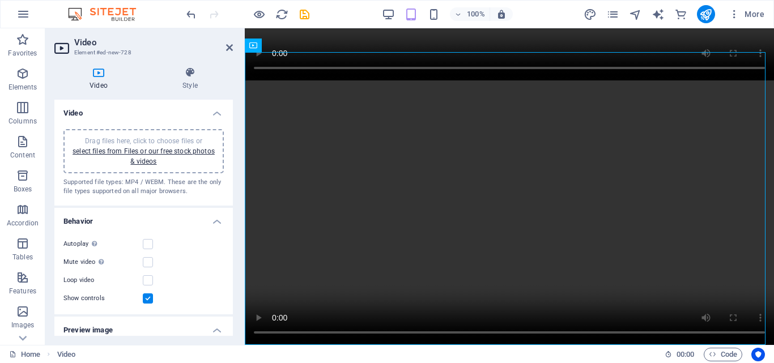
scroll to position [698, 0]
click at [228, 45] on icon at bounding box center [229, 47] width 7 height 9
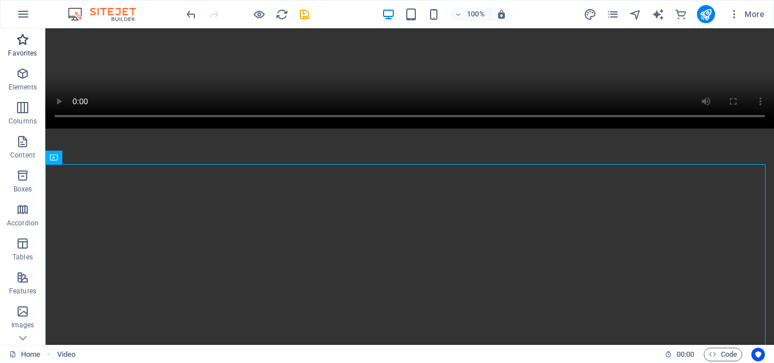
click at [26, 50] on p "Favorites" at bounding box center [22, 53] width 29 height 9
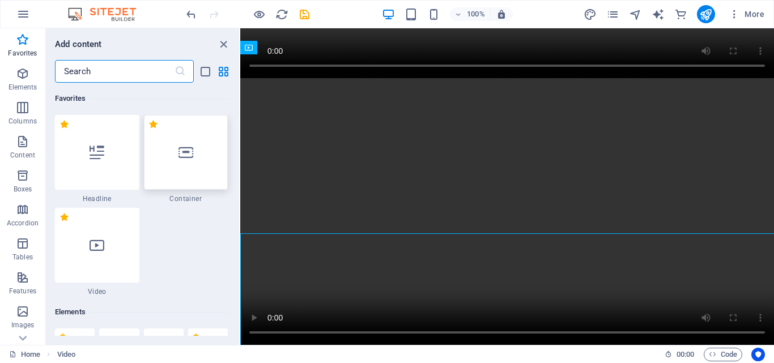
scroll to position [701, 0]
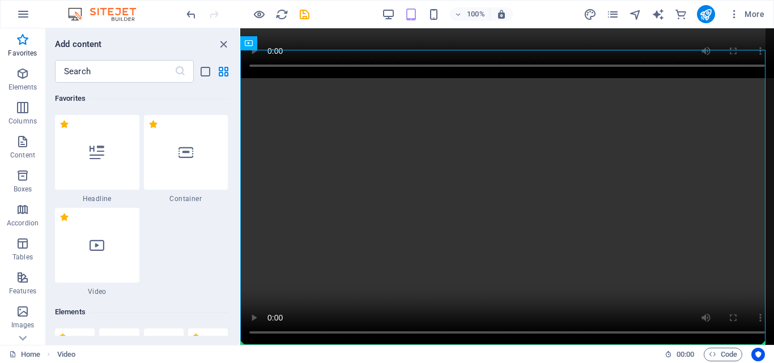
select select "%"
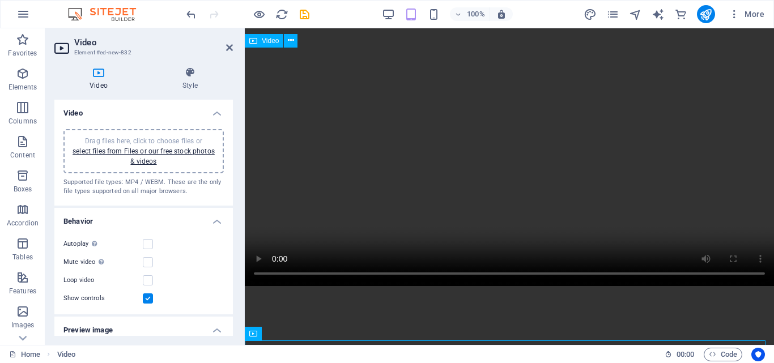
scroll to position [702, 0]
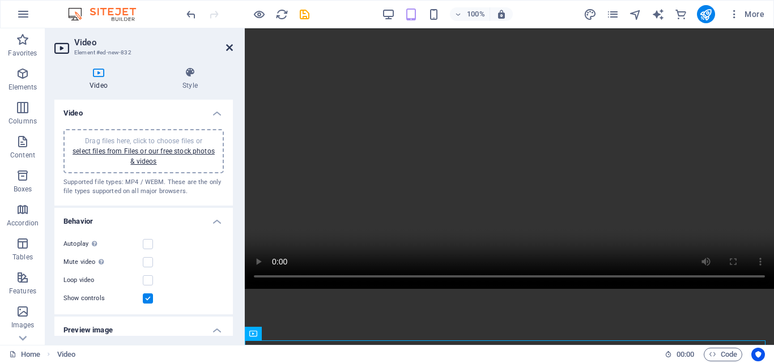
click at [230, 48] on icon at bounding box center [229, 47] width 7 height 9
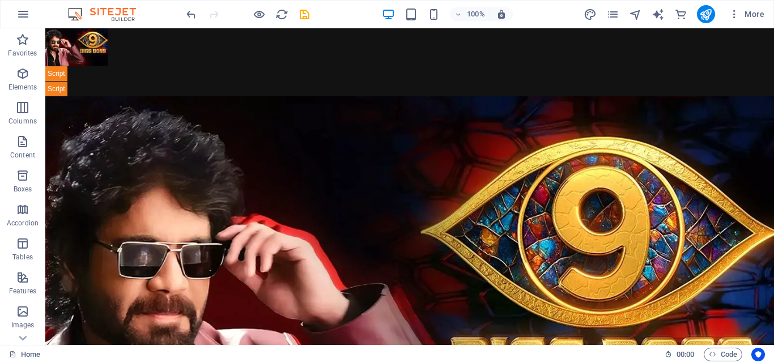
scroll to position [277, 0]
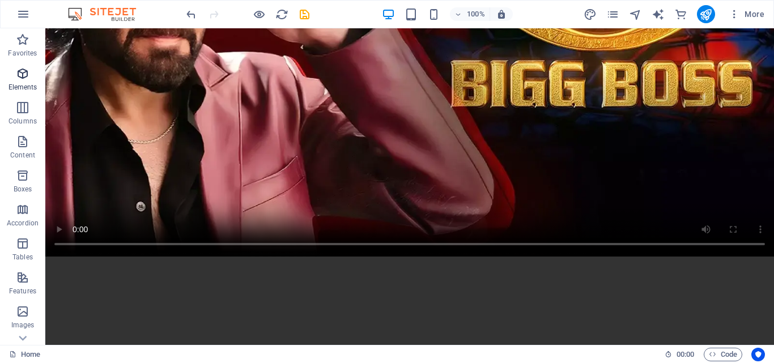
click at [22, 88] on p "Elements" at bounding box center [23, 87] width 29 height 9
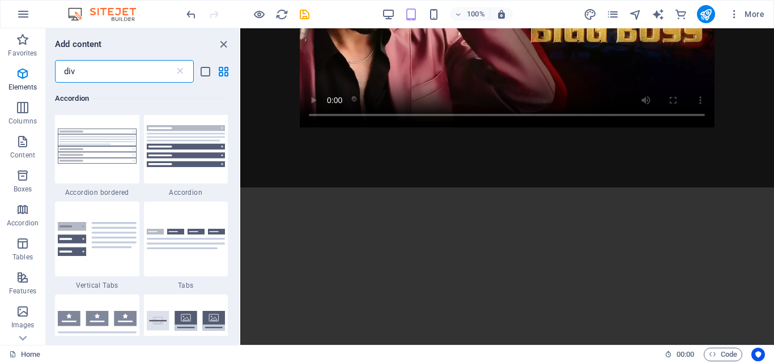
scroll to position [0, 0]
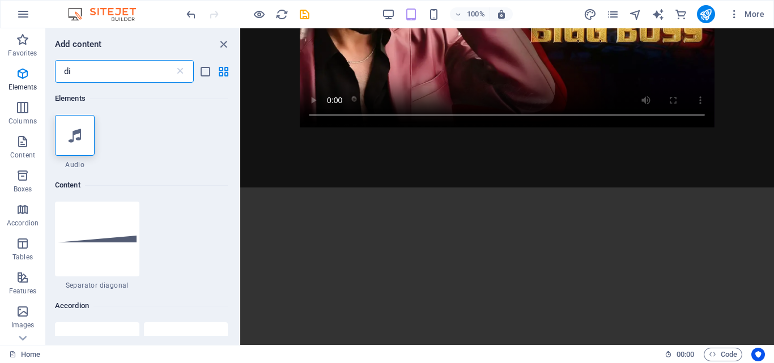
type input "d"
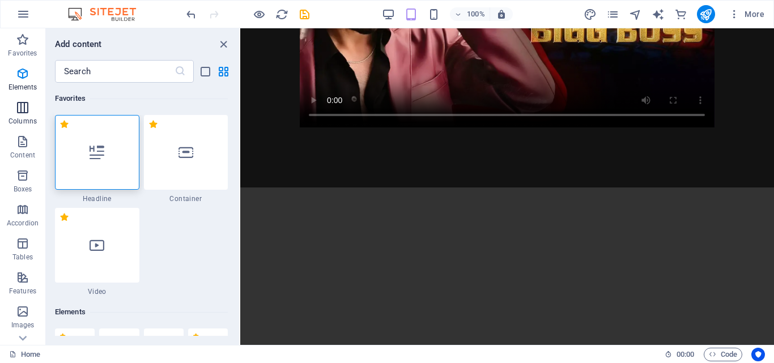
click at [14, 111] on span "Columns" at bounding box center [22, 114] width 45 height 27
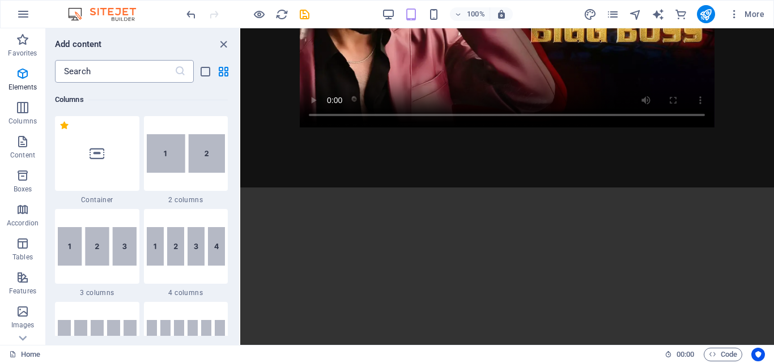
scroll to position [654, 0]
click at [129, 74] on input "text" at bounding box center [115, 71] width 120 height 23
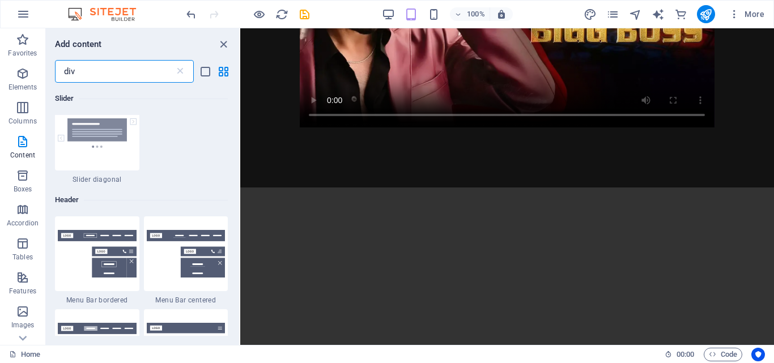
scroll to position [0, 0]
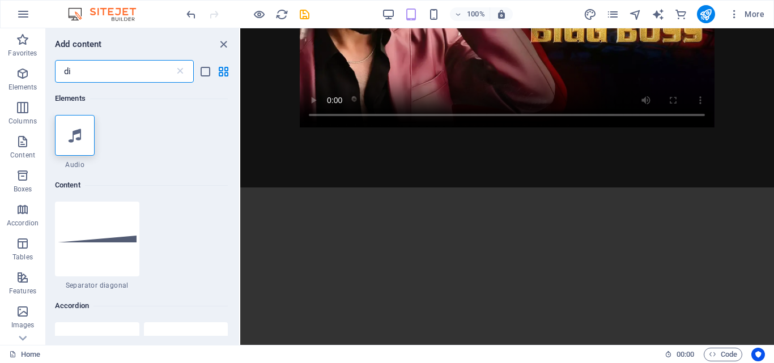
type input "d"
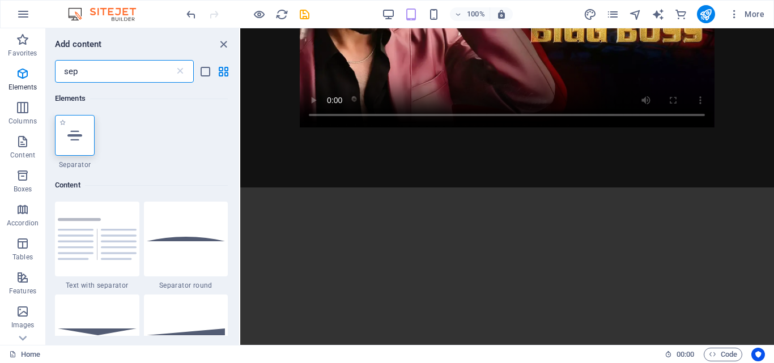
type input "sep"
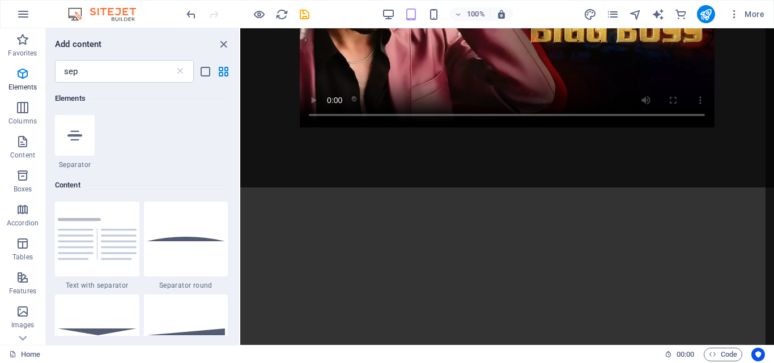
select select "%"
select select "px"
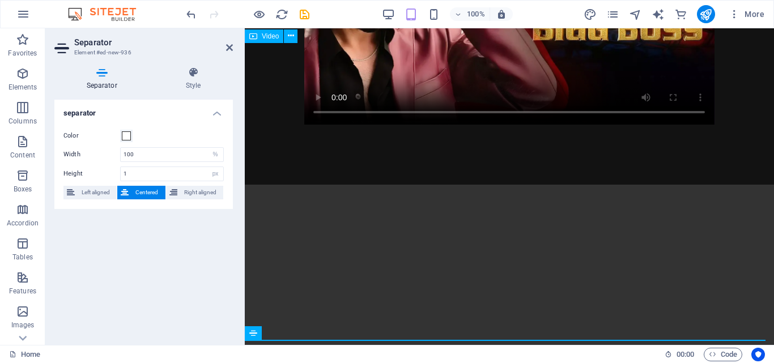
scroll to position [1000, 0]
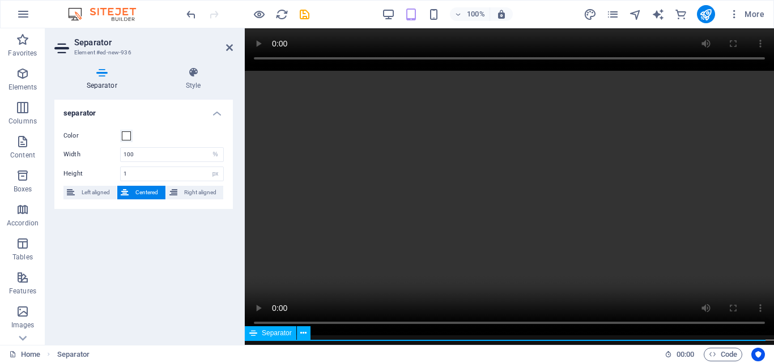
click at [255, 333] on icon at bounding box center [253, 334] width 8 height 14
drag, startPoint x: 499, startPoint y: 361, endPoint x: 263, endPoint y: 189, distance: 292.2
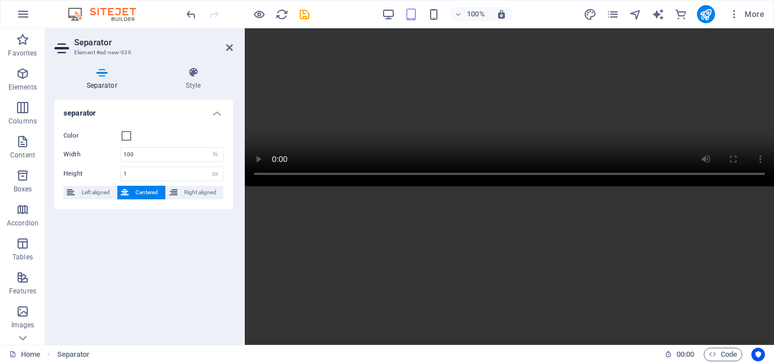
scroll to position [511, 0]
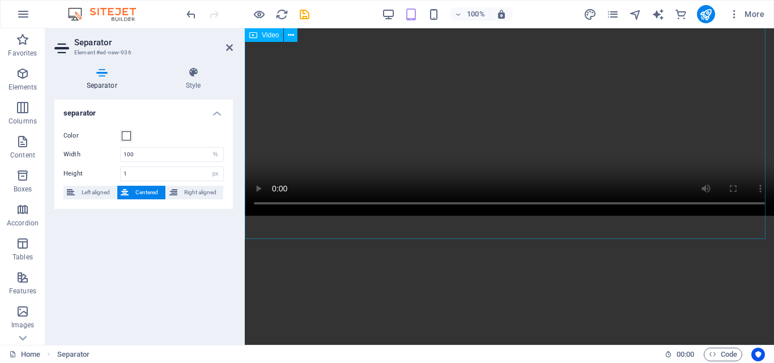
drag, startPoint x: 520, startPoint y: 361, endPoint x: 344, endPoint y: 228, distance: 221.5
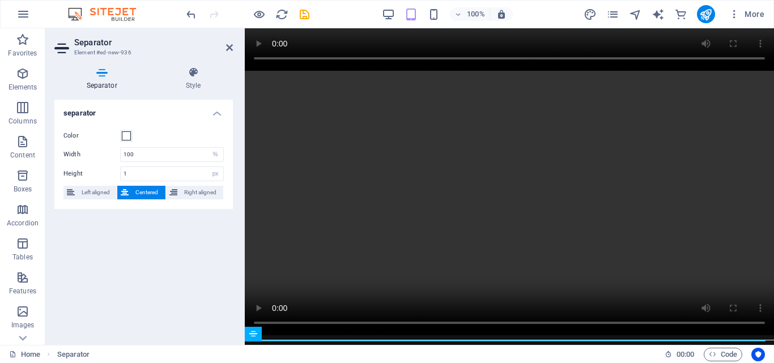
scroll to position [1000, 0]
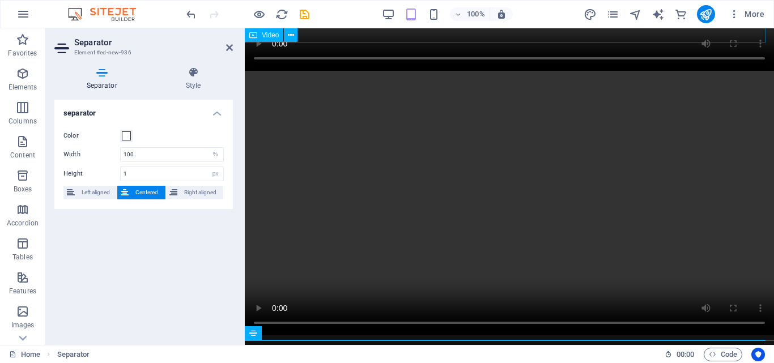
drag, startPoint x: 501, startPoint y: 361, endPoint x: 371, endPoint y: 39, distance: 347.5
drag, startPoint x: 527, startPoint y: 362, endPoint x: 404, endPoint y: 35, distance: 349.3
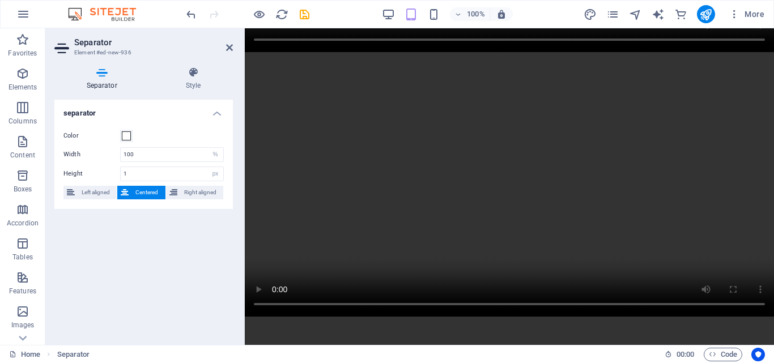
scroll to position [666, 0]
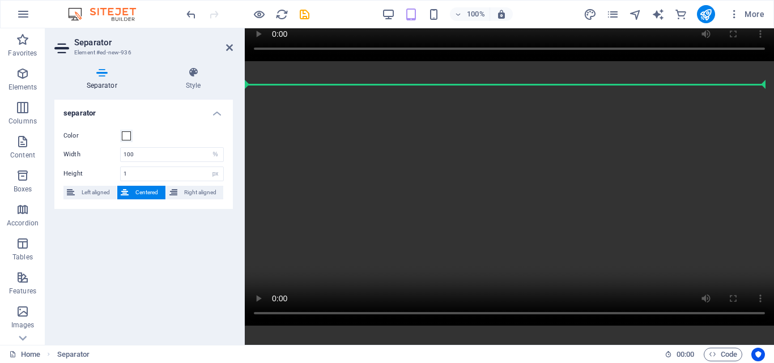
drag, startPoint x: 523, startPoint y: 361, endPoint x: 386, endPoint y: 98, distance: 296.7
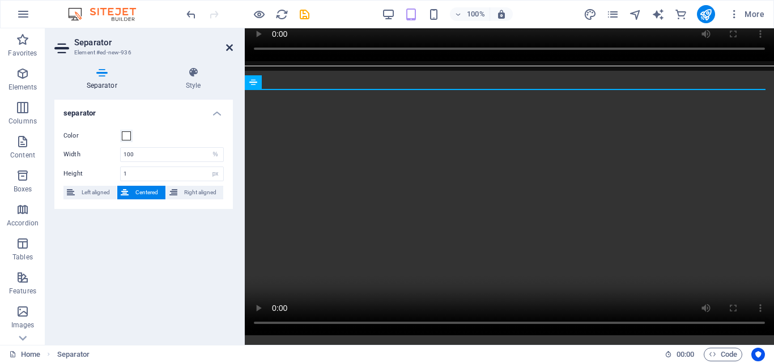
click at [228, 48] on icon at bounding box center [229, 47] width 7 height 9
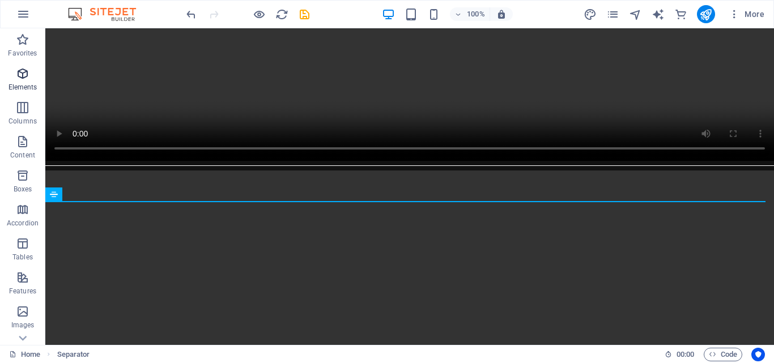
click at [22, 84] on p "Elements" at bounding box center [23, 87] width 29 height 9
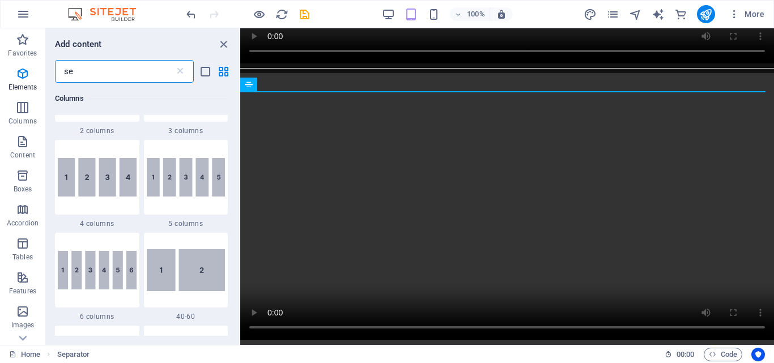
scroll to position [0, 0]
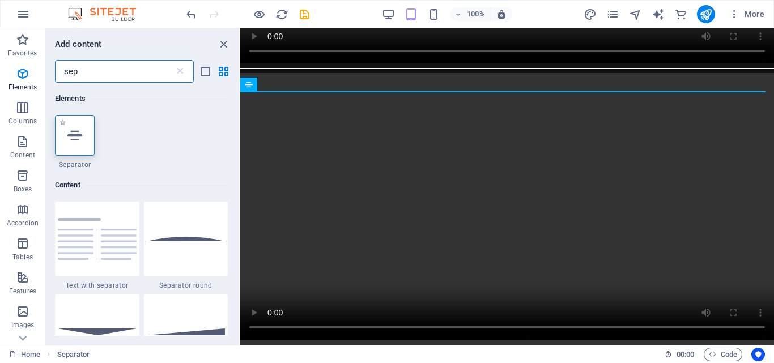
type input "sep"
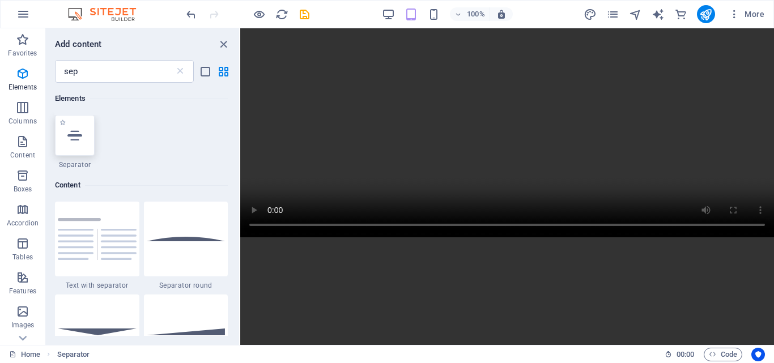
scroll to position [773, 0]
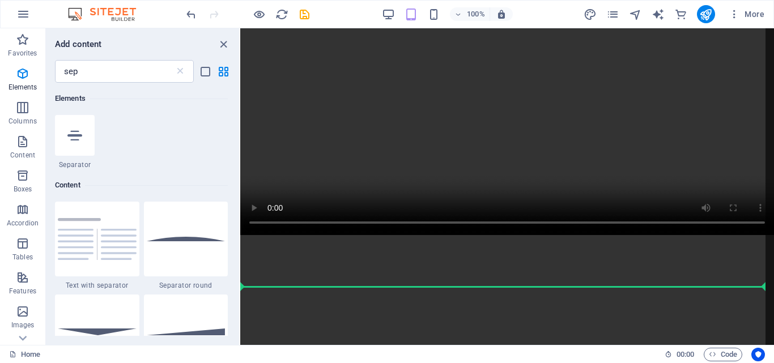
select select "%"
select select "px"
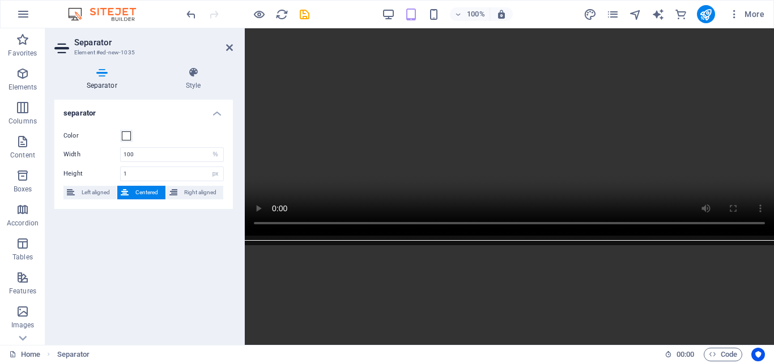
scroll to position [214, 0]
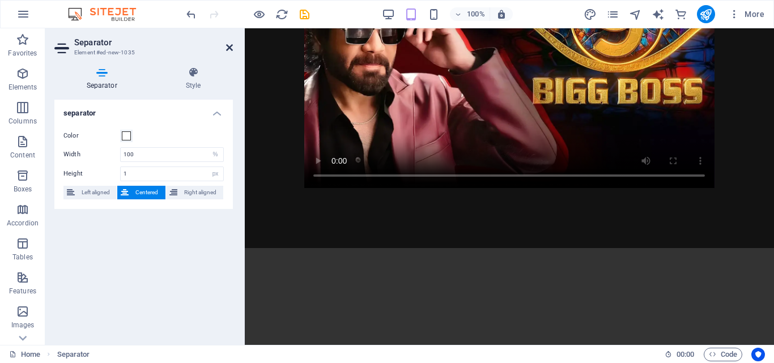
click at [228, 46] on icon at bounding box center [229, 47] width 7 height 9
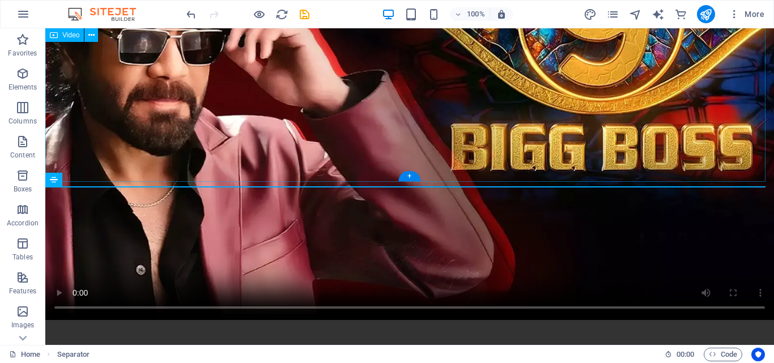
scroll to position [1167, 0]
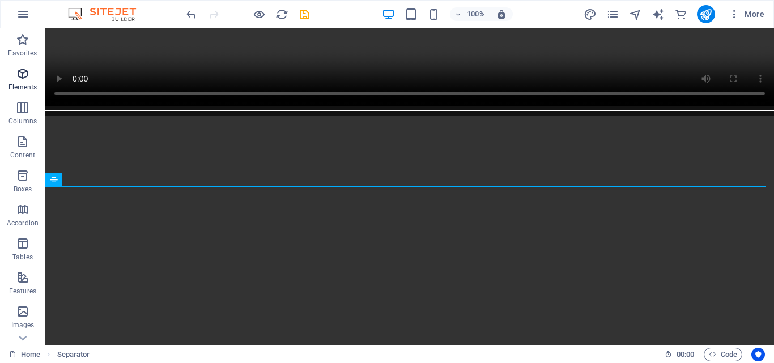
click at [24, 77] on icon "button" at bounding box center [23, 74] width 14 height 14
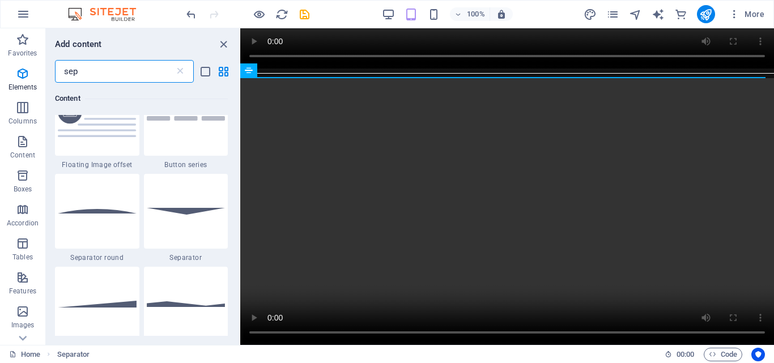
scroll to position [0, 0]
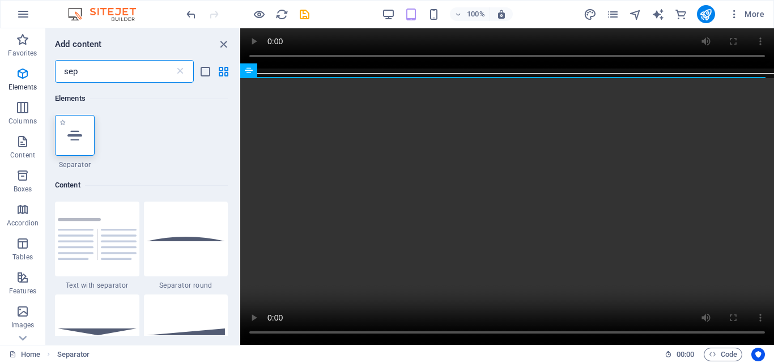
type input "sep"
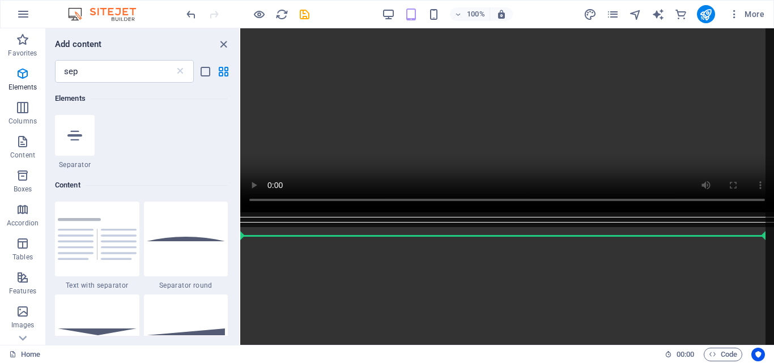
scroll to position [516, 0]
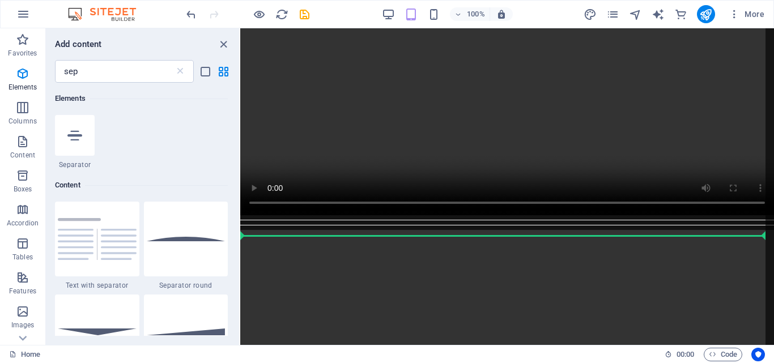
select select "%"
select select "px"
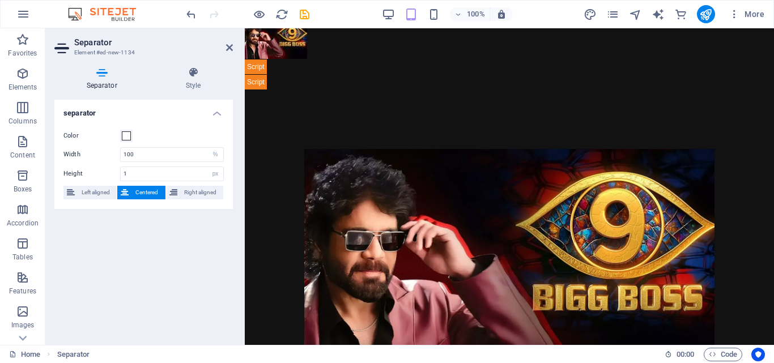
scroll to position [0, 0]
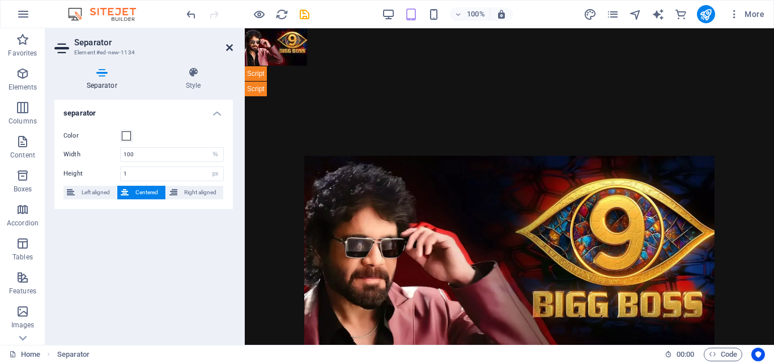
click at [227, 44] on icon at bounding box center [229, 47] width 7 height 9
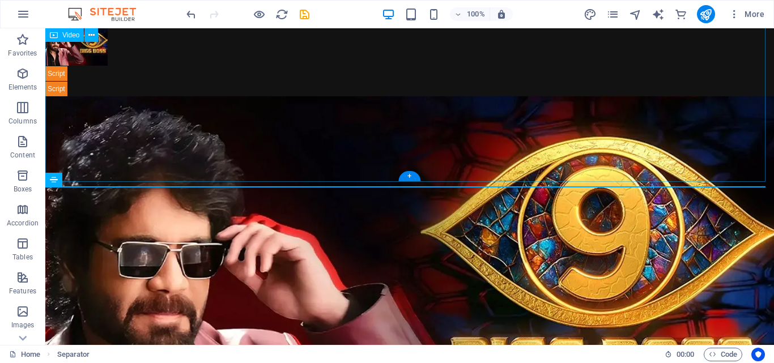
scroll to position [752, 0]
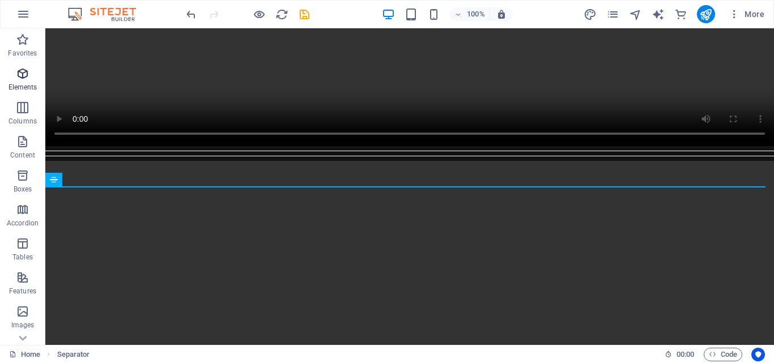
click at [37, 81] on span "Elements" at bounding box center [22, 80] width 45 height 27
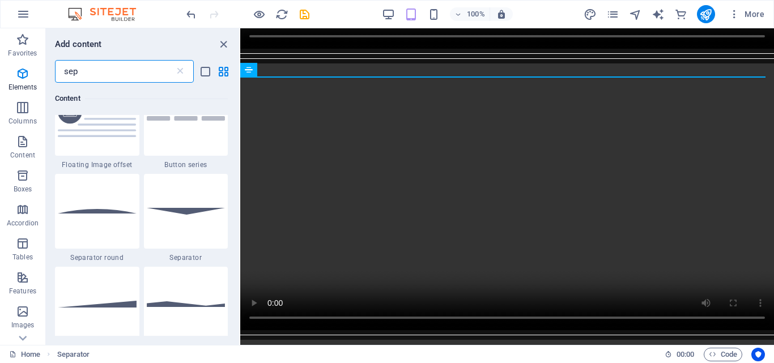
scroll to position [0, 0]
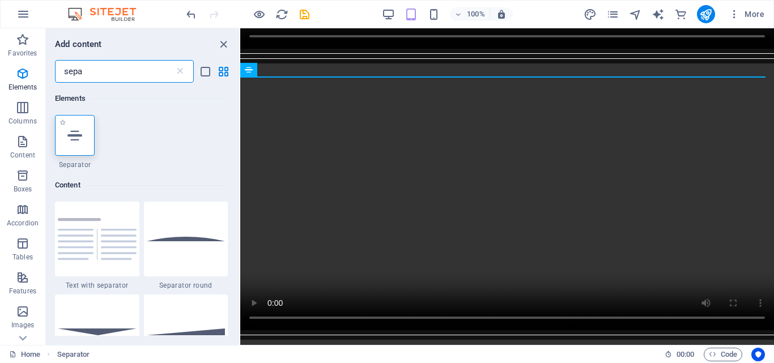
type input "sepa"
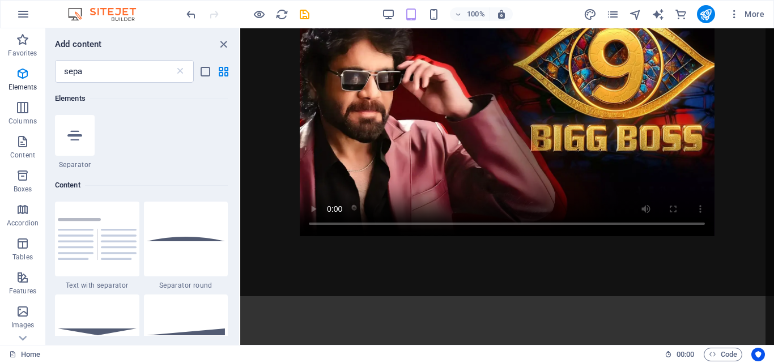
scroll to position [124, 0]
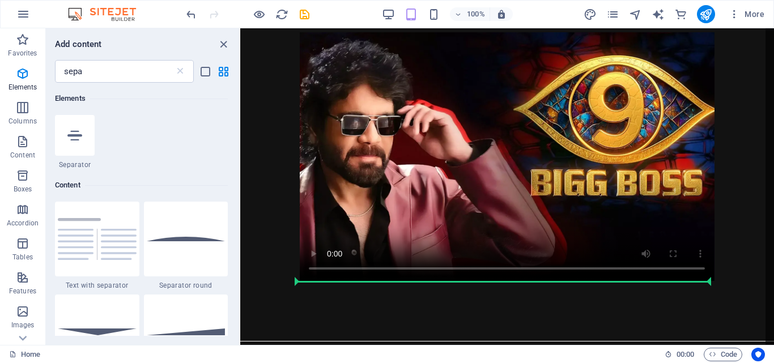
select select "%"
select select "px"
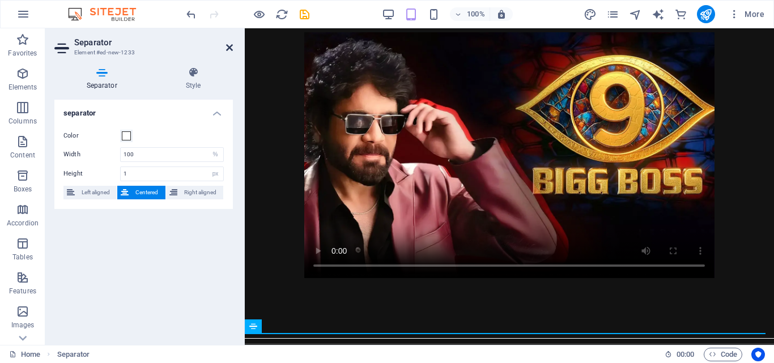
click at [228, 46] on icon at bounding box center [229, 47] width 7 height 9
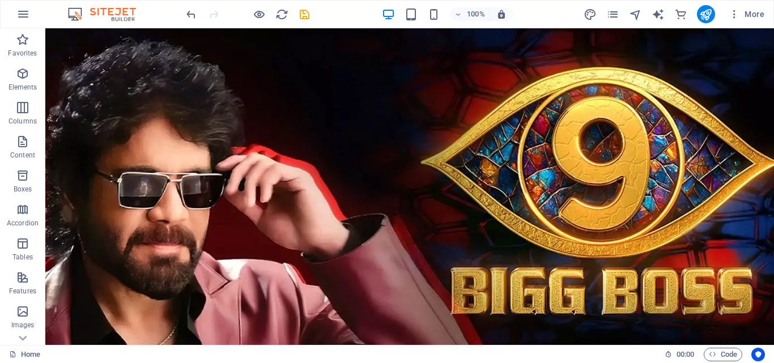
scroll to position [0, 0]
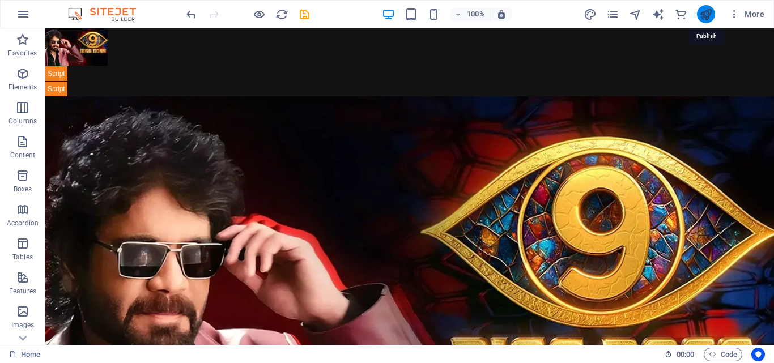
click at [703, 14] on icon "publish" at bounding box center [706, 14] width 13 height 13
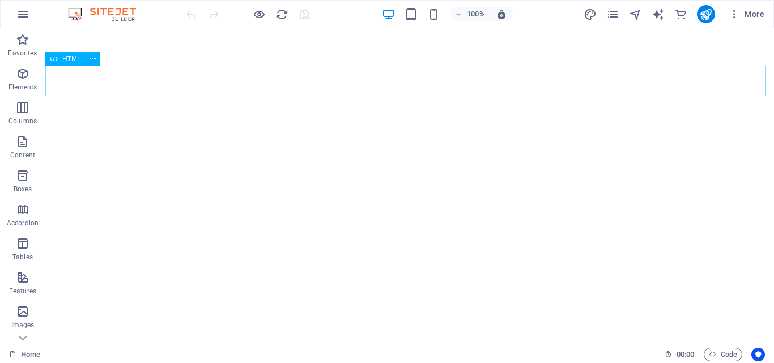
click at [73, 62] on span "HTML" at bounding box center [71, 59] width 19 height 7
click at [72, 58] on span "HTML" at bounding box center [71, 59] width 19 height 7
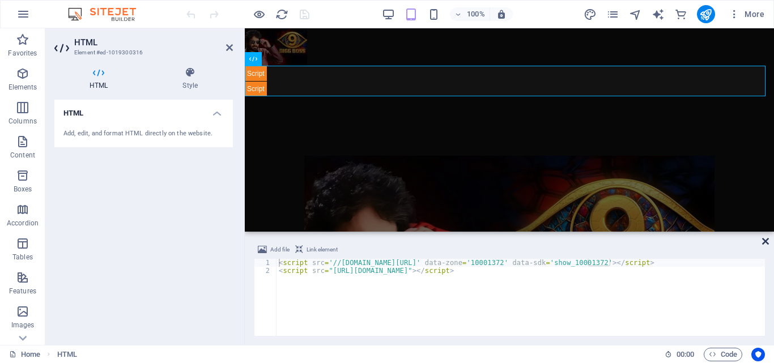
click at [767, 245] on icon at bounding box center [766, 241] width 7 height 9
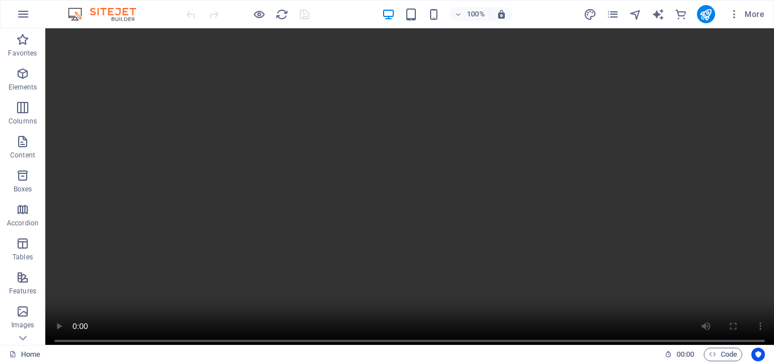
scroll to position [832, 0]
